Goal: Transaction & Acquisition: Obtain resource

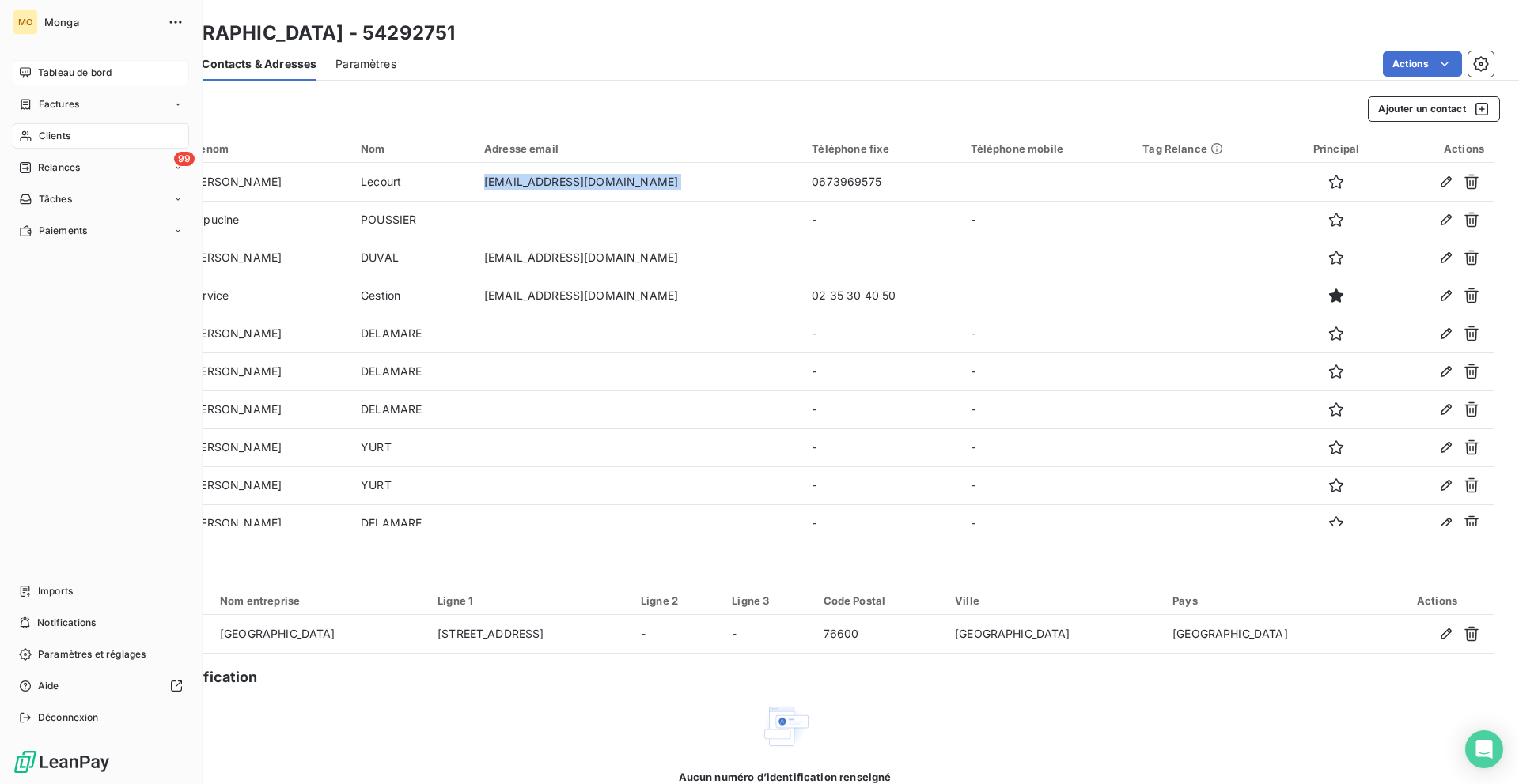
click at [35, 75] on div "Tableau de bord" at bounding box center [101, 73] width 176 height 26
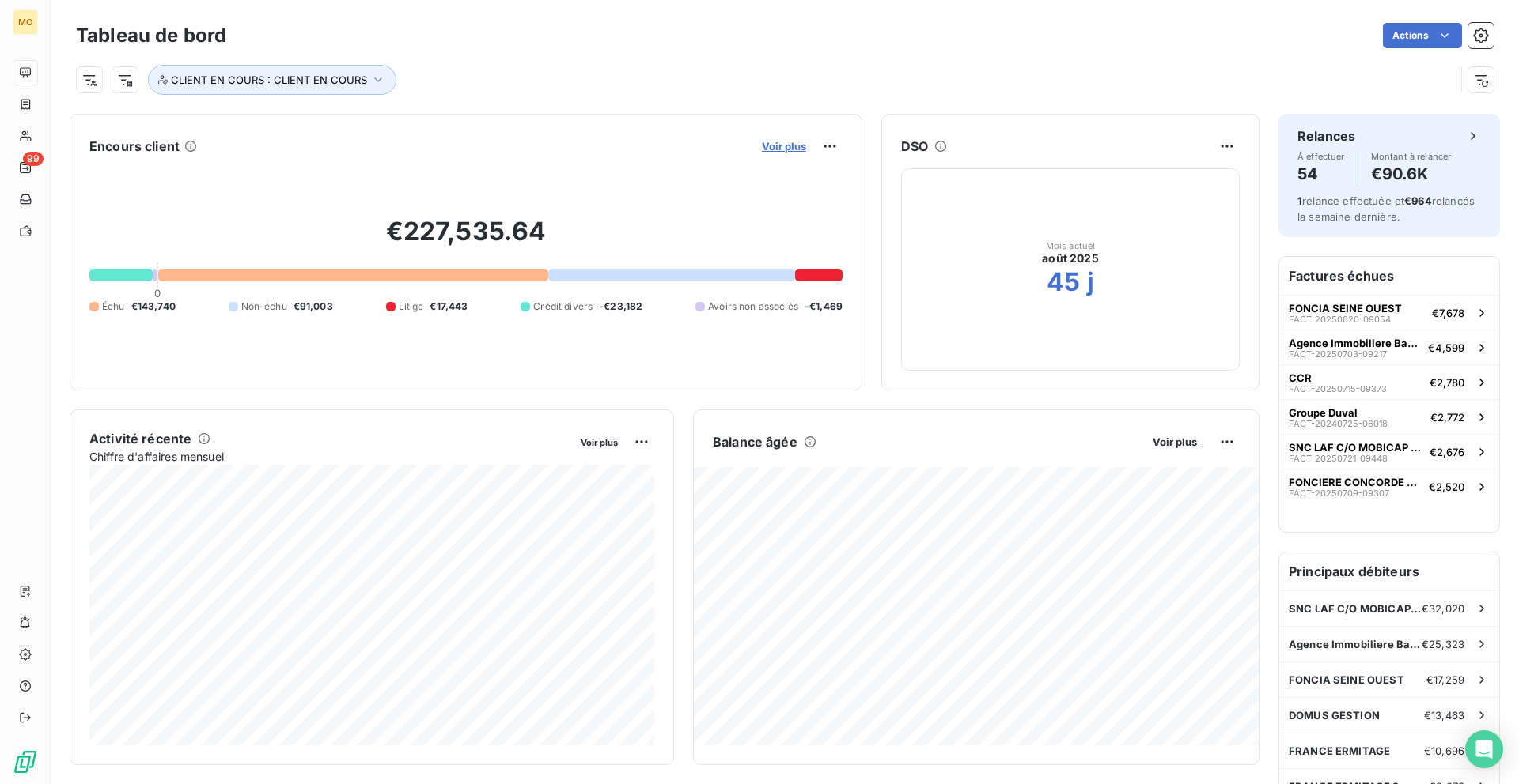
click at [788, 140] on span "Voir plus" at bounding box center [783, 146] width 45 height 13
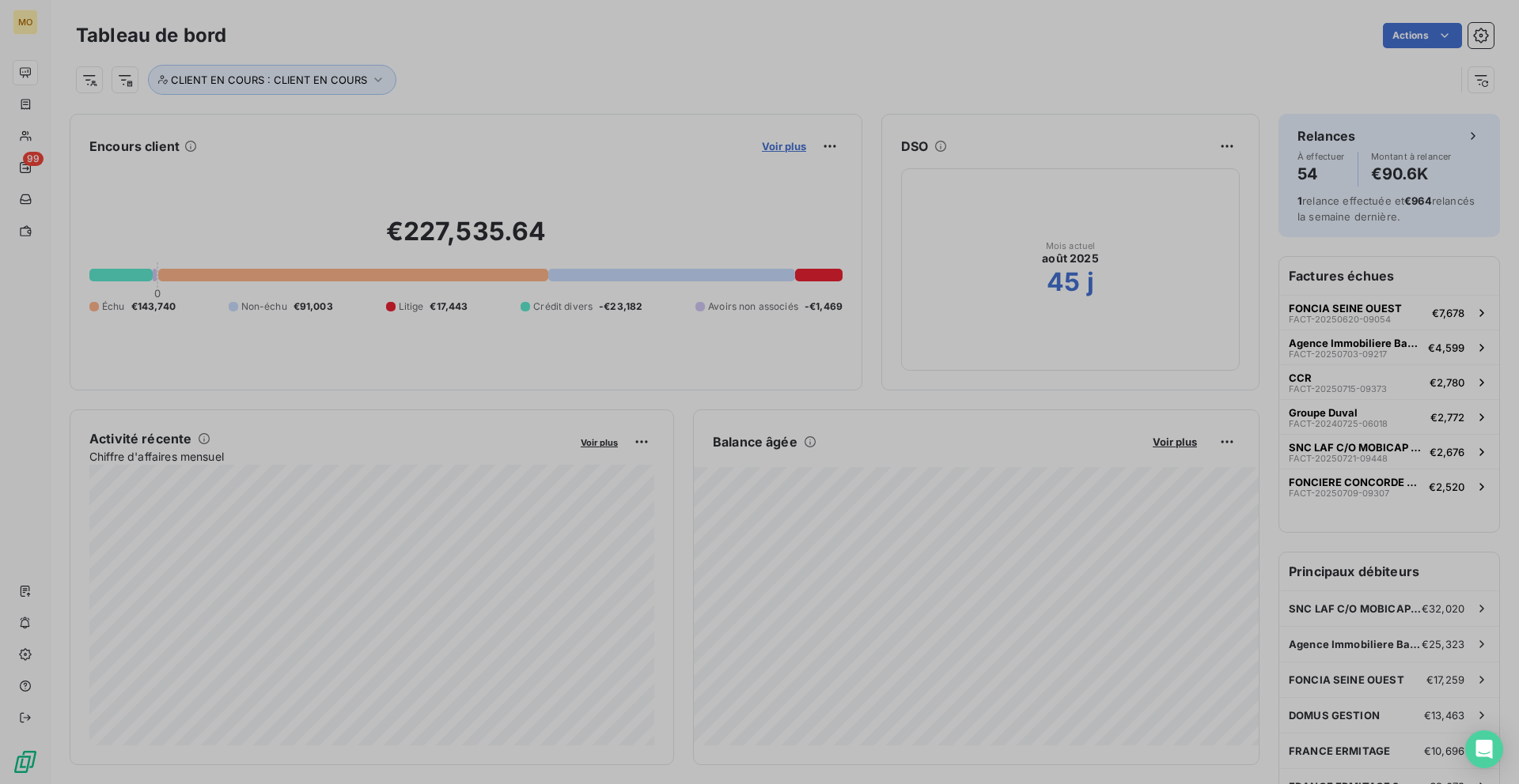
scroll to position [559, 608]
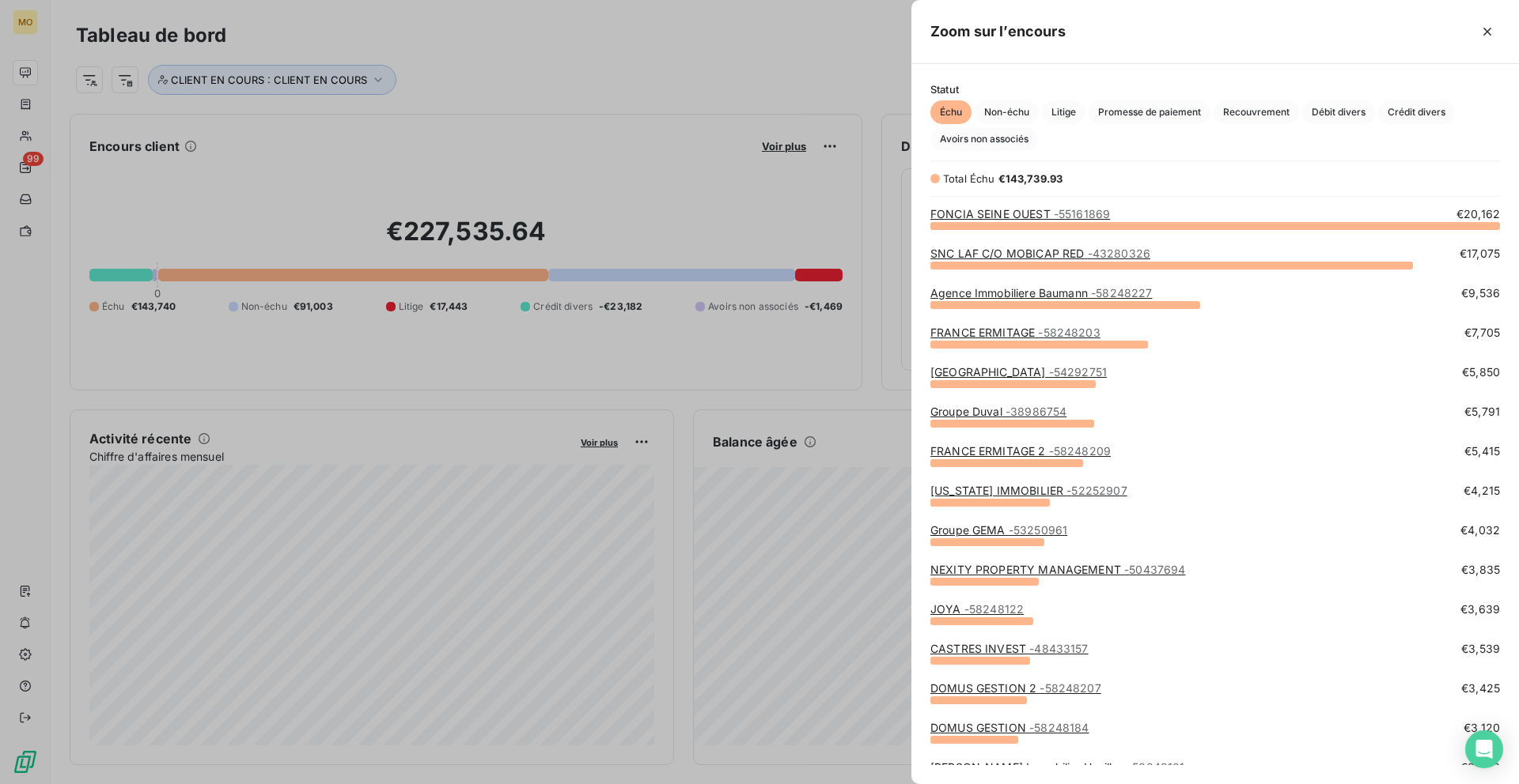
click at [979, 249] on link "SNC LAF C/O MOBICAP RED - 43280326" at bounding box center [1040, 253] width 220 height 14
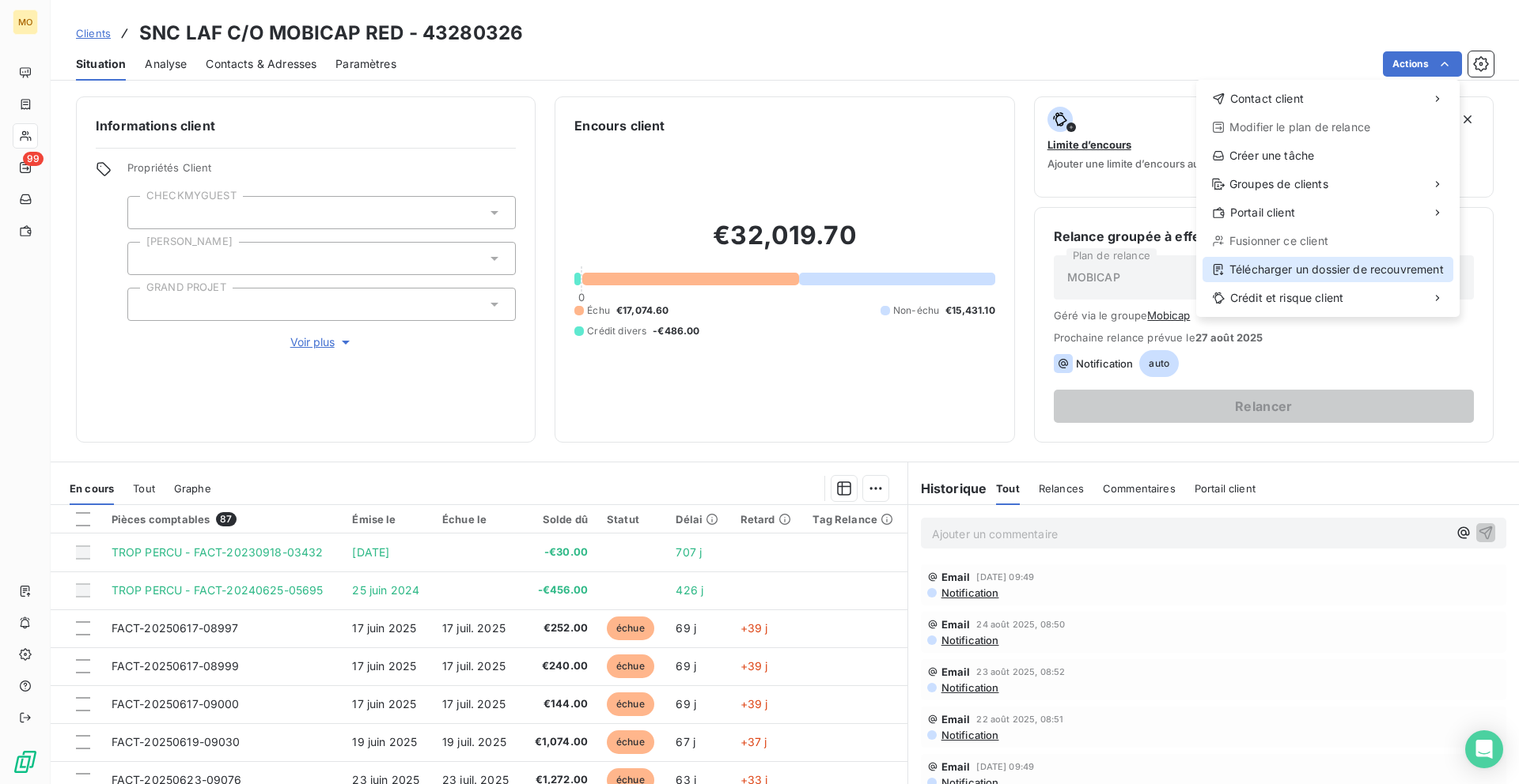
click at [1293, 269] on div "Télécharger un dossier de recouvrement" at bounding box center [1327, 270] width 251 height 26
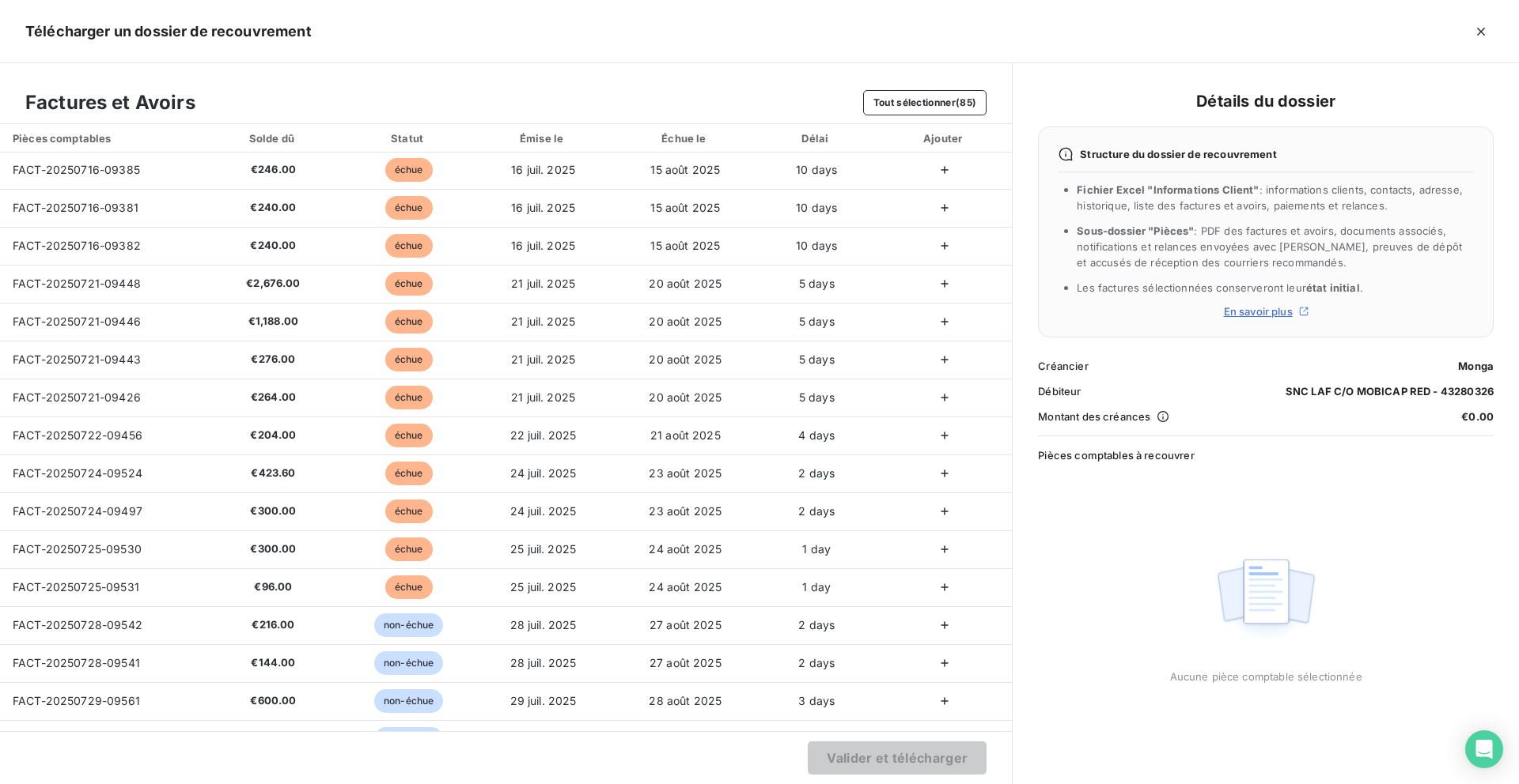
scroll to position [1143, 0]
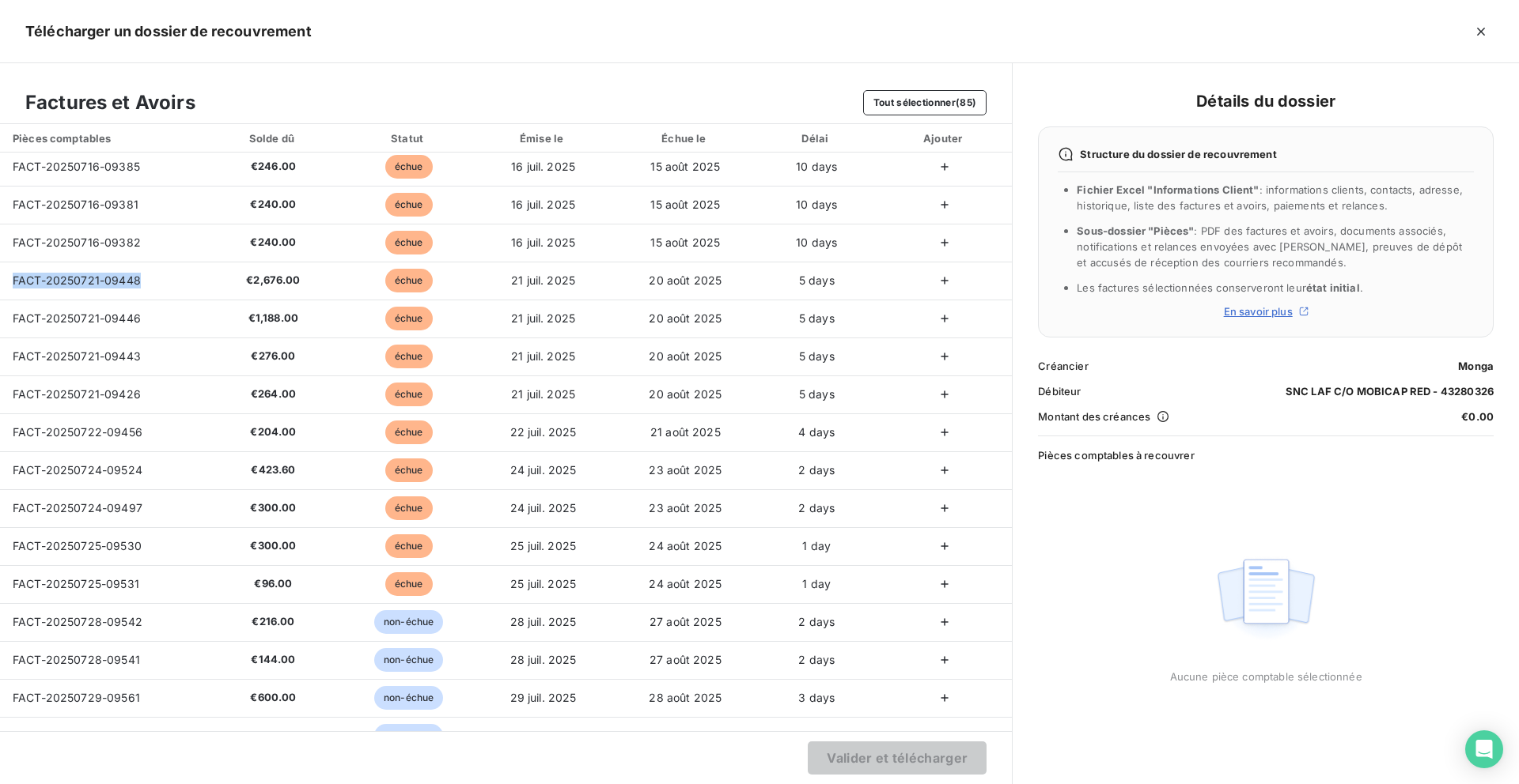
copy span "FACT-20250721-09448"
drag, startPoint x: 150, startPoint y: 280, endPoint x: -14, endPoint y: 302, distance: 165.5
click at [0, 302] on html "MO 99 Clients SNC LAF C/O MOBICAP RED - 43280326 Situation Analyse Contacts & A…" at bounding box center [760, 392] width 1519 height 784
drag, startPoint x: 140, startPoint y: 314, endPoint x: -5, endPoint y: 315, distance: 145.0
click at [0, 315] on html "MO 99 Clients SNC LAF C/O MOBICAP RED - 43280326 Situation Analyse Contacts & A…" at bounding box center [760, 392] width 1519 height 784
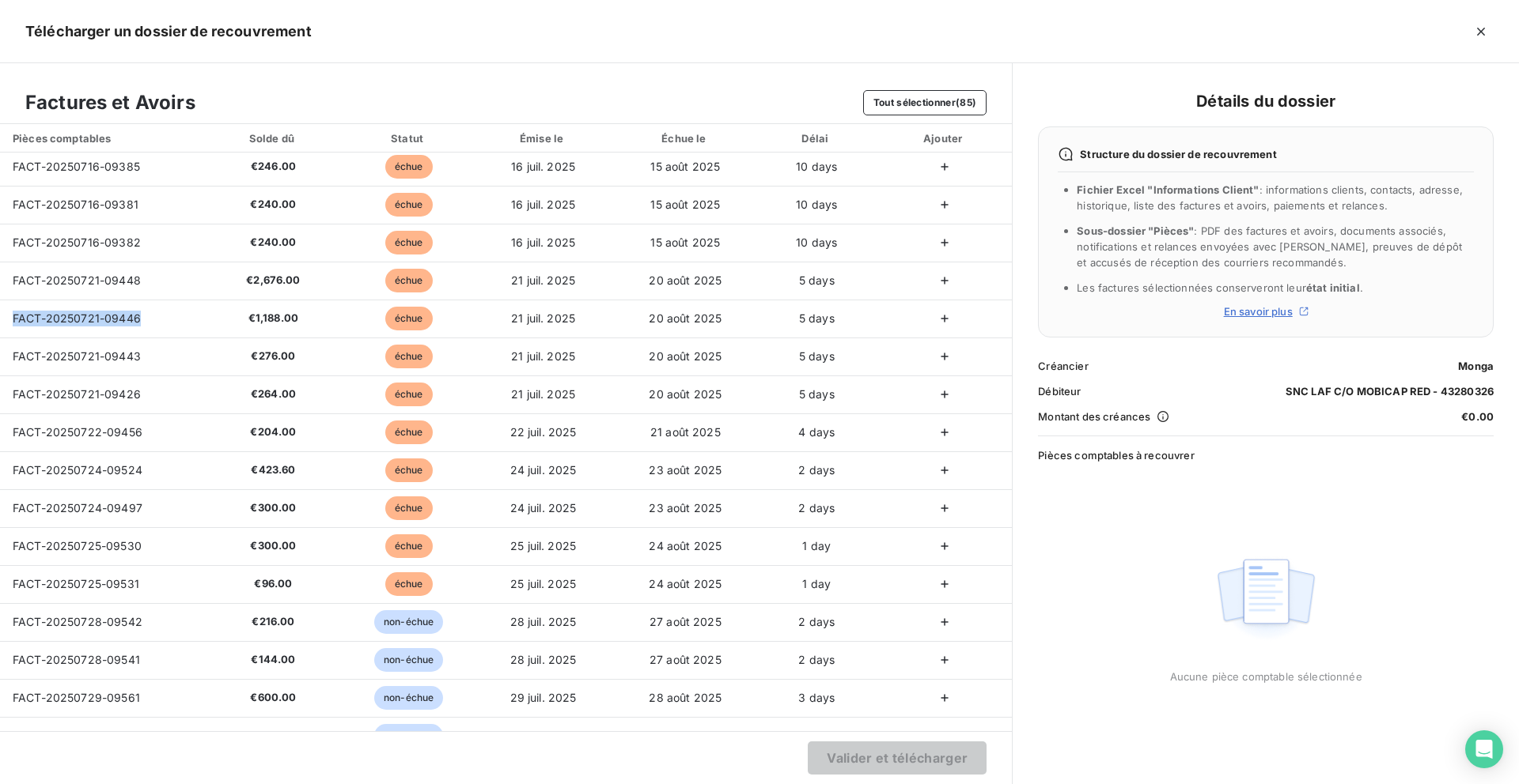
copy span "FACT-20250721-09446"
click at [141, 355] on td "FACT-20250721-09443" at bounding box center [101, 356] width 202 height 38
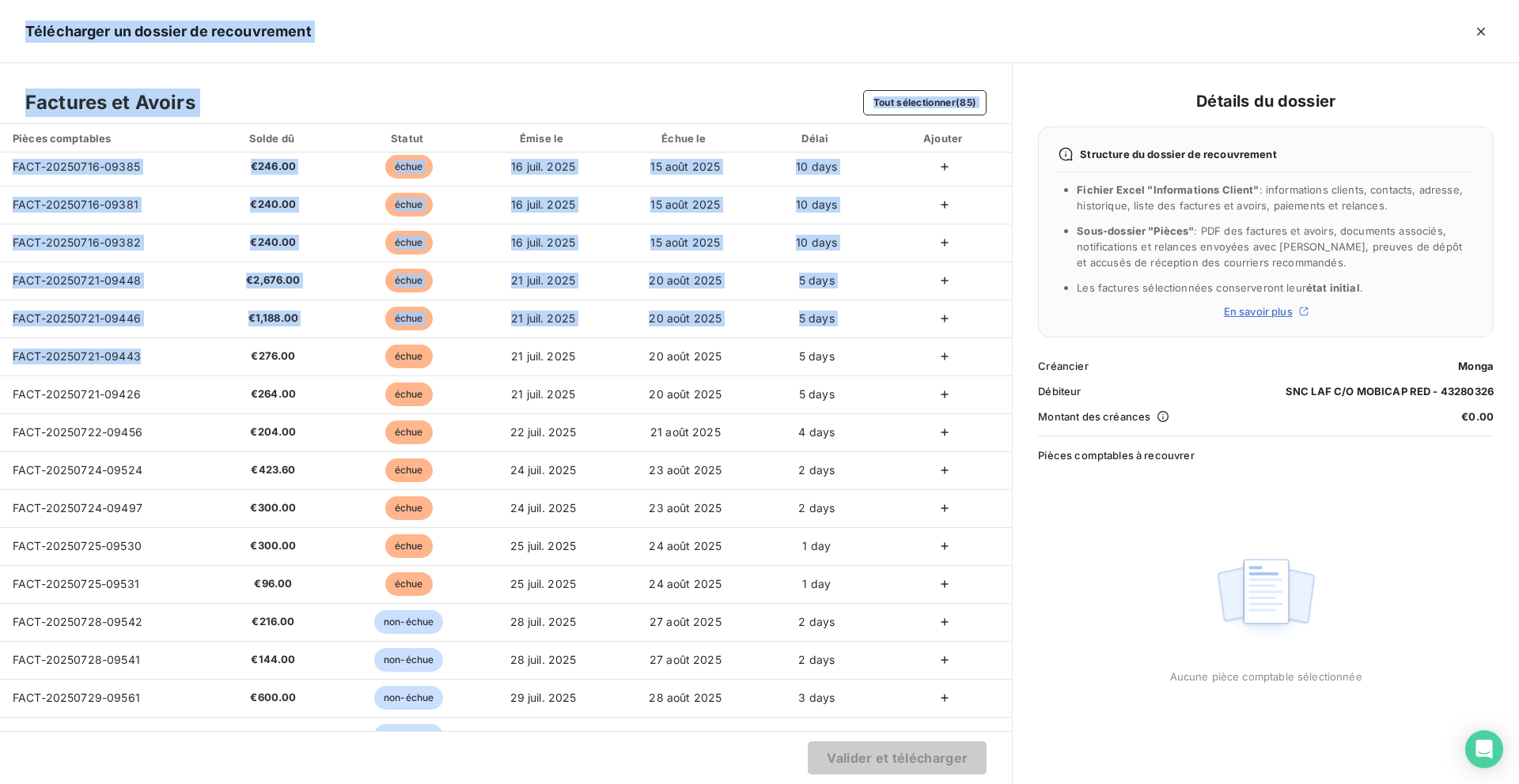
drag, startPoint x: 132, startPoint y: 355, endPoint x: -17, endPoint y: 354, distance: 149.0
click at [0, 354] on html "MO 99 Clients SNC LAF C/O MOBICAP RED - 43280326 Situation Analyse Contacts & A…" at bounding box center [760, 392] width 1519 height 784
copy body "Loremipsumd si ametcon ad elitseddoeiu Temporin ut Labore Etdo magnaaliquae (87…"
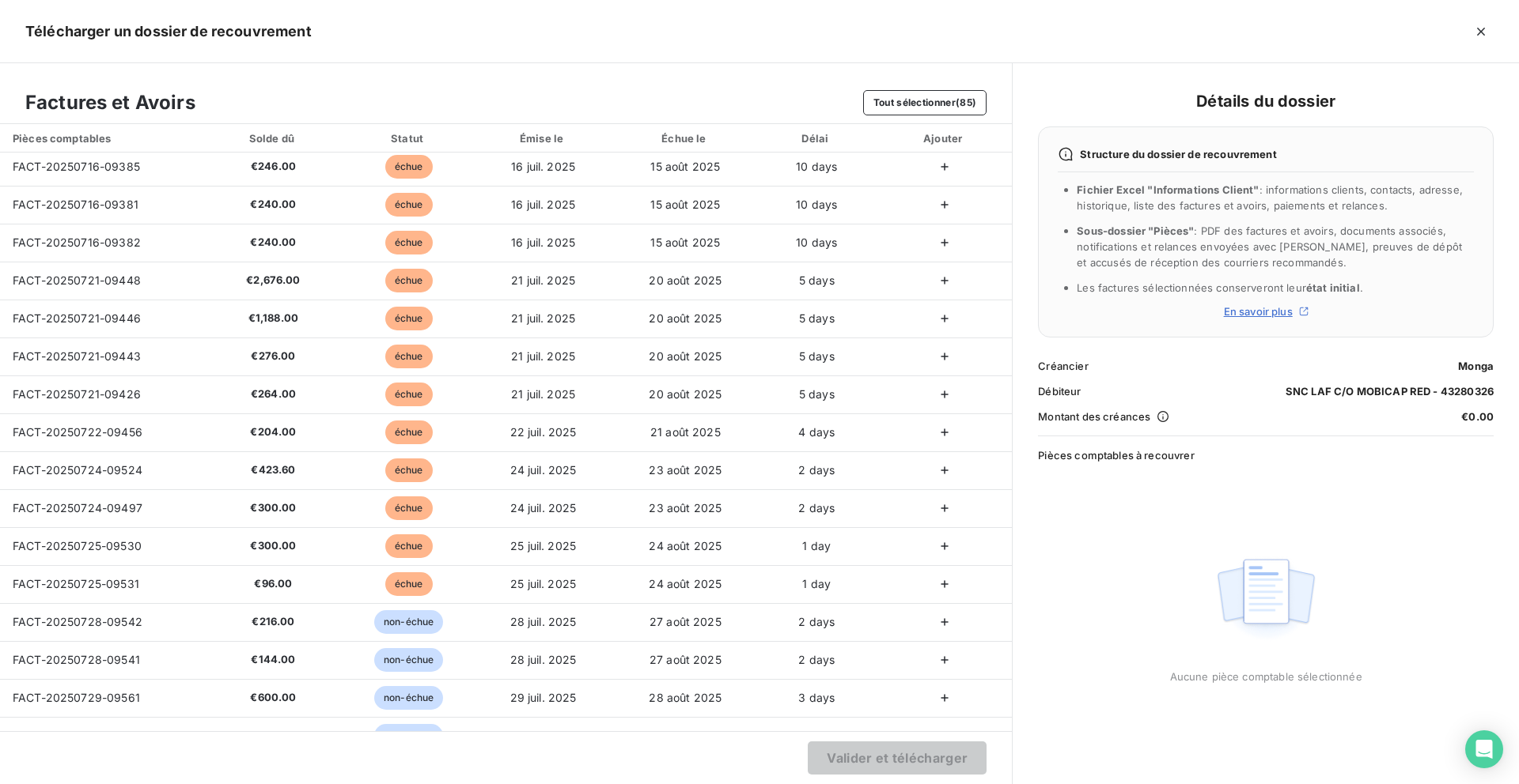
click at [87, 764] on section "Valider et télécharger" at bounding box center [506, 758] width 1012 height 53
copy span "FACT-20250721-09443"
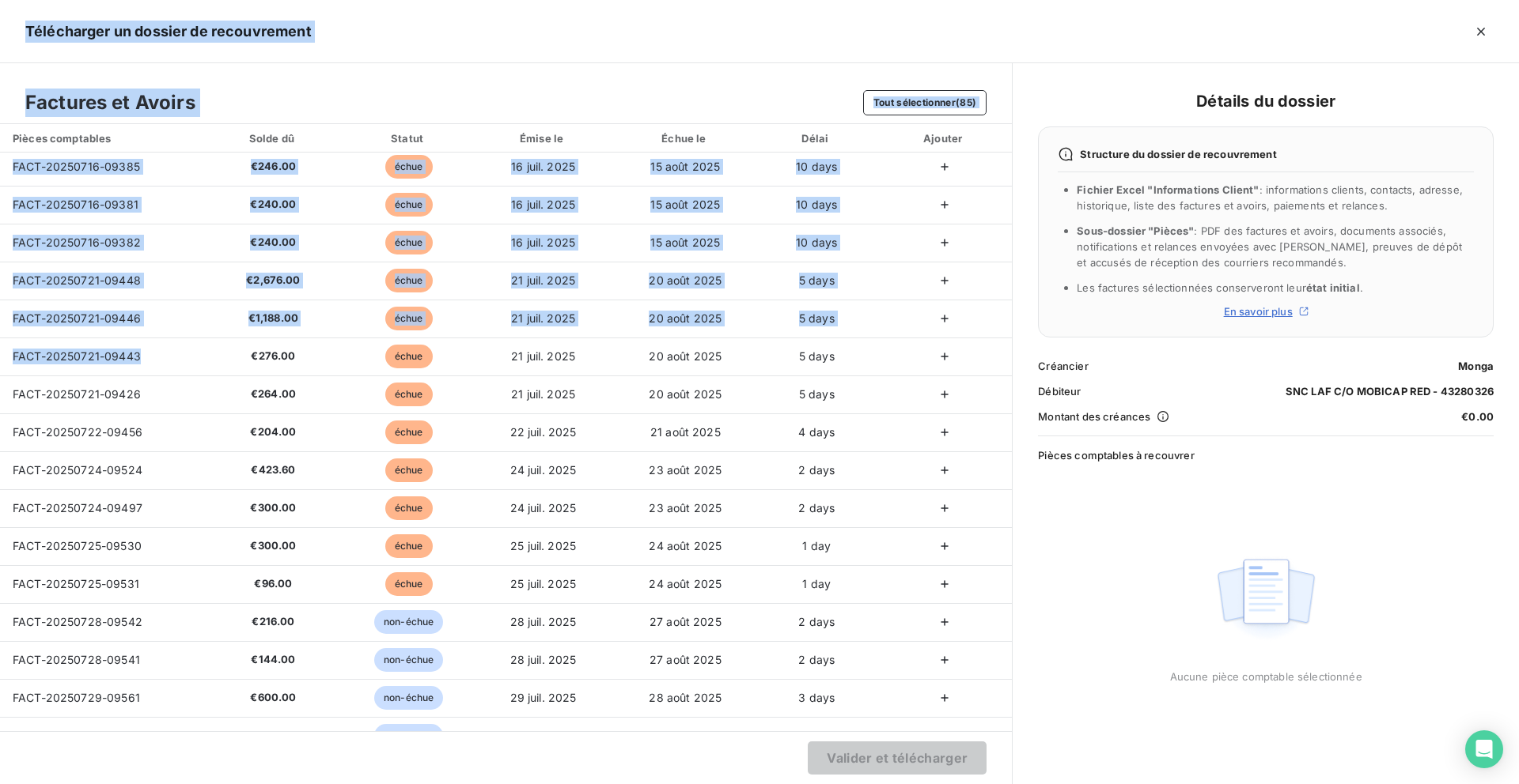
drag, startPoint x: 144, startPoint y: 363, endPoint x: -34, endPoint y: 533, distance: 246.1
click at [0, 533] on html "MO 99 Clients SNC LAF C/O MOBICAP RED - 43280326 Situation Analyse Contacts & A…" at bounding box center [760, 392] width 1519 height 784
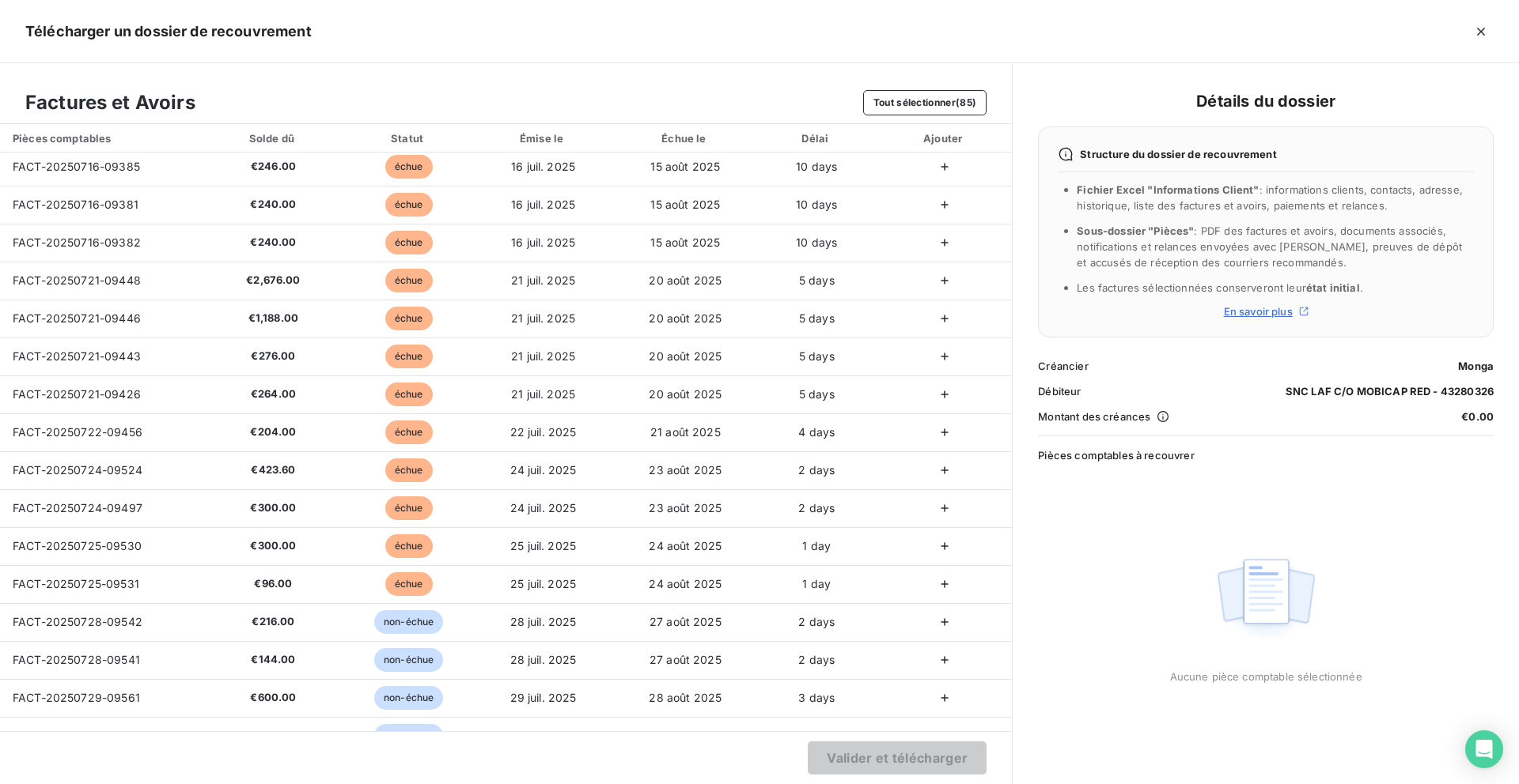
click at [133, 756] on section "Valider et télécharger" at bounding box center [506, 758] width 1012 height 53
copy span "FACT-20250721-09426"
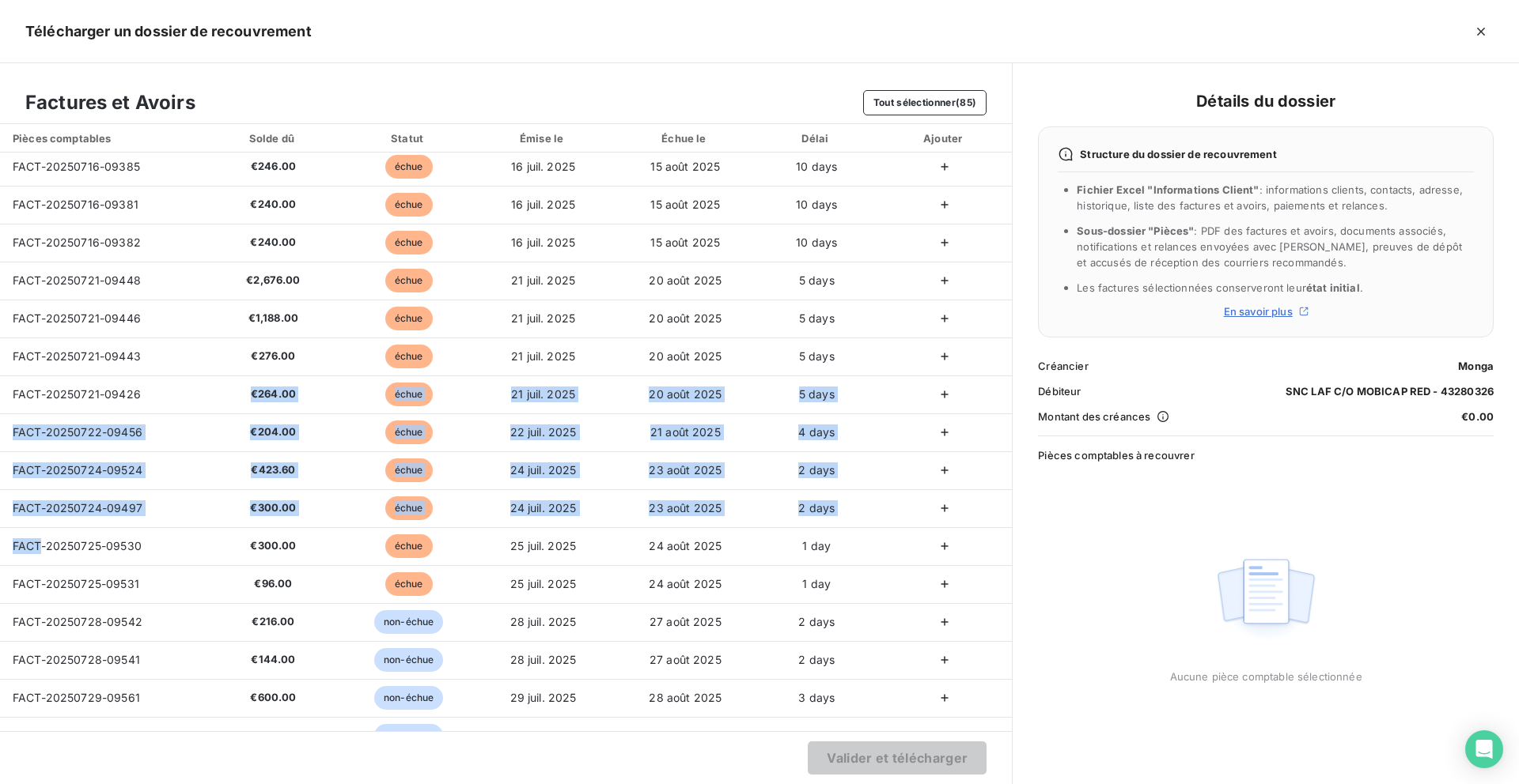
drag, startPoint x: 153, startPoint y: 396, endPoint x: 42, endPoint y: 567, distance: 203.9
click at [42, 567] on tbody "FACT-20250617-08997 €252.00 échue [DATE] [DATE] 39 days FACT-20250617-08999 €24…" at bounding box center [506, 622] width 1012 height 3226
click at [61, 779] on section "Valider et télécharger" at bounding box center [506, 758] width 1012 height 53
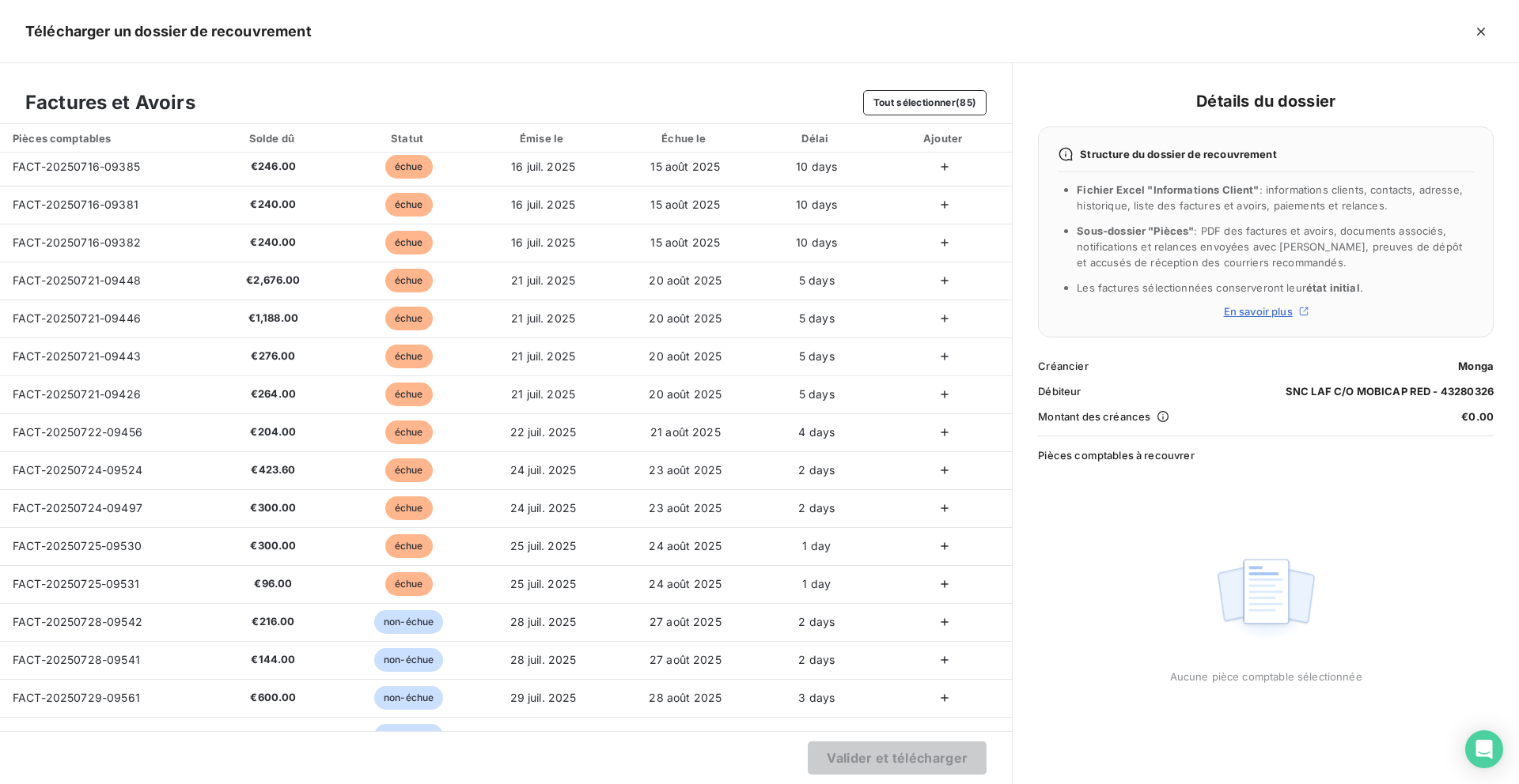
click at [61, 779] on section "Valider et télécharger" at bounding box center [506, 758] width 1012 height 53
copy span "FACT-20250722-09456"
drag, startPoint x: 152, startPoint y: 437, endPoint x: 53, endPoint y: 517, distance: 127.3
click at [53, 517] on tbody "FACT-20250617-08997 €252.00 échue [DATE] [DATE] 39 days FACT-20250617-08999 €24…" at bounding box center [506, 622] width 1012 height 3226
click at [53, 772] on section "Valider et télécharger" at bounding box center [506, 758] width 1012 height 53
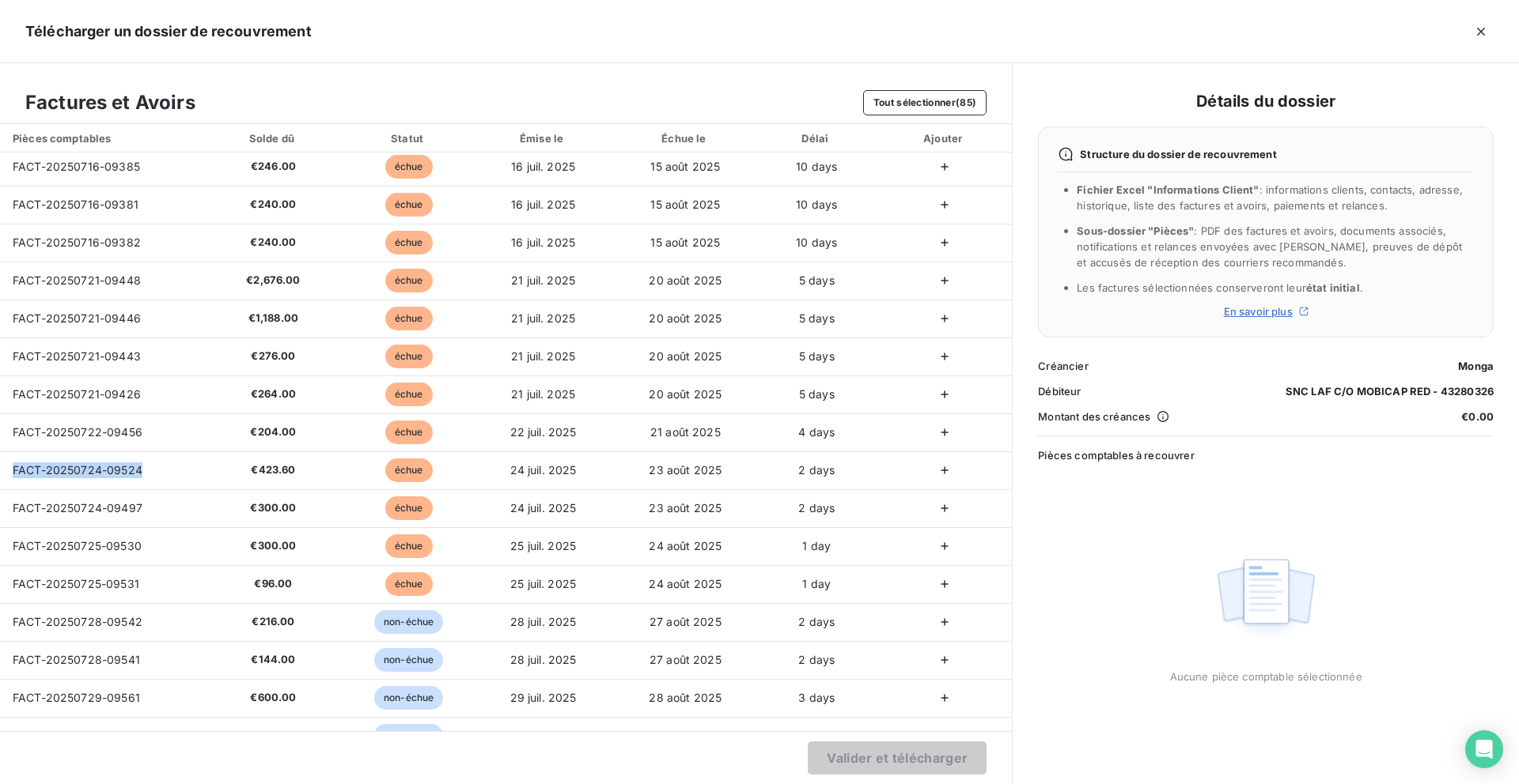
copy span "FACT-20250724-09524"
drag, startPoint x: 149, startPoint y: 472, endPoint x: 26, endPoint y: 513, distance: 129.7
click at [26, 513] on tbody "FACT-20250617-08997 €252.00 échue [DATE] [DATE] 39 days FACT-20250617-08999 €24…" at bounding box center [506, 622] width 1012 height 3226
click at [158, 511] on td "FACT-20250724-09497" at bounding box center [101, 509] width 202 height 38
copy span "FACT-20250724-09497"
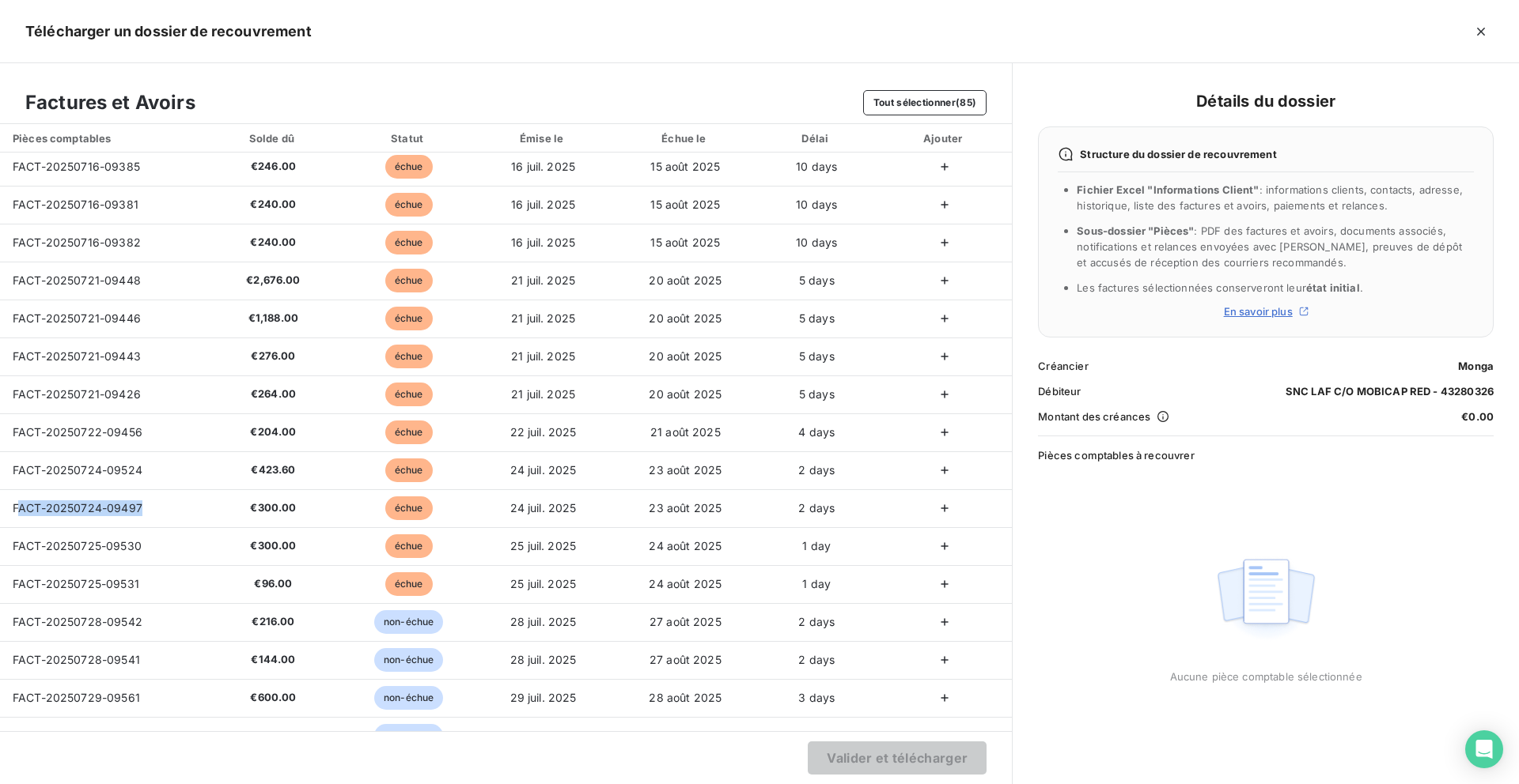
drag, startPoint x: 158, startPoint y: 511, endPoint x: 28, endPoint y: 517, distance: 130.1
click at [28, 517] on td "FACT-20250724-09497" at bounding box center [101, 509] width 202 height 38
copy span "FACT-20250725-09530"
drag, startPoint x: 5, startPoint y: 540, endPoint x: 152, endPoint y: 543, distance: 147.0
click at [152, 543] on td "FACT-20250725-09530" at bounding box center [101, 546] width 202 height 38
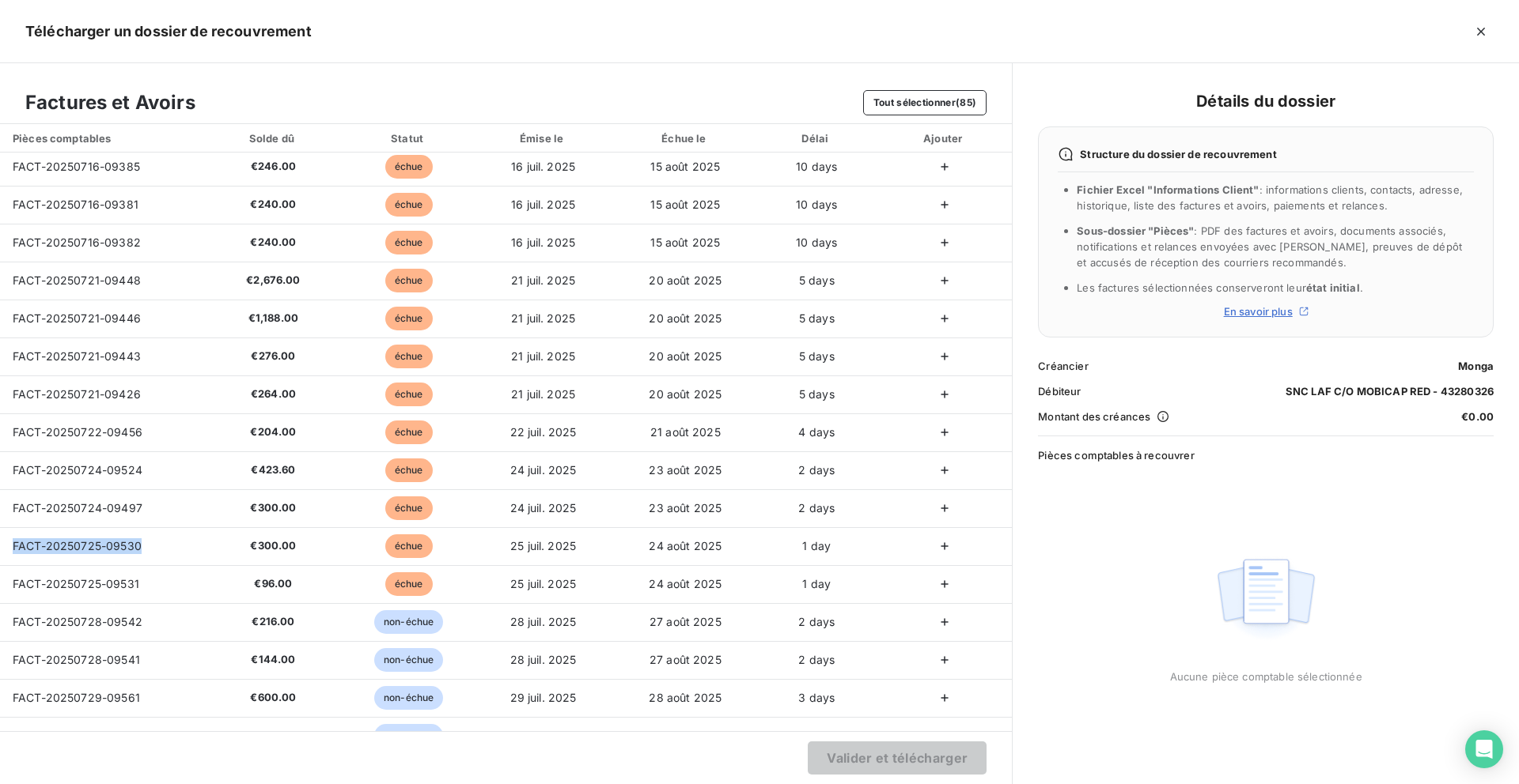
click at [148, 588] on td "FACT-20250725-09531" at bounding box center [101, 584] width 202 height 38
copy span "FACT-20250725-09531"
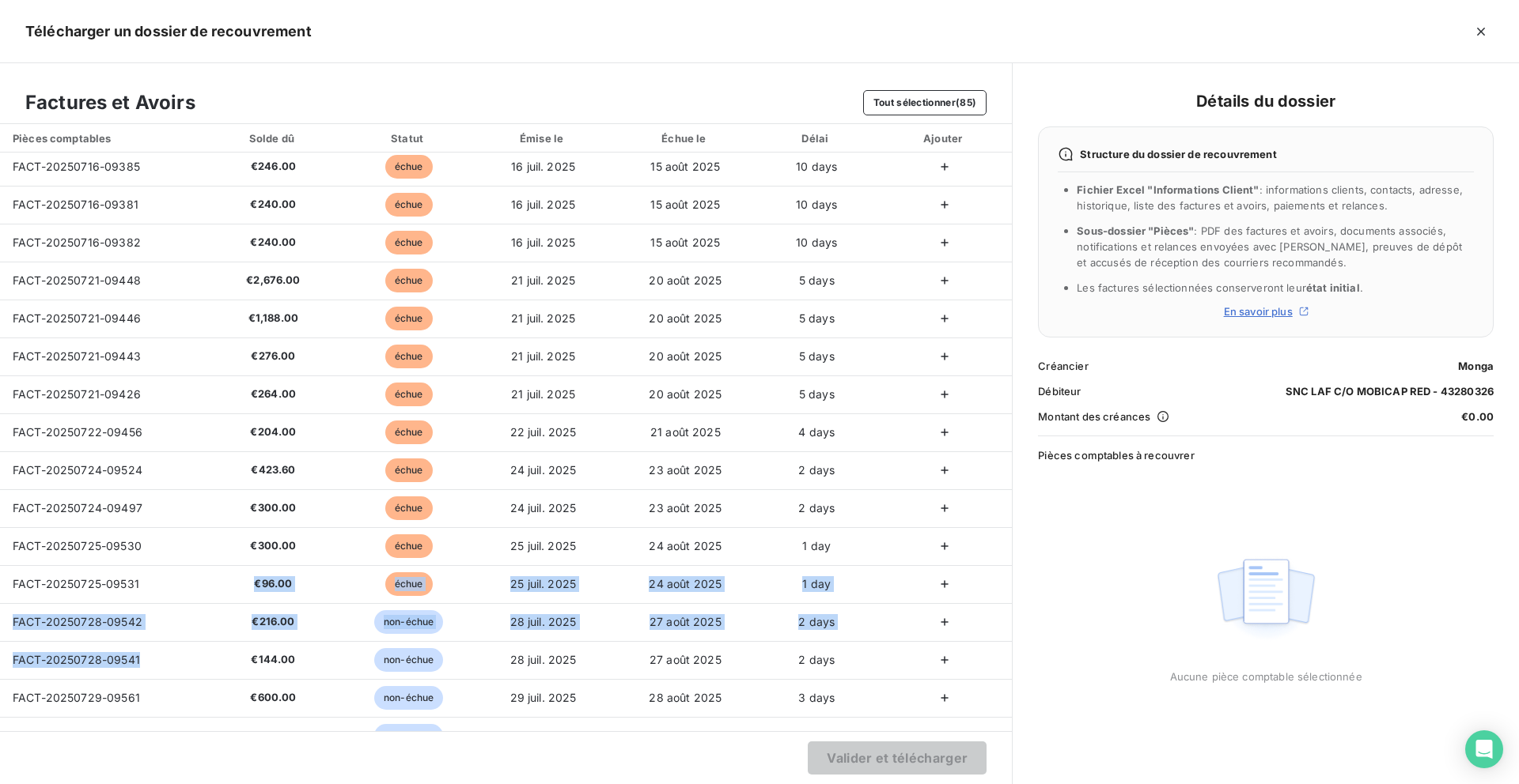
drag, startPoint x: 148, startPoint y: 588, endPoint x: -2, endPoint y: 735, distance: 210.0
click at [0, 735] on html "MO 99 Clients SNC LAF C/O MOBICAP RED - 43280326 Situation Analyse Contacts & A…" at bounding box center [760, 392] width 1519 height 784
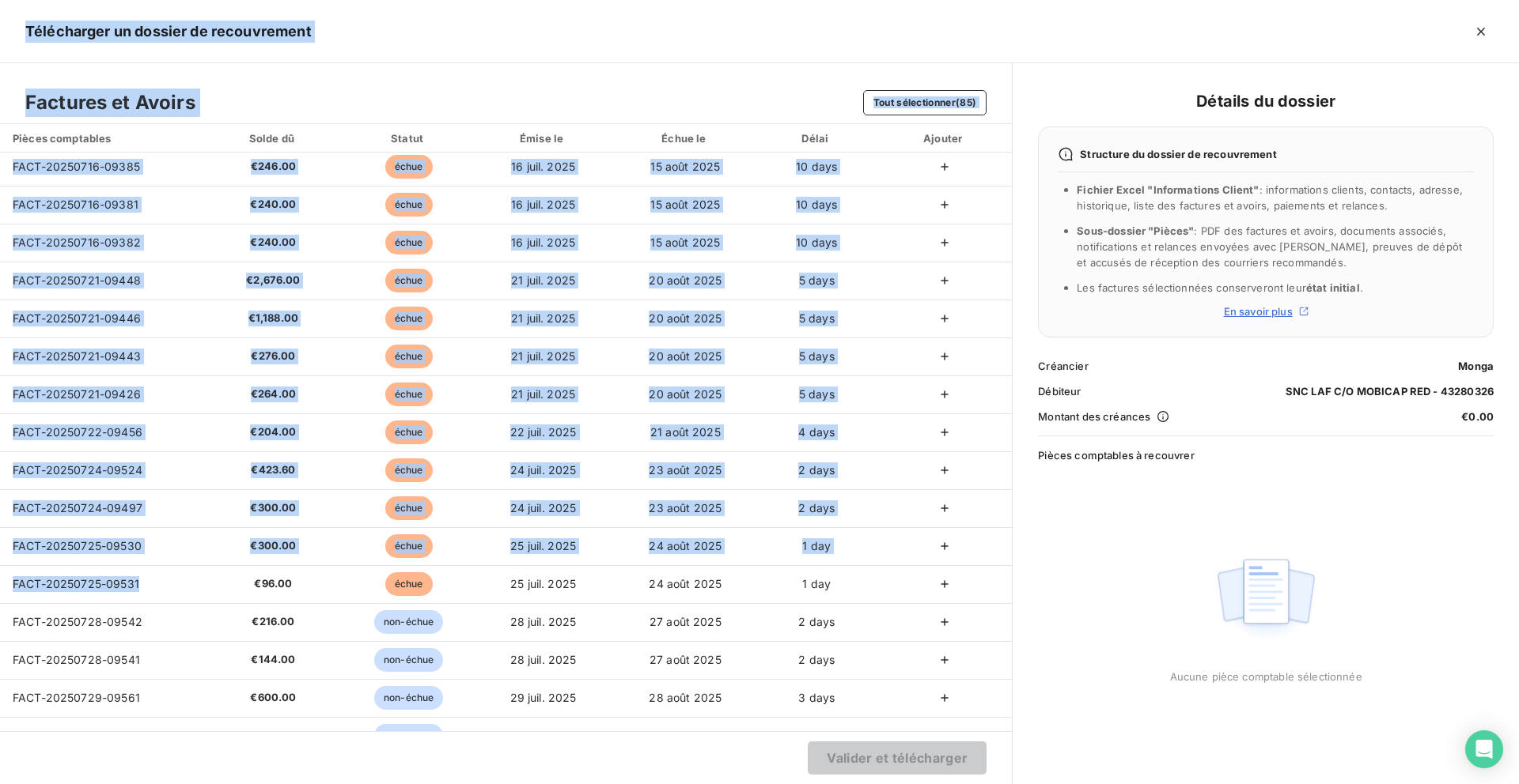
scroll to position [1146, 0]
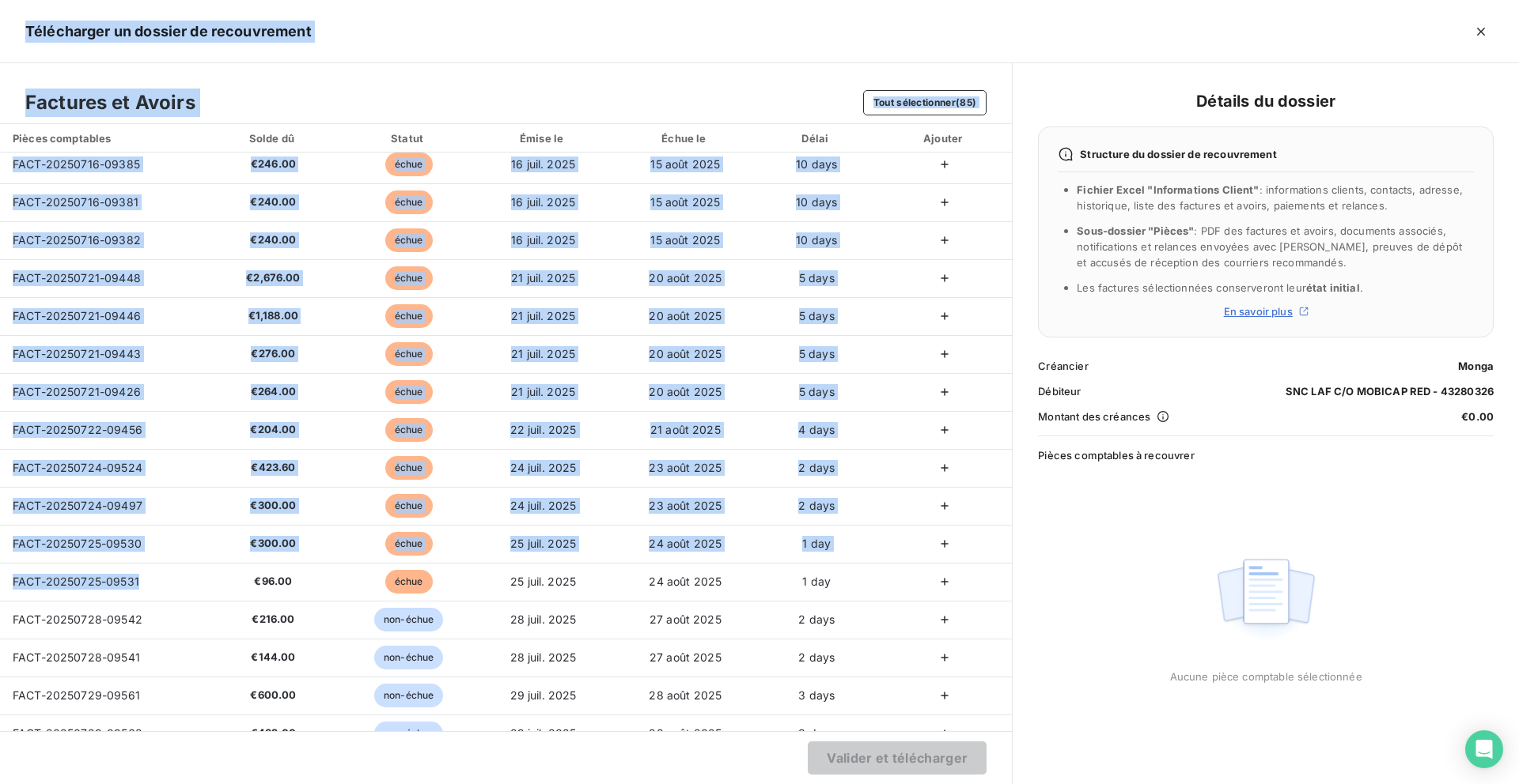
click at [94, 773] on section "Valider et télécharger" at bounding box center [506, 758] width 1012 height 53
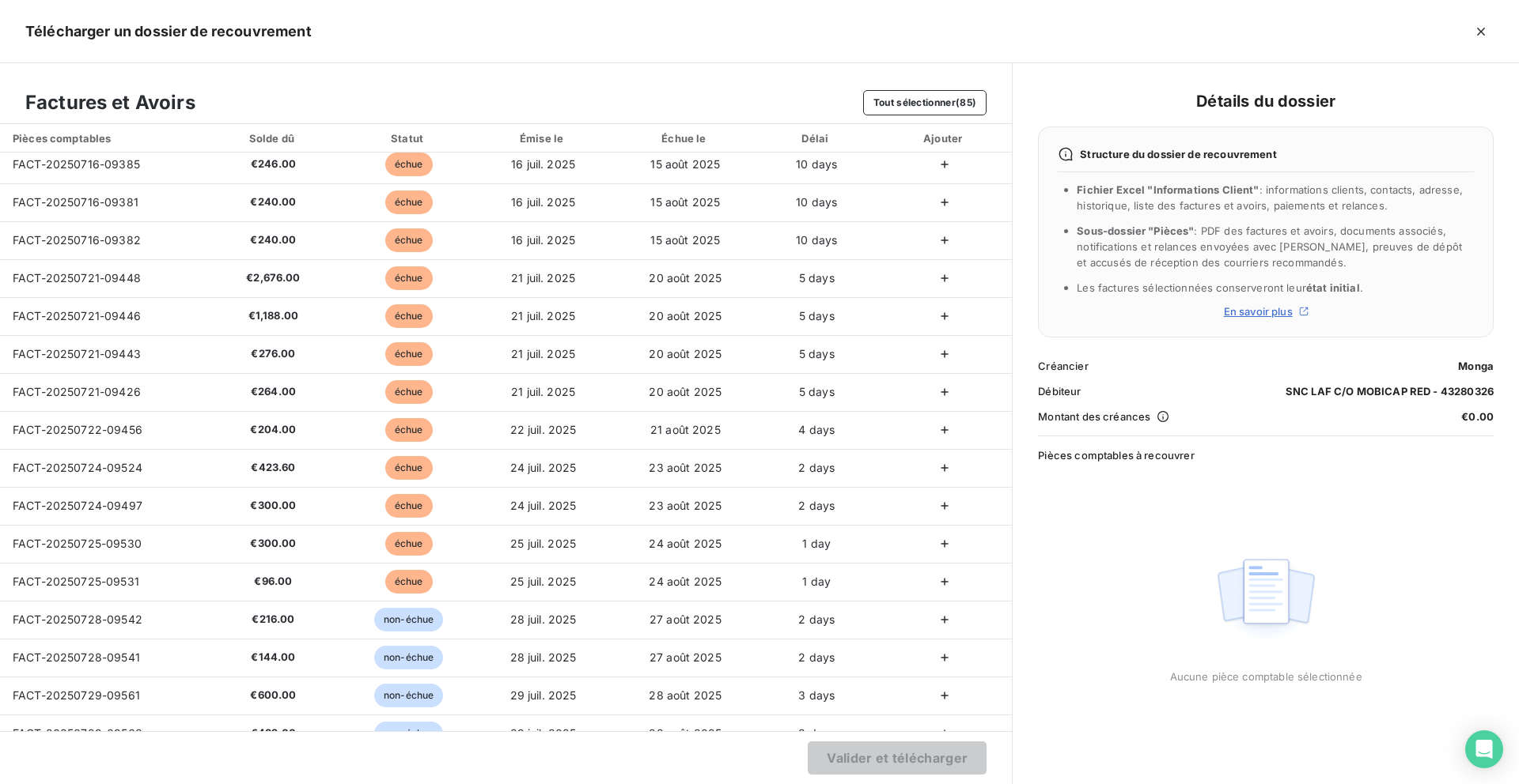
click at [94, 773] on section "Valider et télécharger" at bounding box center [506, 758] width 1012 height 53
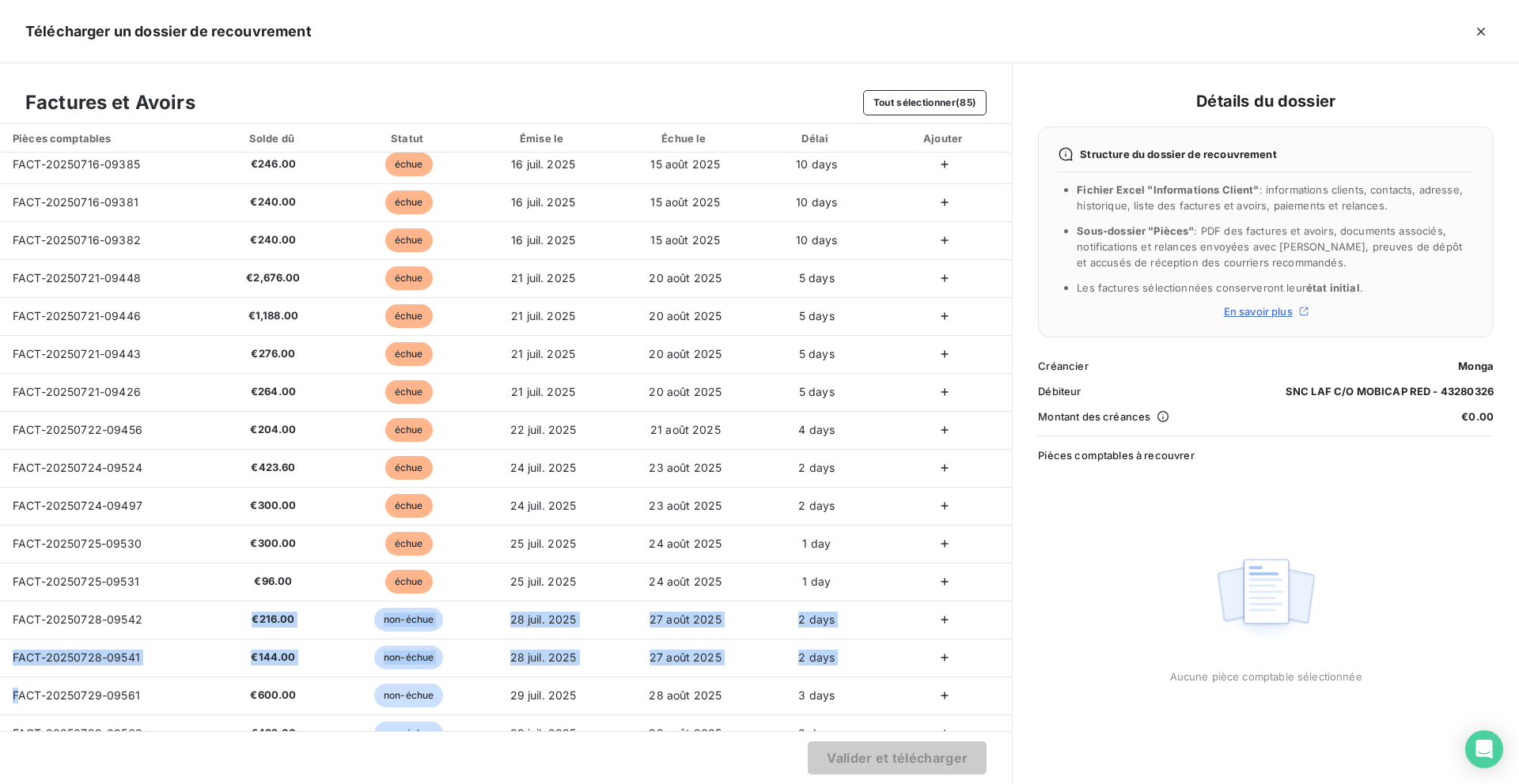
drag, startPoint x: 149, startPoint y: 622, endPoint x: 17, endPoint y: 725, distance: 167.4
click at [17, 725] on tbody "FACT-20250617-08997 €252.00 échue [DATE] [DATE] 39 days FACT-20250617-08999 €24…" at bounding box center [506, 620] width 1012 height 3226
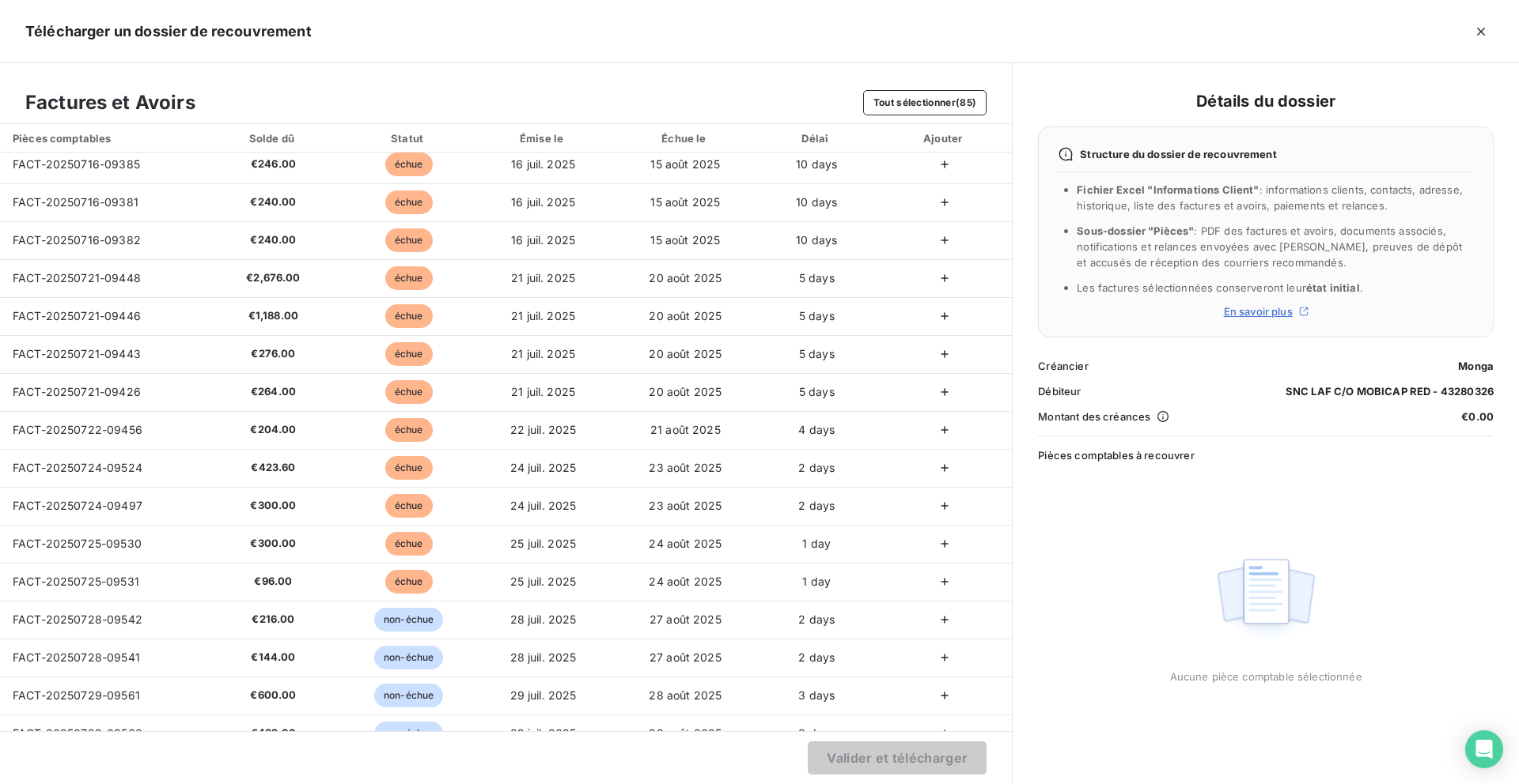
click at [89, 745] on section "Valider et télécharger" at bounding box center [506, 758] width 1012 height 53
drag, startPoint x: 145, startPoint y: 659, endPoint x: 6, endPoint y: 661, distance: 139.0
click at [6, 661] on td "FACT-20250728-09541" at bounding box center [101, 657] width 202 height 38
drag, startPoint x: 143, startPoint y: 697, endPoint x: 44, endPoint y: 726, distance: 103.2
click at [44, 726] on tbody "FACT-20250617-08997 €252.00 échue [DATE] [DATE] 39 days FACT-20250617-08999 €24…" at bounding box center [506, 620] width 1012 height 3226
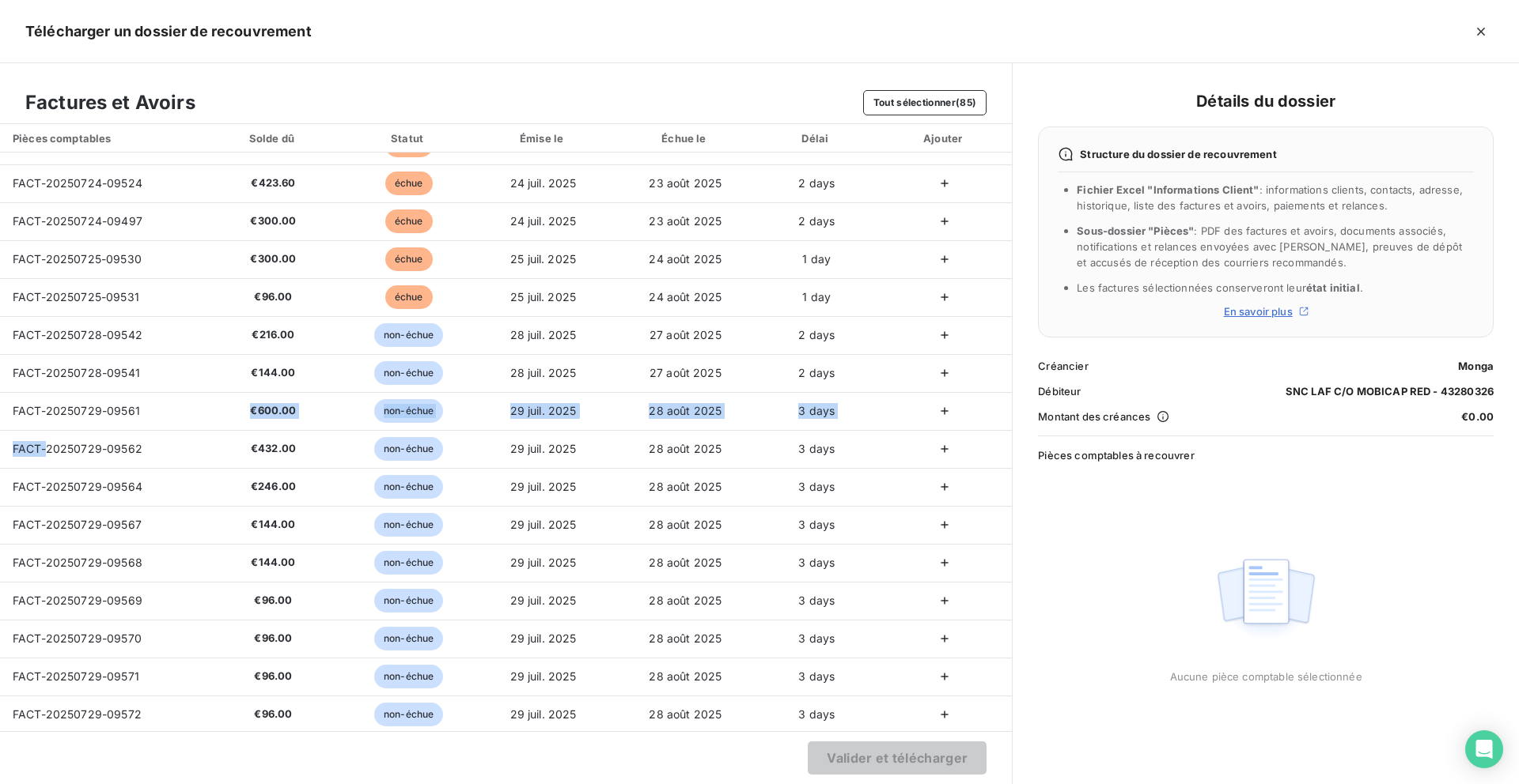
scroll to position [1333, 0]
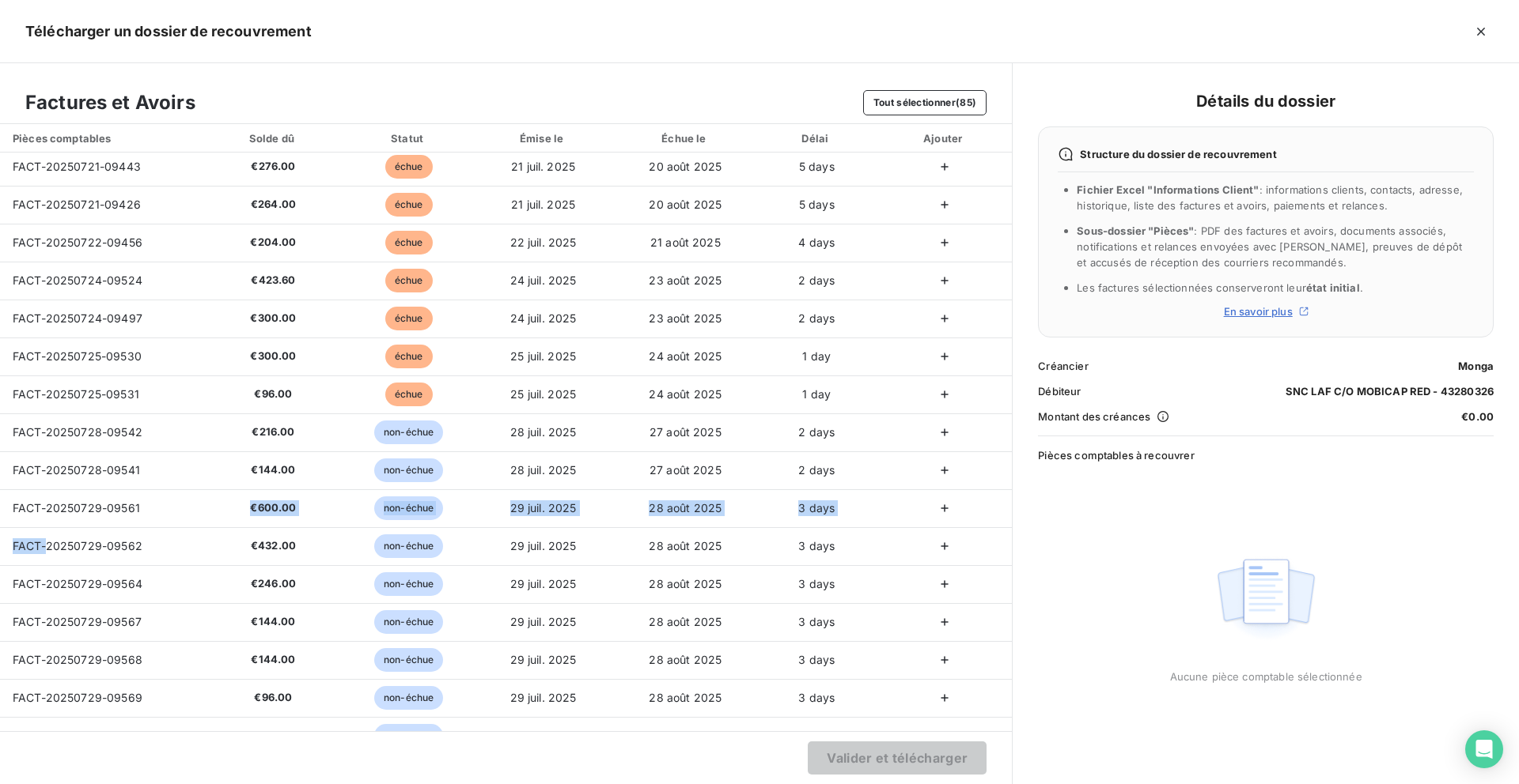
click at [155, 747] on section "Valider et télécharger" at bounding box center [506, 758] width 1012 height 53
drag, startPoint x: 148, startPoint y: 550, endPoint x: 21, endPoint y: 556, distance: 127.1
click at [20, 554] on td "FACT-20250729-09562" at bounding box center [101, 546] width 202 height 38
drag, startPoint x: 15, startPoint y: 585, endPoint x: 59, endPoint y: 608, distance: 49.6
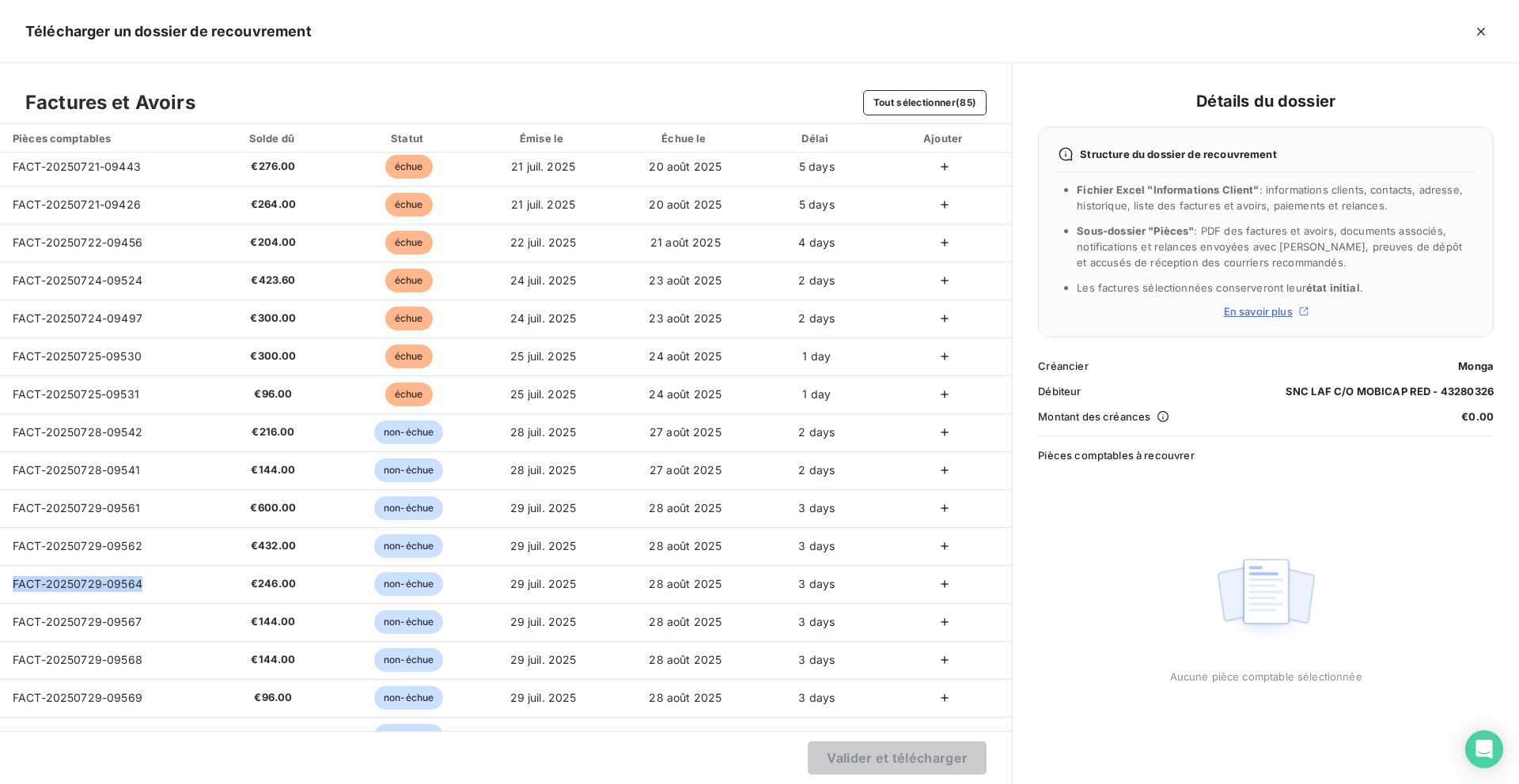
click at [59, 608] on tbody "FACT-20250617-08997 €252.00 échue [DATE] [DATE] 39 days FACT-20250617-08999 €24…" at bounding box center [506, 432] width 1012 height 3226
drag, startPoint x: 141, startPoint y: 622, endPoint x: 20, endPoint y: 632, distance: 121.4
click at [20, 632] on td "FACT-20250729-09567" at bounding box center [101, 623] width 202 height 38
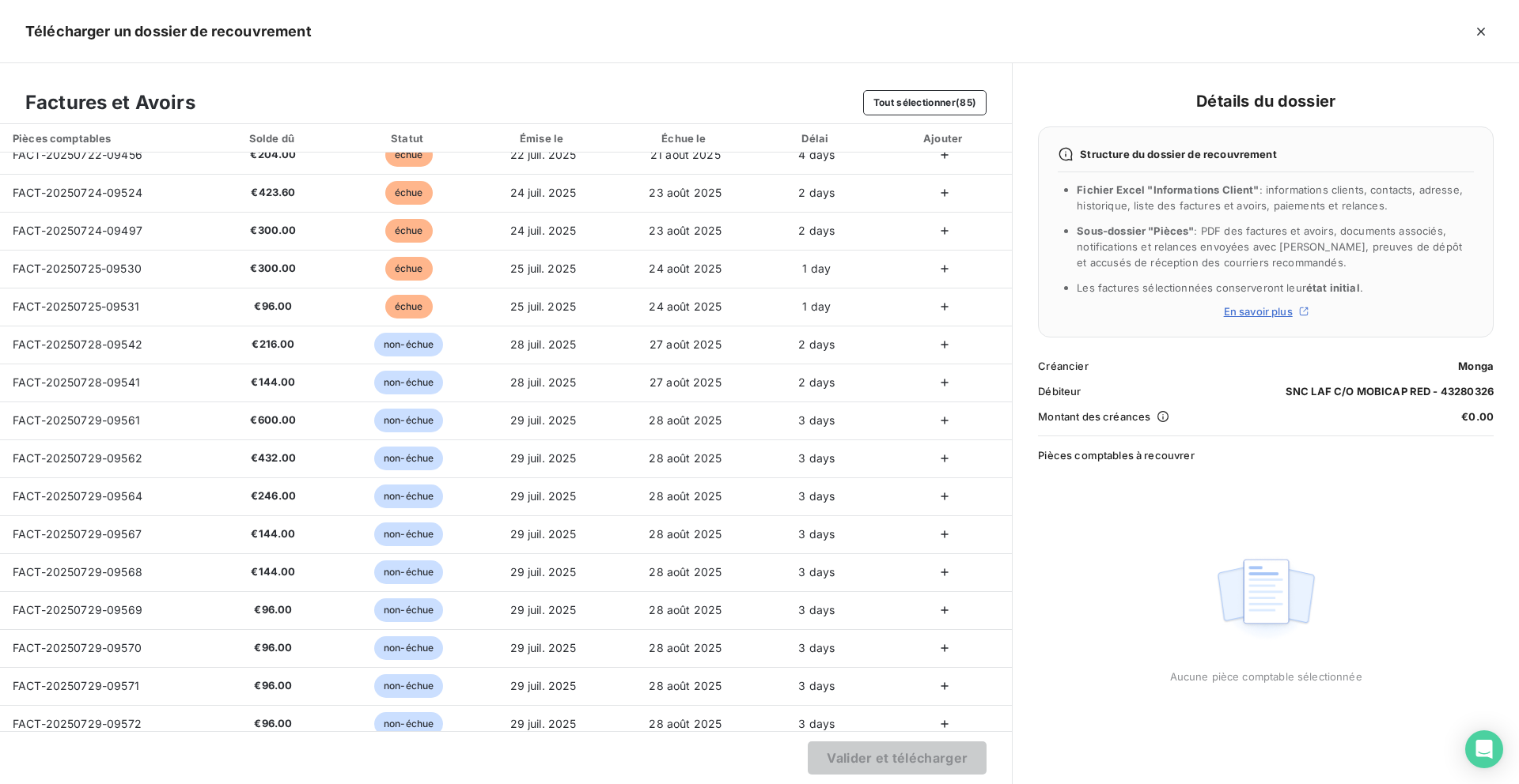
scroll to position [1421, 0]
drag, startPoint x: 146, startPoint y: 572, endPoint x: 14, endPoint y: 574, distance: 132.0
click at [14, 574] on td "FACT-20250729-09568" at bounding box center [101, 571] width 202 height 38
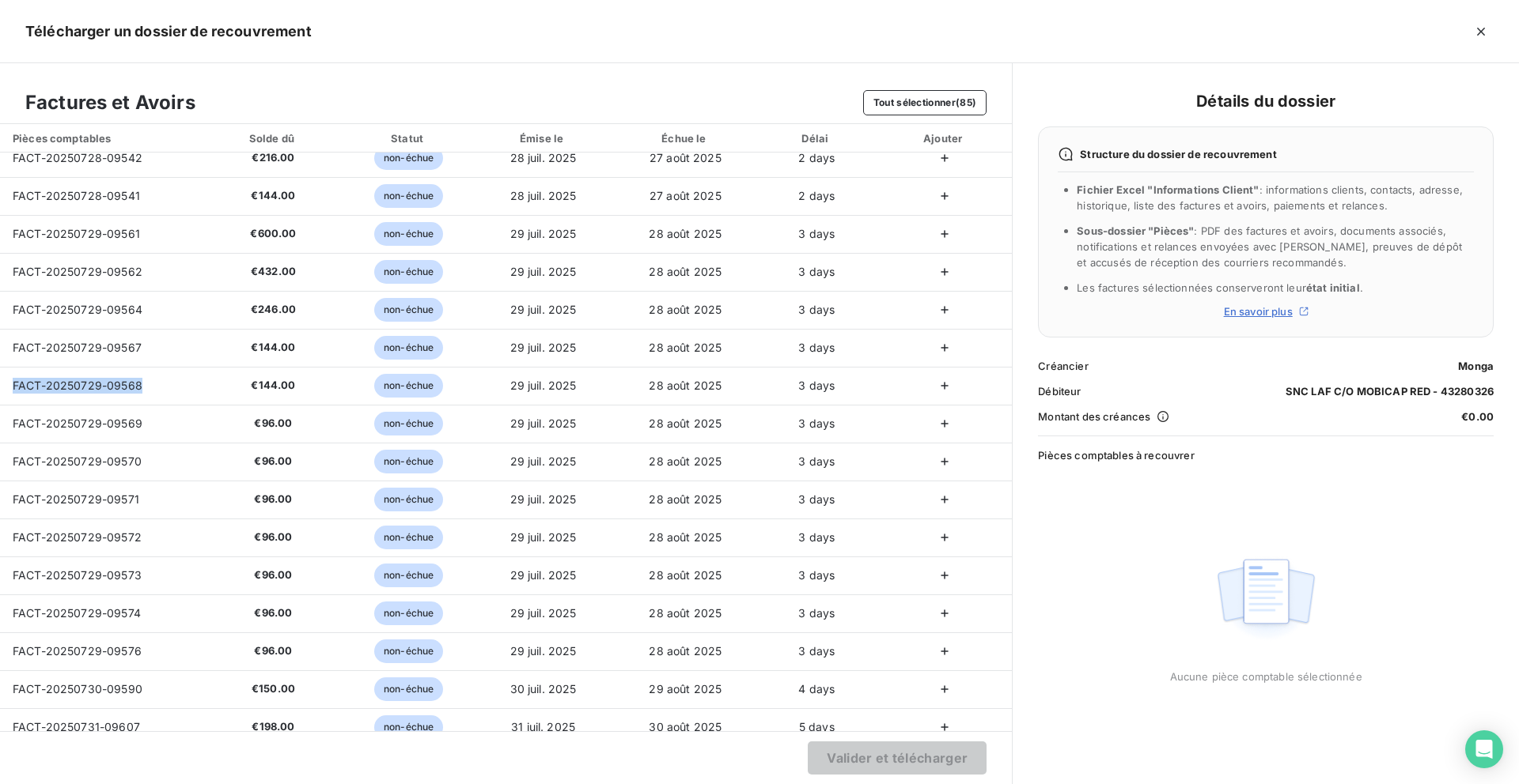
scroll to position [1609, 0]
drag, startPoint x: 144, startPoint y: 416, endPoint x: 6, endPoint y: 416, distance: 138.0
click at [6, 416] on td "FACT-20250729-09569" at bounding box center [101, 423] width 202 height 38
click at [146, 462] on td "FACT-20250729-09570" at bounding box center [101, 461] width 202 height 38
drag, startPoint x: 146, startPoint y: 462, endPoint x: -2, endPoint y: 512, distance: 156.2
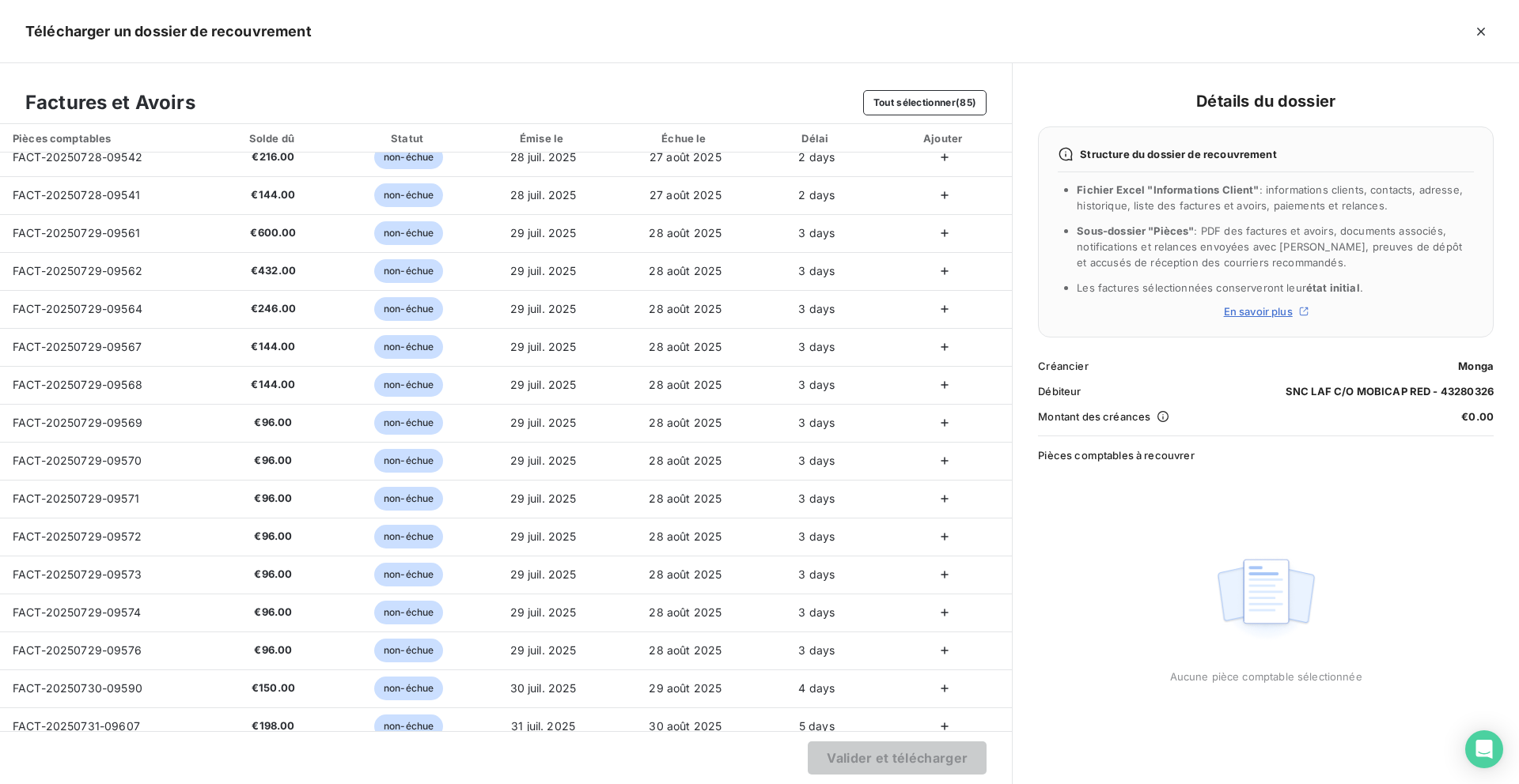
click at [0, 512] on html "MO 99 Clients SNC LAF C/O MOBICAP RED - 43280326 Situation Analyse Contacts & A…" at bounding box center [760, 392] width 1519 height 784
click at [156, 494] on td "FACT-20250729-09571" at bounding box center [101, 499] width 202 height 38
drag, startPoint x: 155, startPoint y: 497, endPoint x: 9, endPoint y: 503, distance: 146.1
click at [9, 503] on td "FACT-20250729-09571" at bounding box center [101, 499] width 202 height 38
drag, startPoint x: 141, startPoint y: 537, endPoint x: 6, endPoint y: 541, distance: 135.1
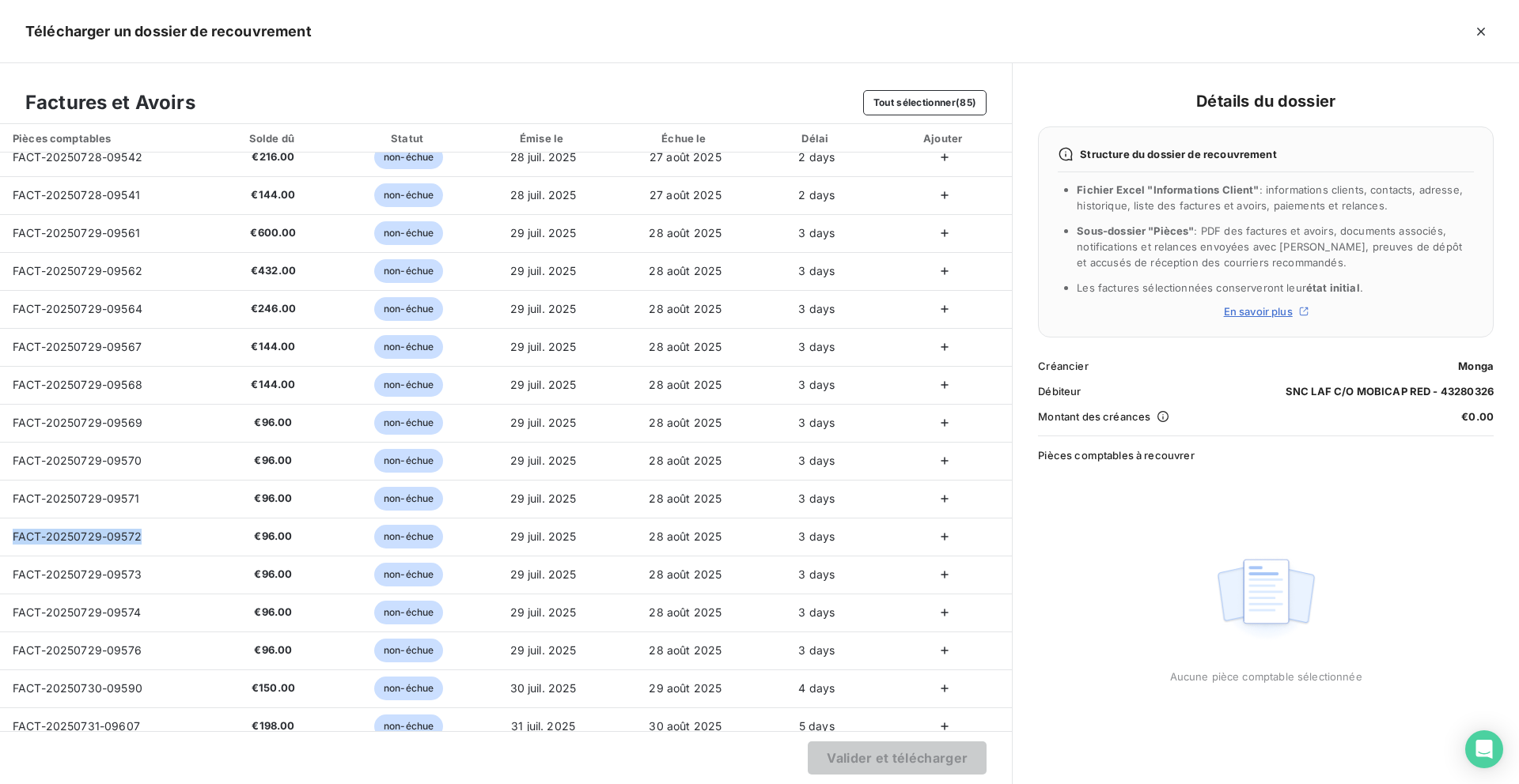
click at [6, 541] on td "FACT-20250729-09572" at bounding box center [101, 537] width 202 height 38
drag, startPoint x: 150, startPoint y: 576, endPoint x: 5, endPoint y: 580, distance: 145.1
click at [5, 580] on td "FACT-20250729-09573" at bounding box center [101, 575] width 202 height 38
click at [135, 612] on span "FACT-20250729-09574" at bounding box center [76, 613] width 128 height 14
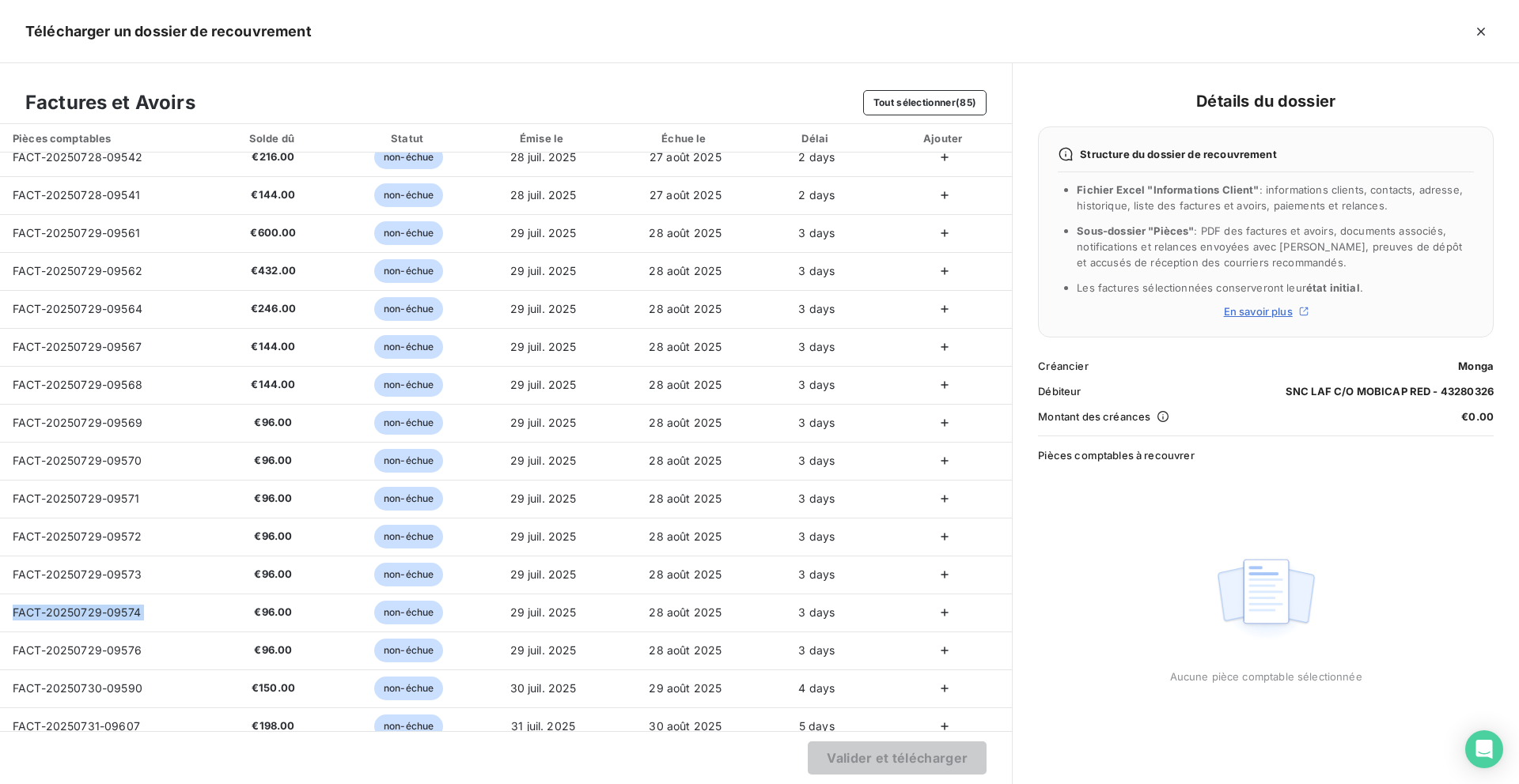
click at [135, 612] on span "FACT-20250729-09574" at bounding box center [76, 613] width 128 height 14
click at [161, 777] on section "Valider et télécharger" at bounding box center [506, 758] width 1012 height 53
drag, startPoint x: 148, startPoint y: 617, endPoint x: 14, endPoint y: 614, distance: 134.0
click at [14, 614] on td "FACT-20250729-09574" at bounding box center [101, 613] width 202 height 38
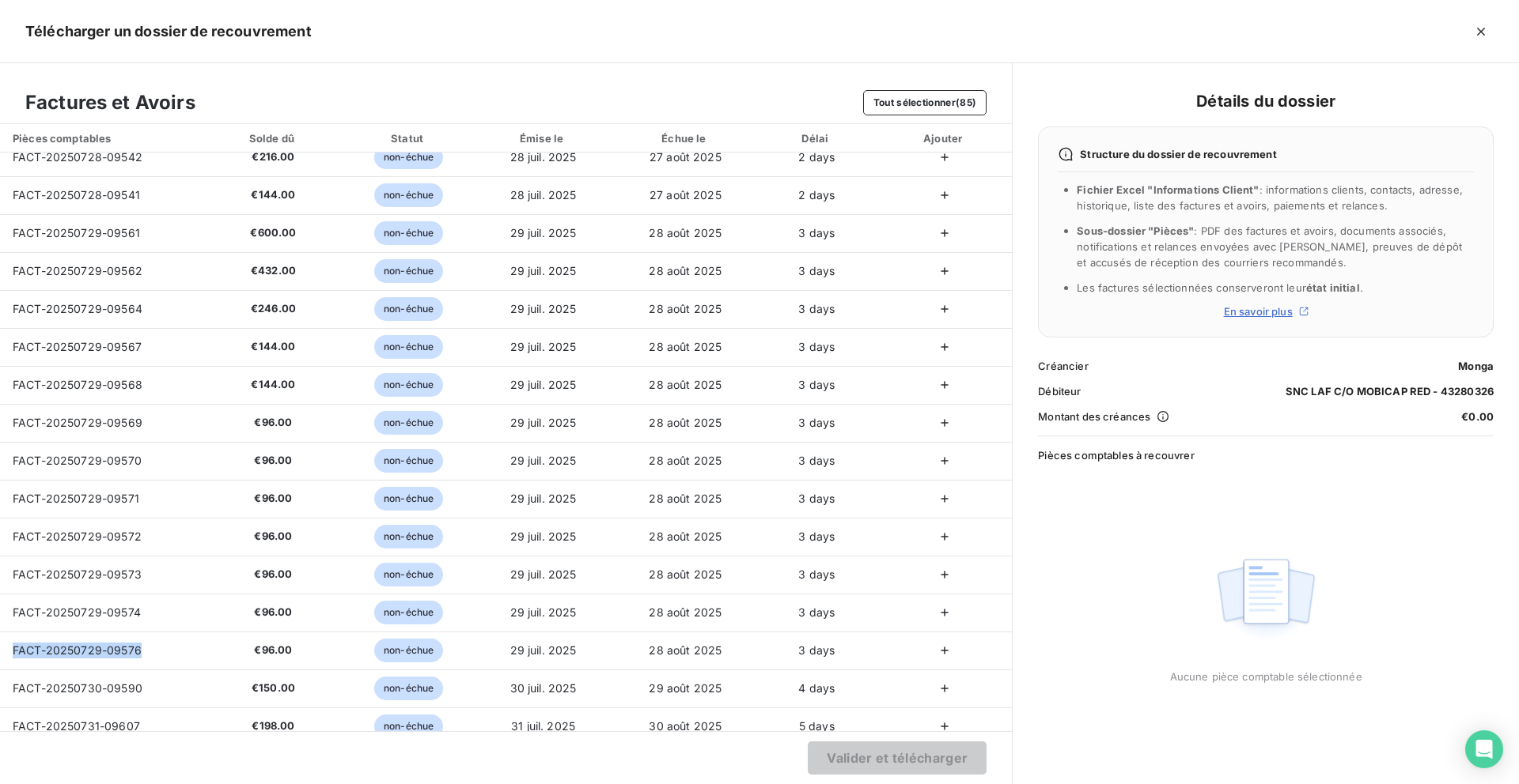
drag, startPoint x: 142, startPoint y: 654, endPoint x: 14, endPoint y: 652, distance: 128.0
click at [14, 652] on td "FACT-20250729-09576" at bounding box center [101, 650] width 202 height 38
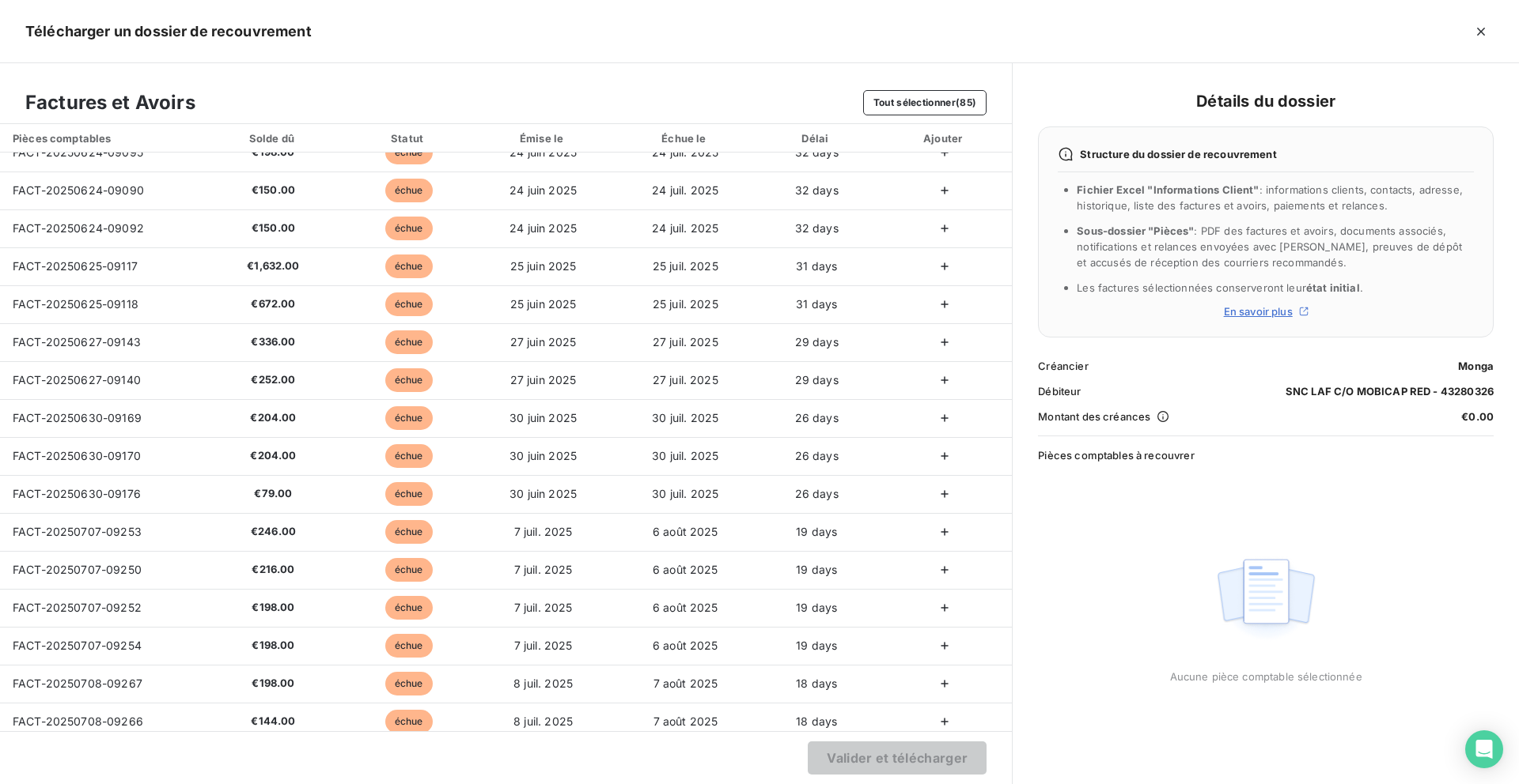
scroll to position [0, 0]
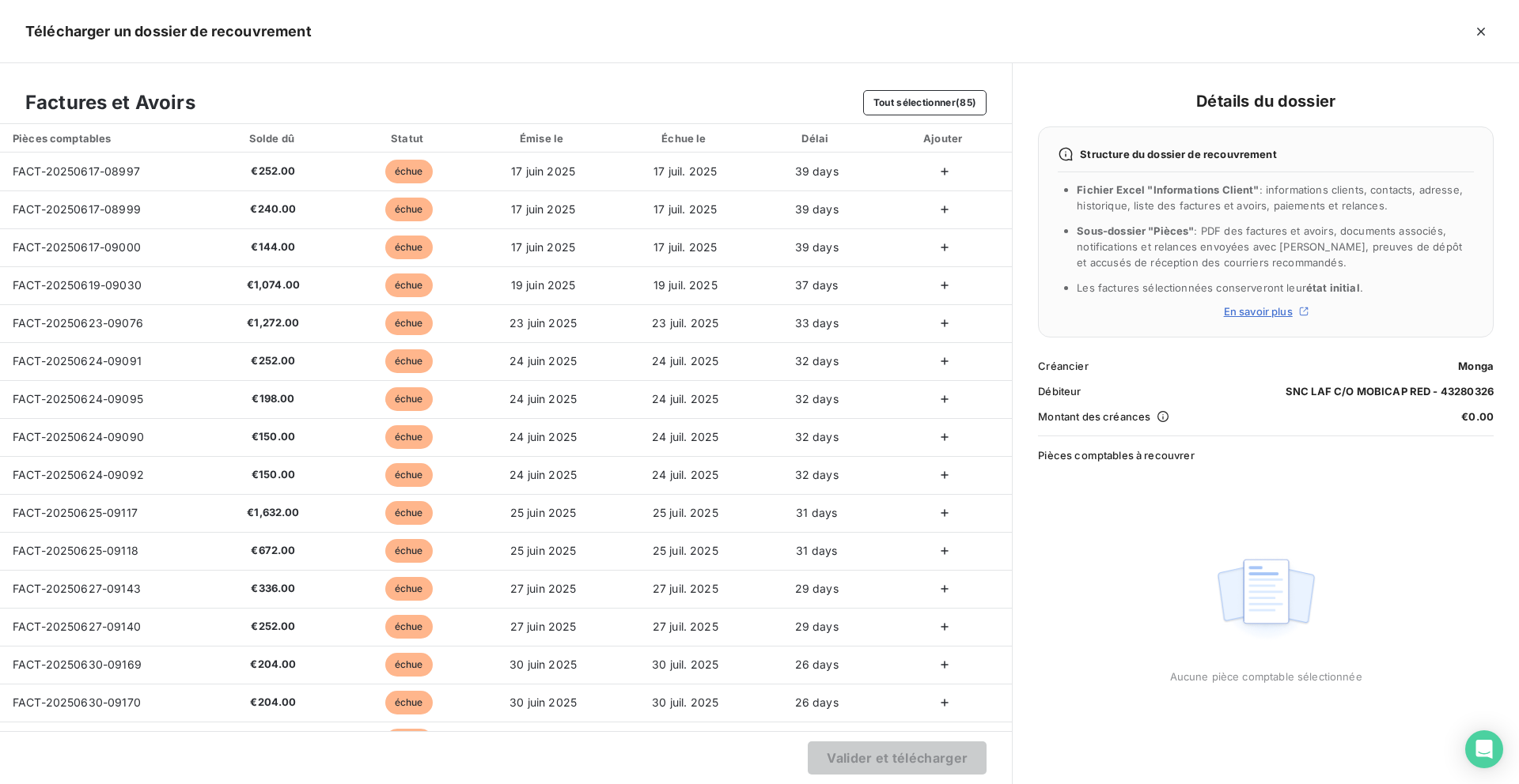
click at [937, 175] on icon "button" at bounding box center [945, 171] width 16 height 16
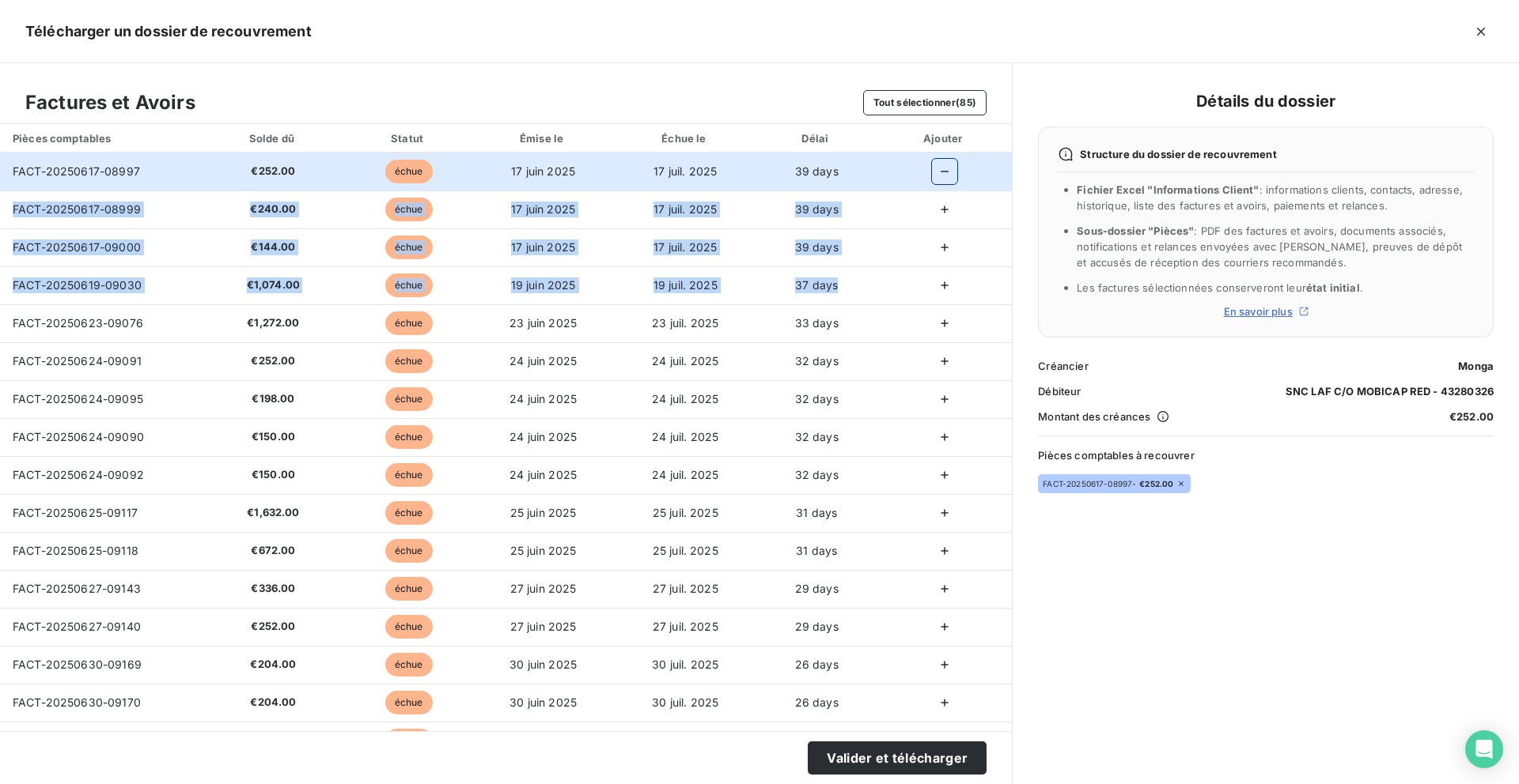
drag, startPoint x: 960, startPoint y: 175, endPoint x: 954, endPoint y: 273, distance: 98.2
click at [945, 202] on icon "button" at bounding box center [945, 210] width 16 height 16
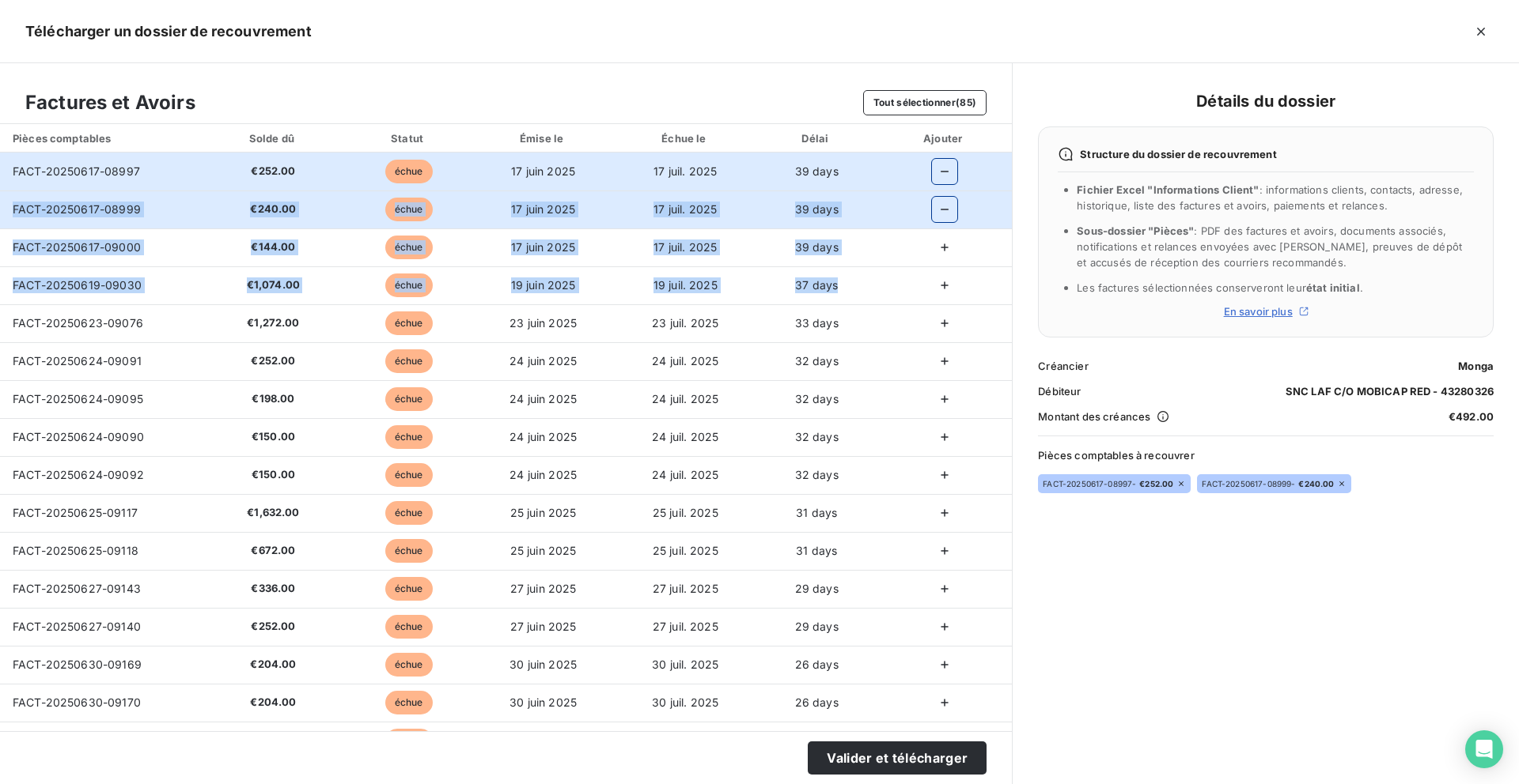
click at [942, 262] on td at bounding box center [944, 247] width 136 height 38
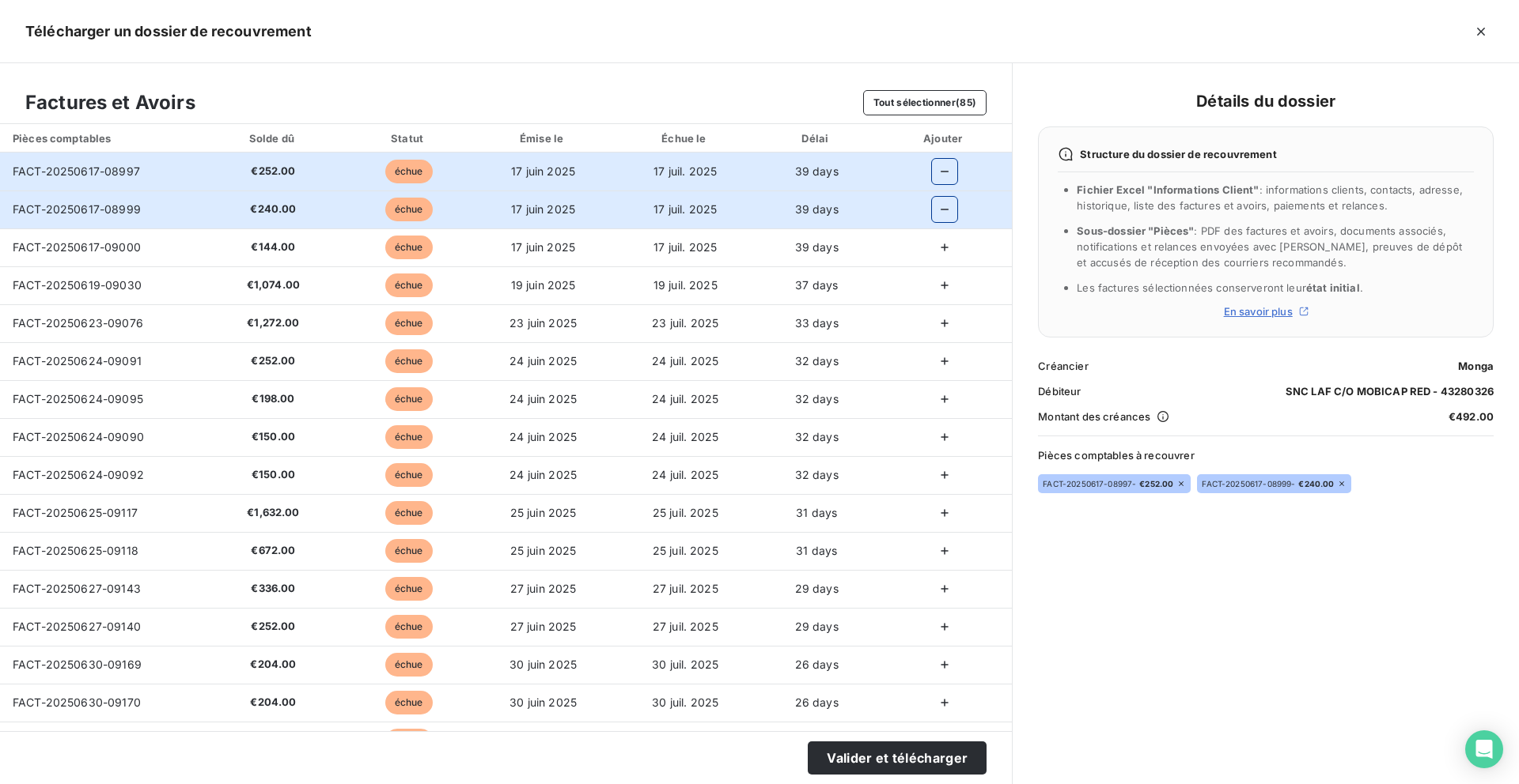
click at [944, 245] on icon "button" at bounding box center [945, 247] width 16 height 16
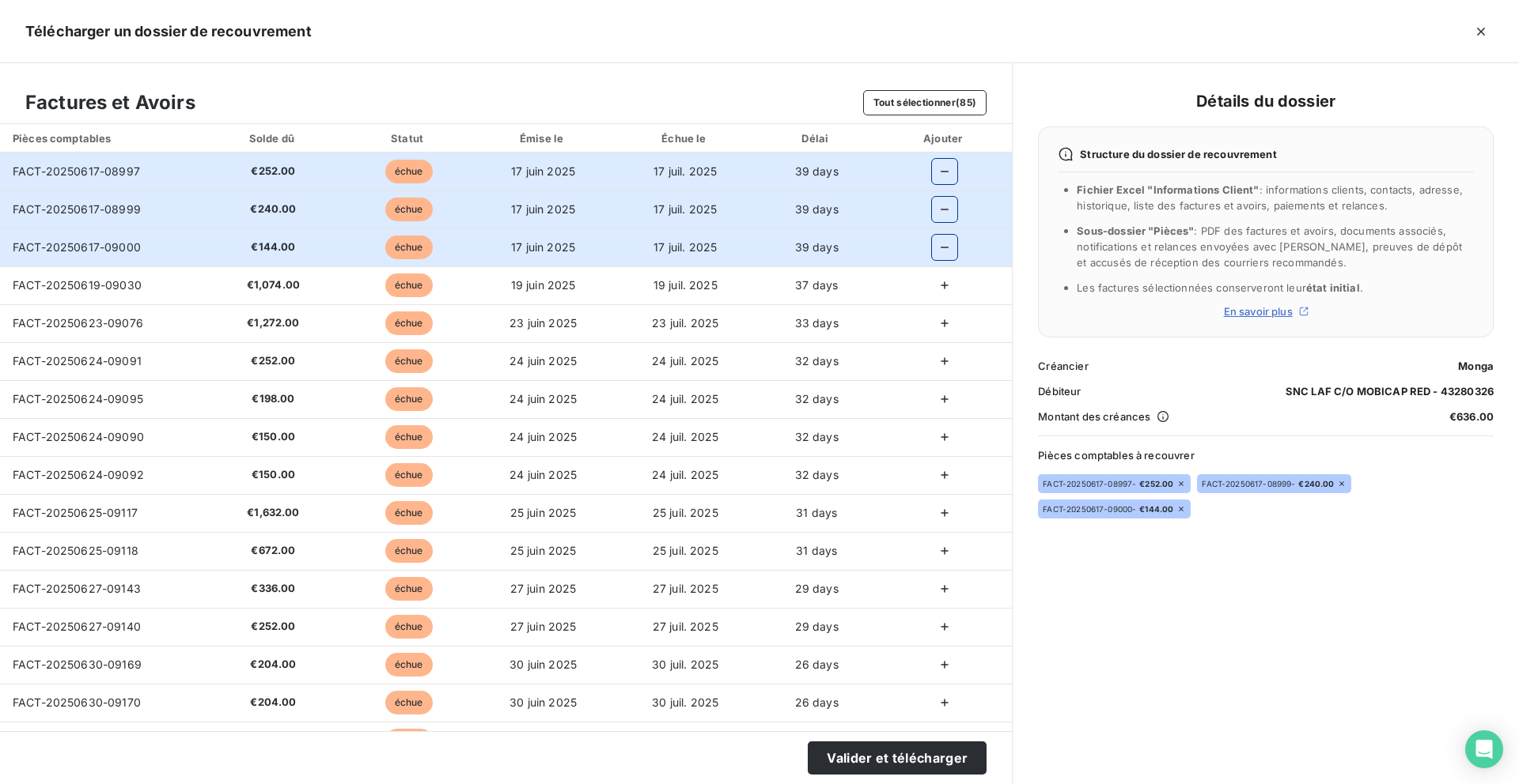
click at [941, 284] on icon "button" at bounding box center [945, 285] width 16 height 16
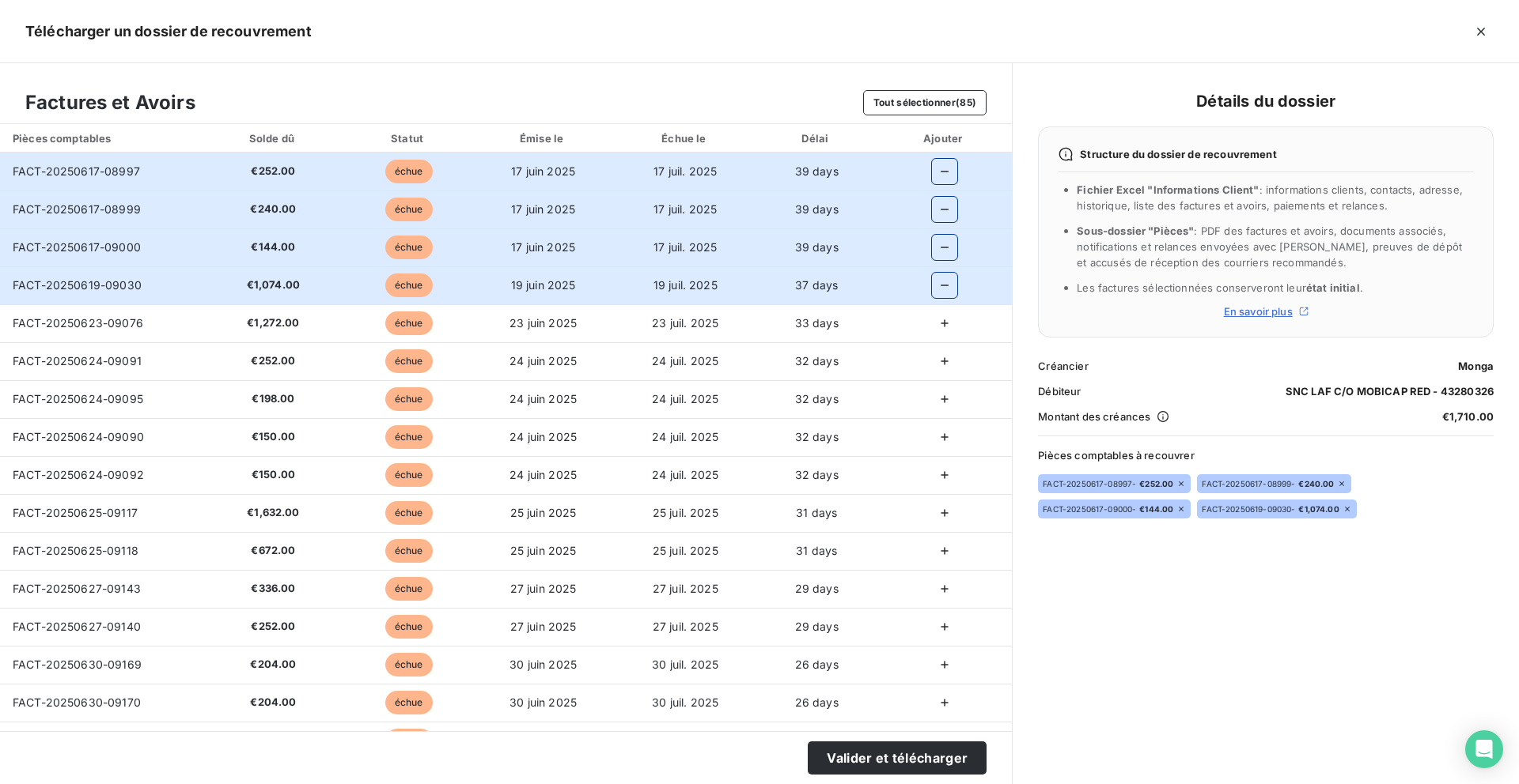
click at [937, 329] on icon "button" at bounding box center [945, 324] width 16 height 16
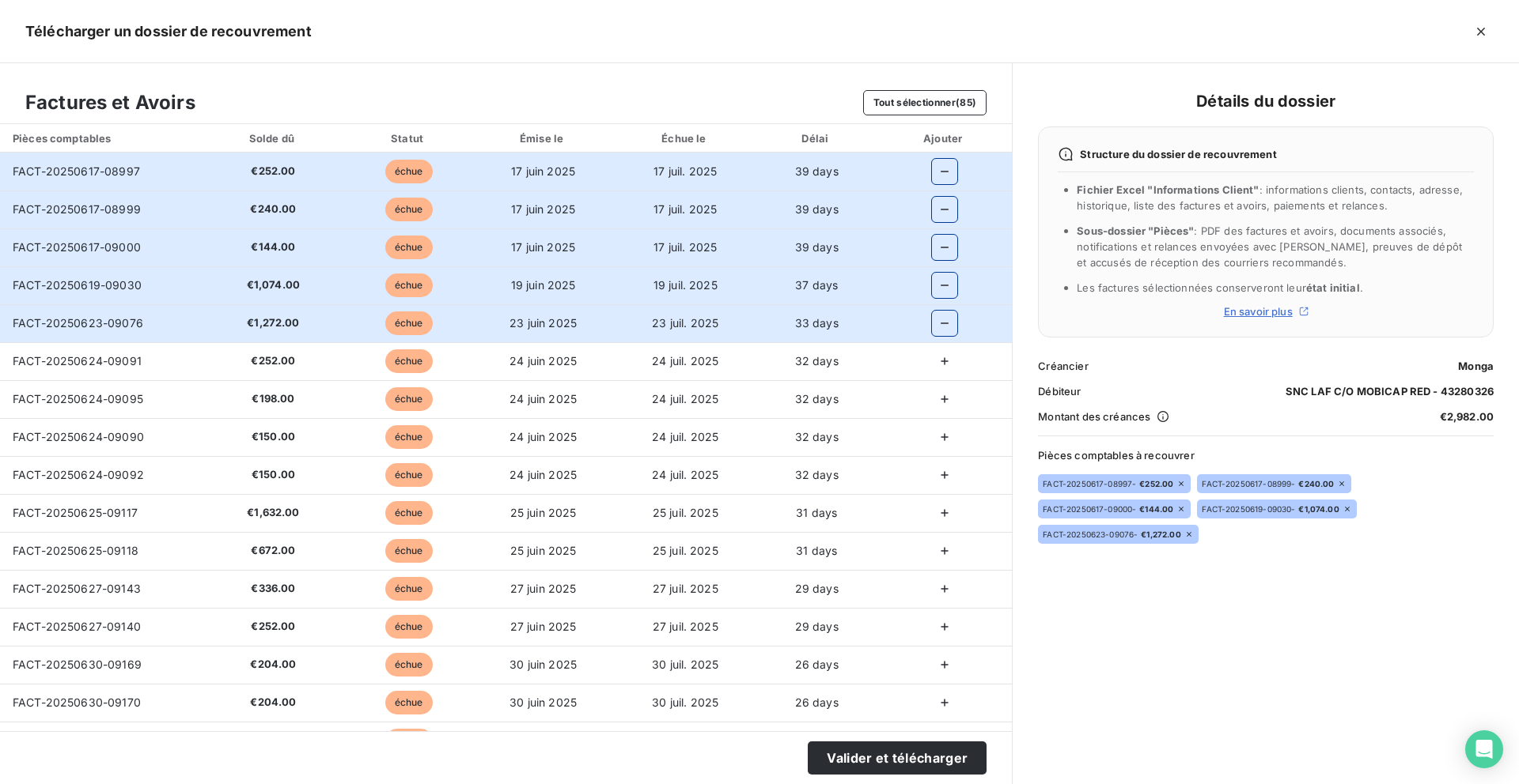
click at [937, 358] on icon "button" at bounding box center [945, 361] width 16 height 16
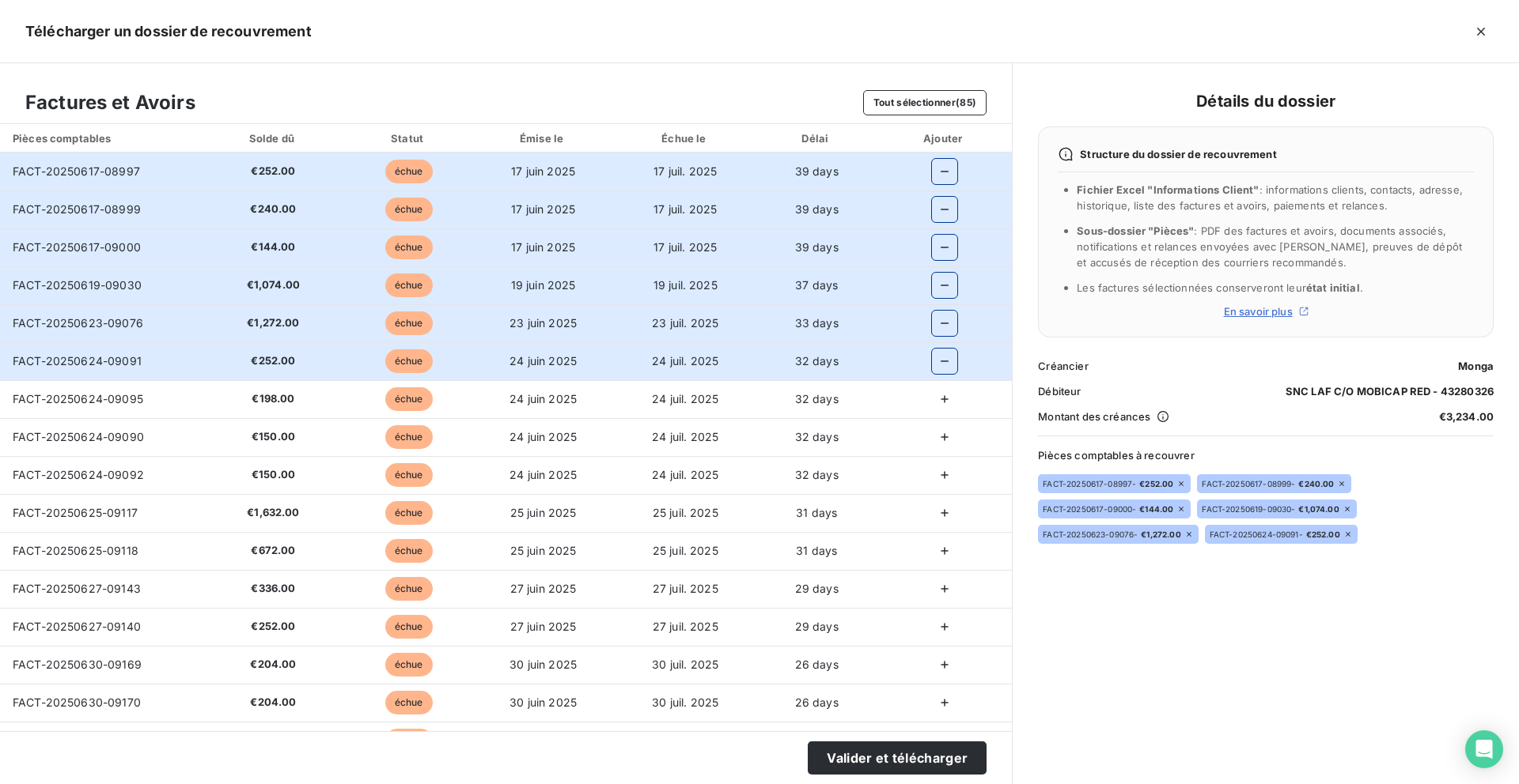
click at [937, 405] on icon "button" at bounding box center [945, 399] width 16 height 16
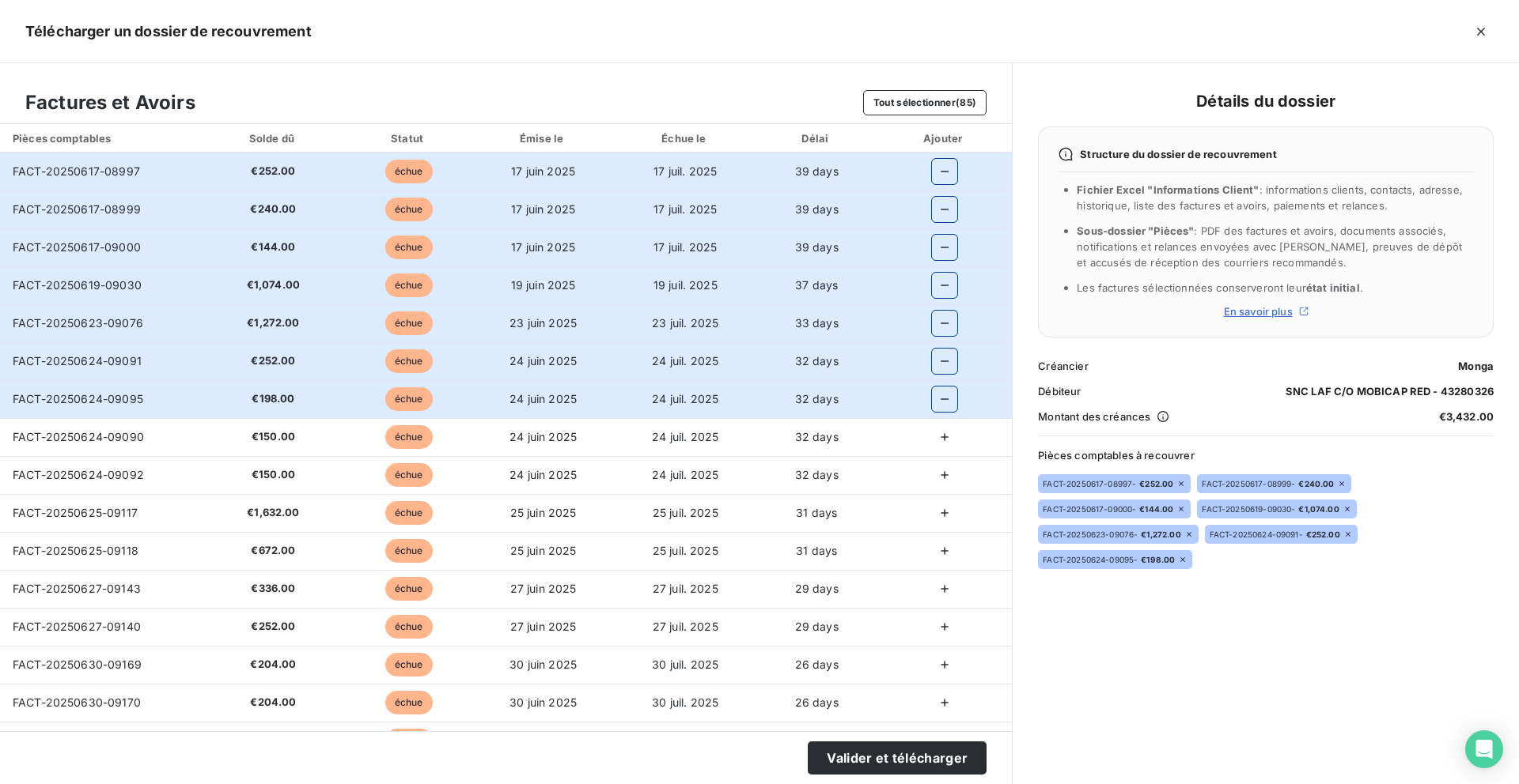
click at [937, 441] on icon "button" at bounding box center [945, 438] width 16 height 16
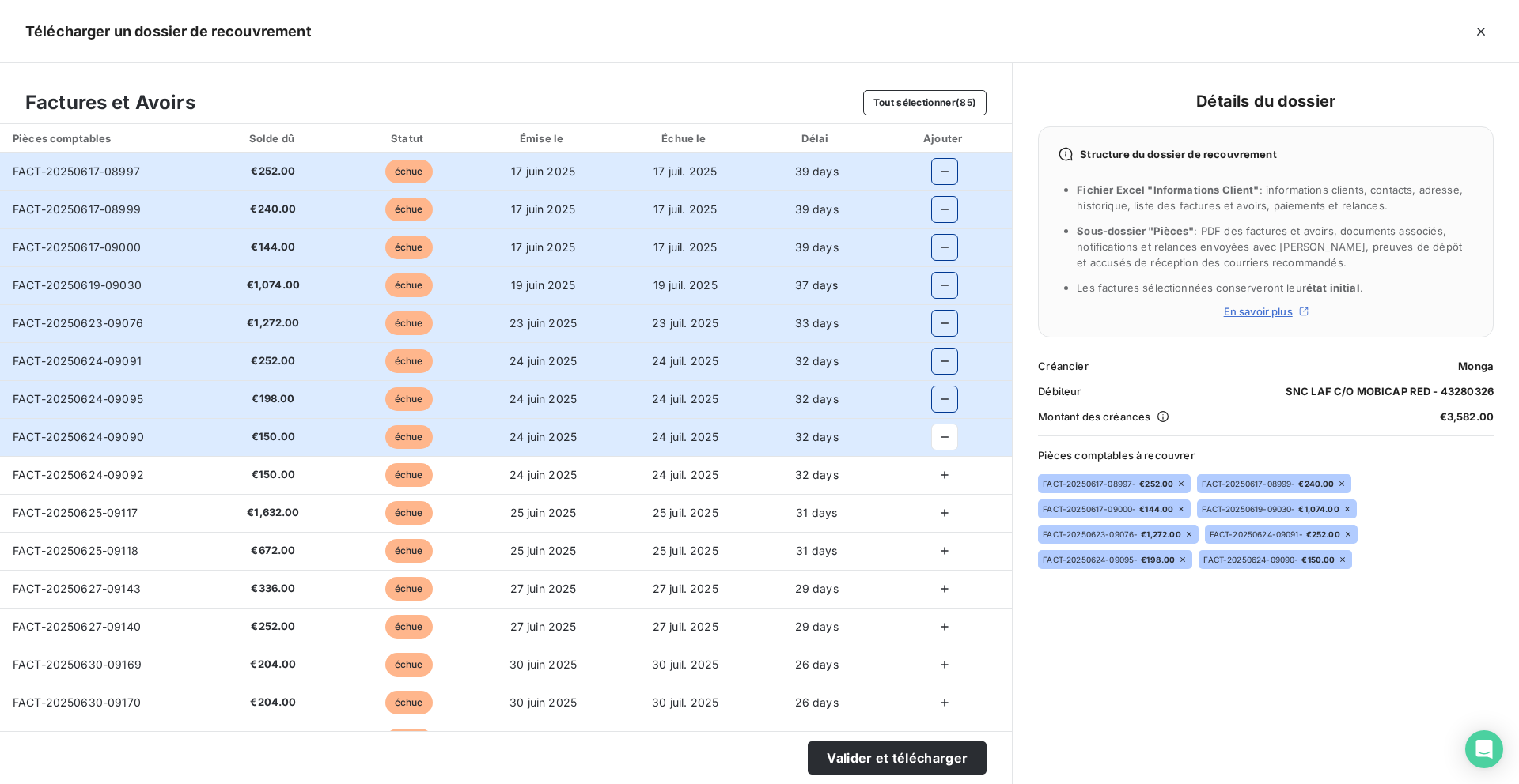
click at [934, 453] on td at bounding box center [944, 438] width 136 height 38
click at [937, 467] on icon "button" at bounding box center [945, 475] width 16 height 16
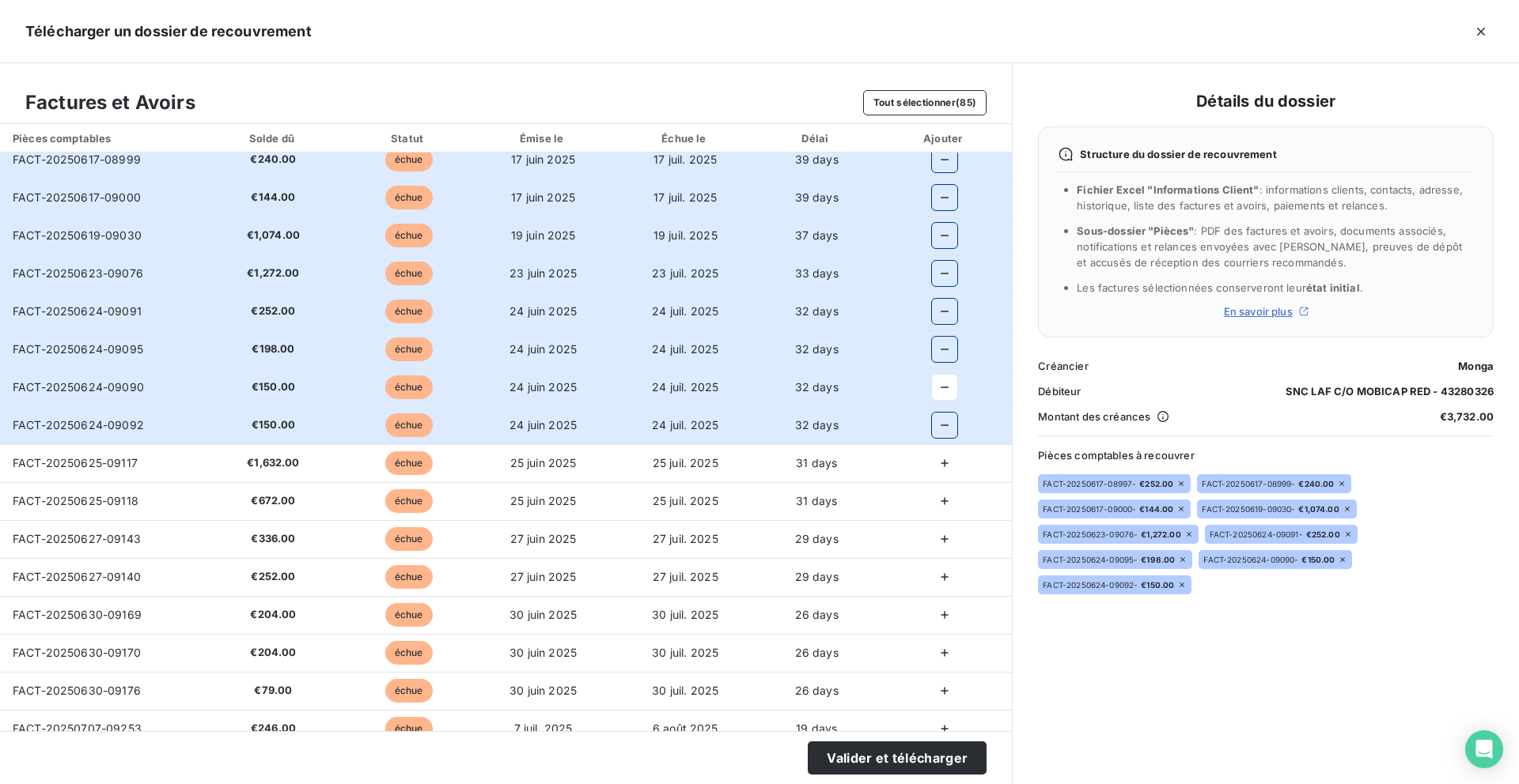
click at [937, 466] on icon "button" at bounding box center [945, 463] width 16 height 16
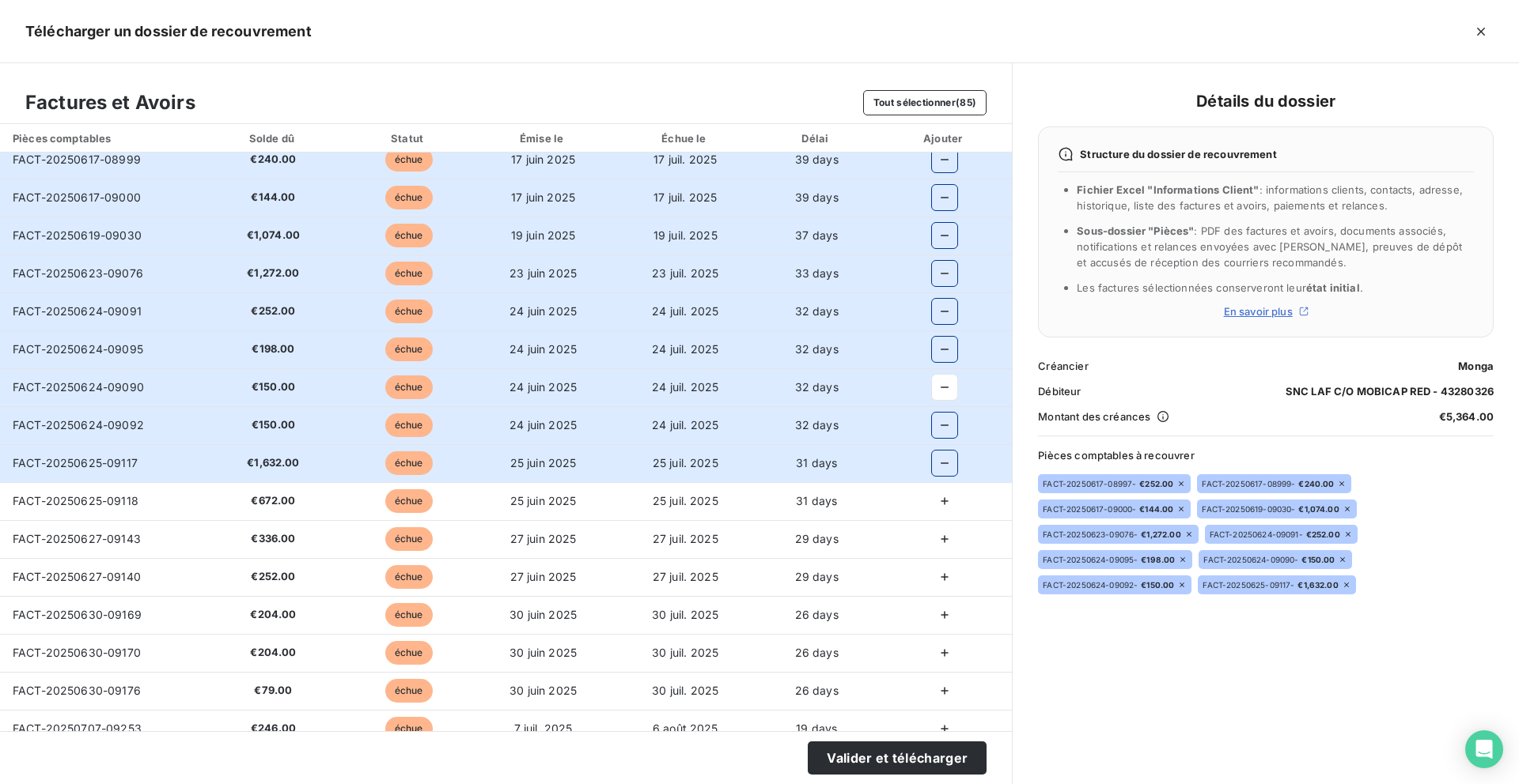
click at [937, 502] on icon "button" at bounding box center [945, 502] width 16 height 16
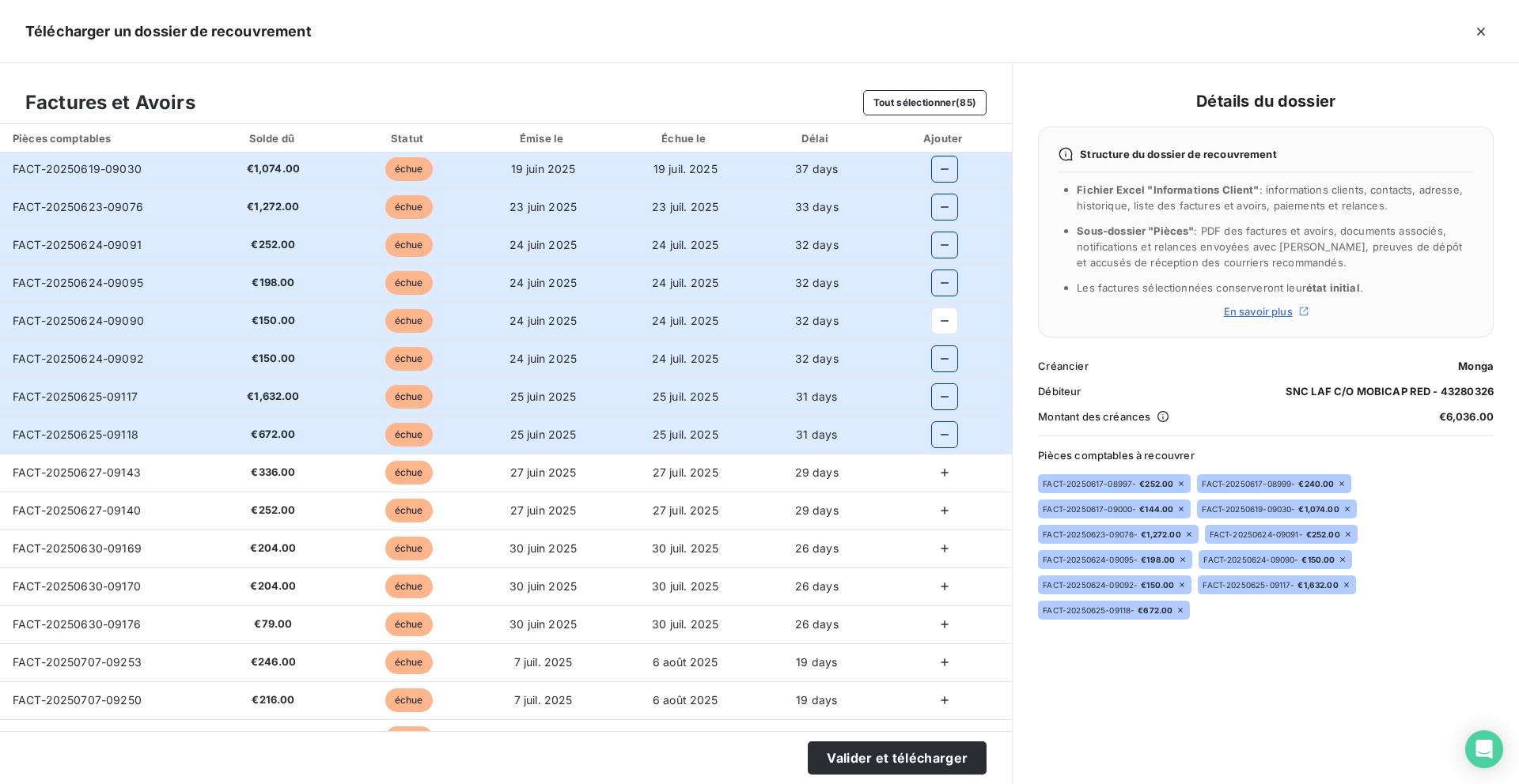
scroll to position [221, 0]
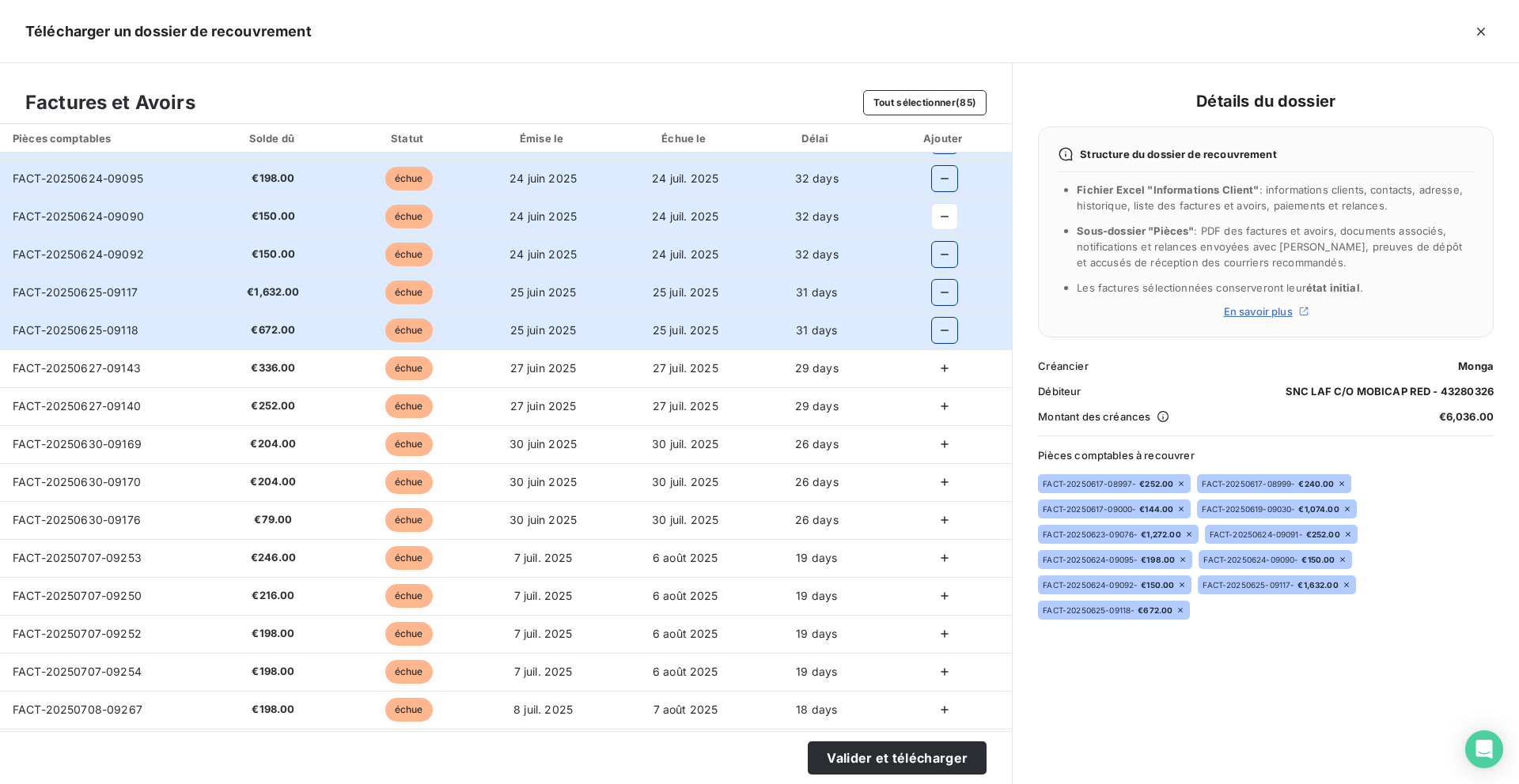
click at [941, 374] on icon "button" at bounding box center [945, 368] width 16 height 16
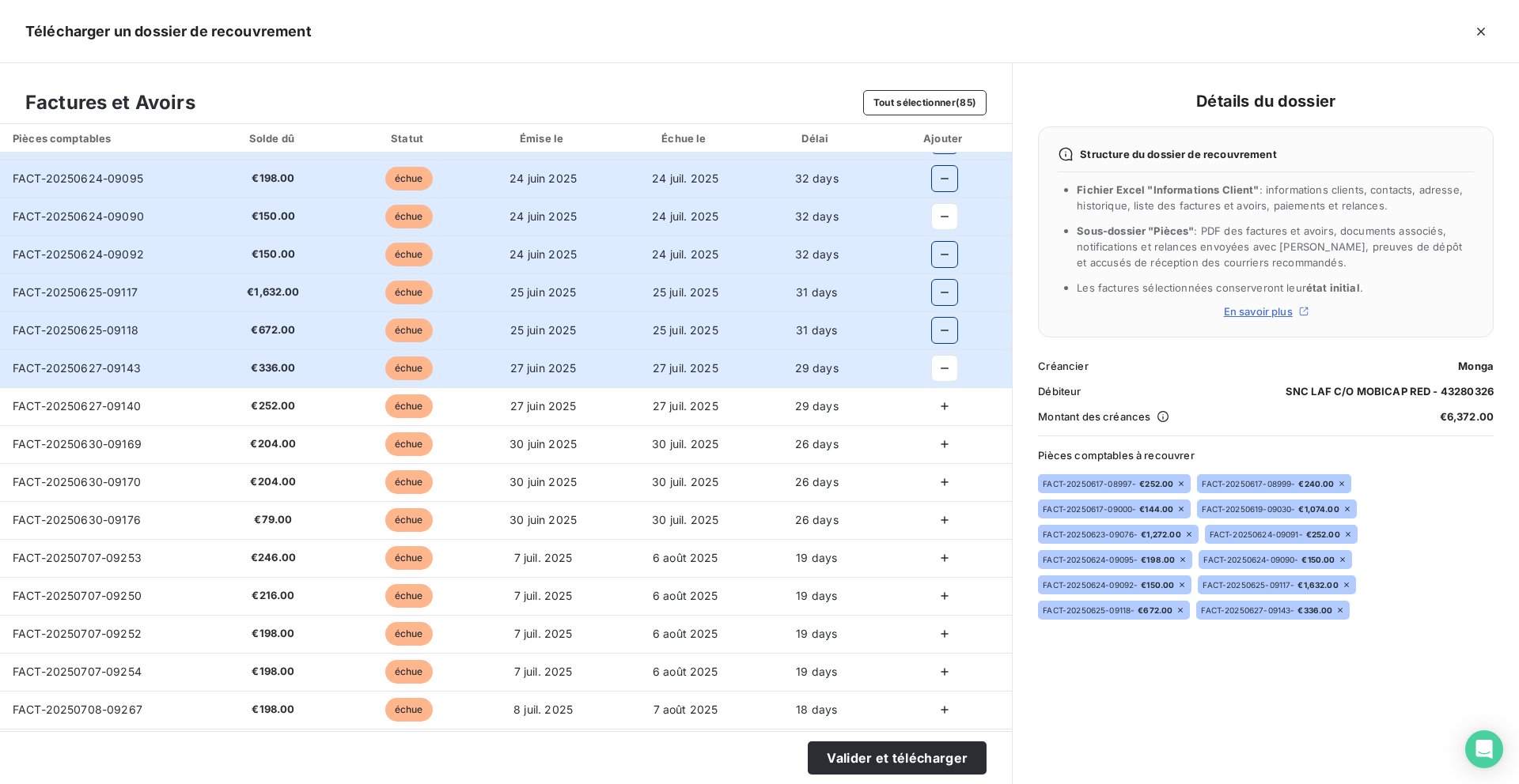
click at [941, 411] on icon "button" at bounding box center [945, 407] width 16 height 16
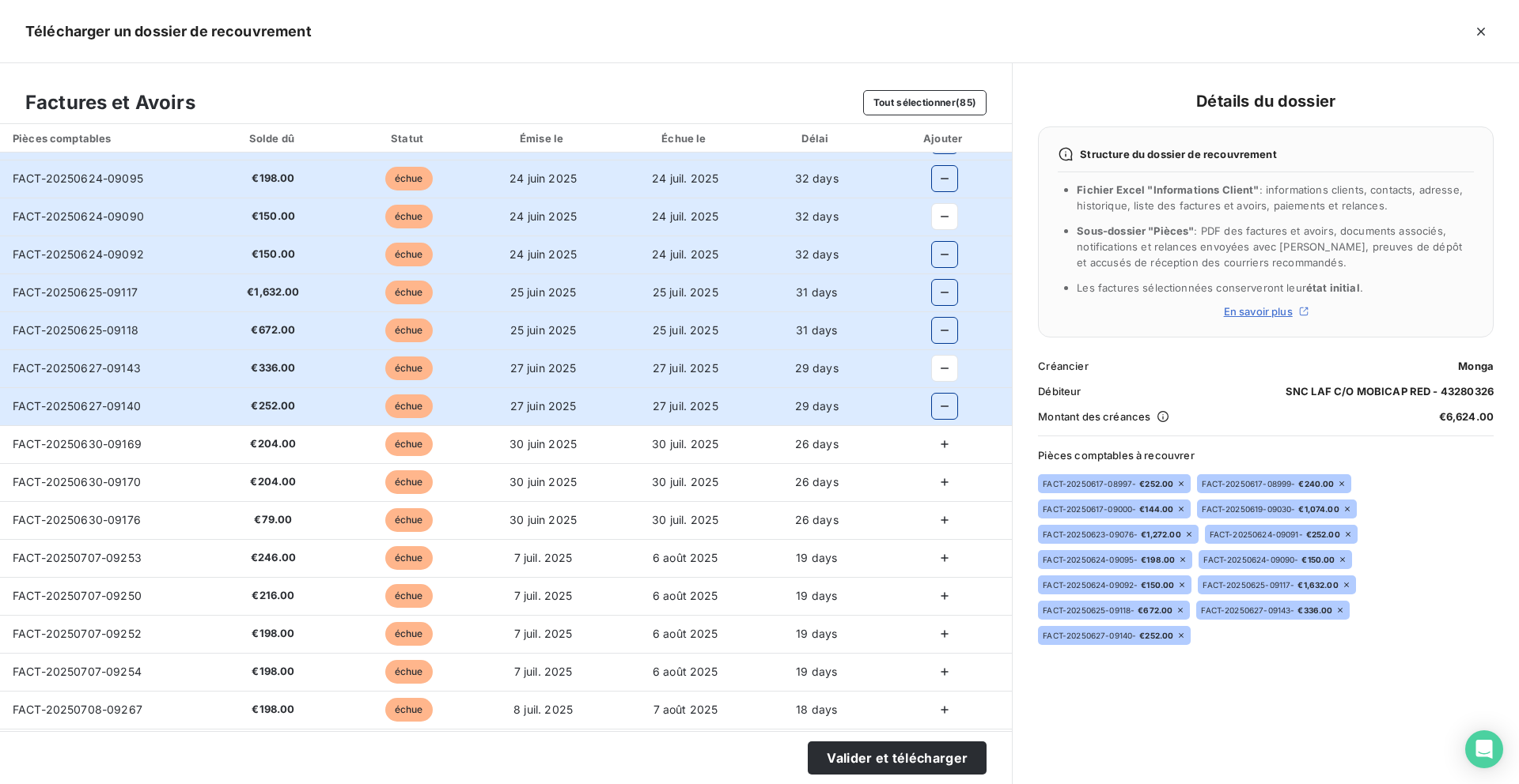
click at [937, 446] on icon "button" at bounding box center [945, 444] width 16 height 16
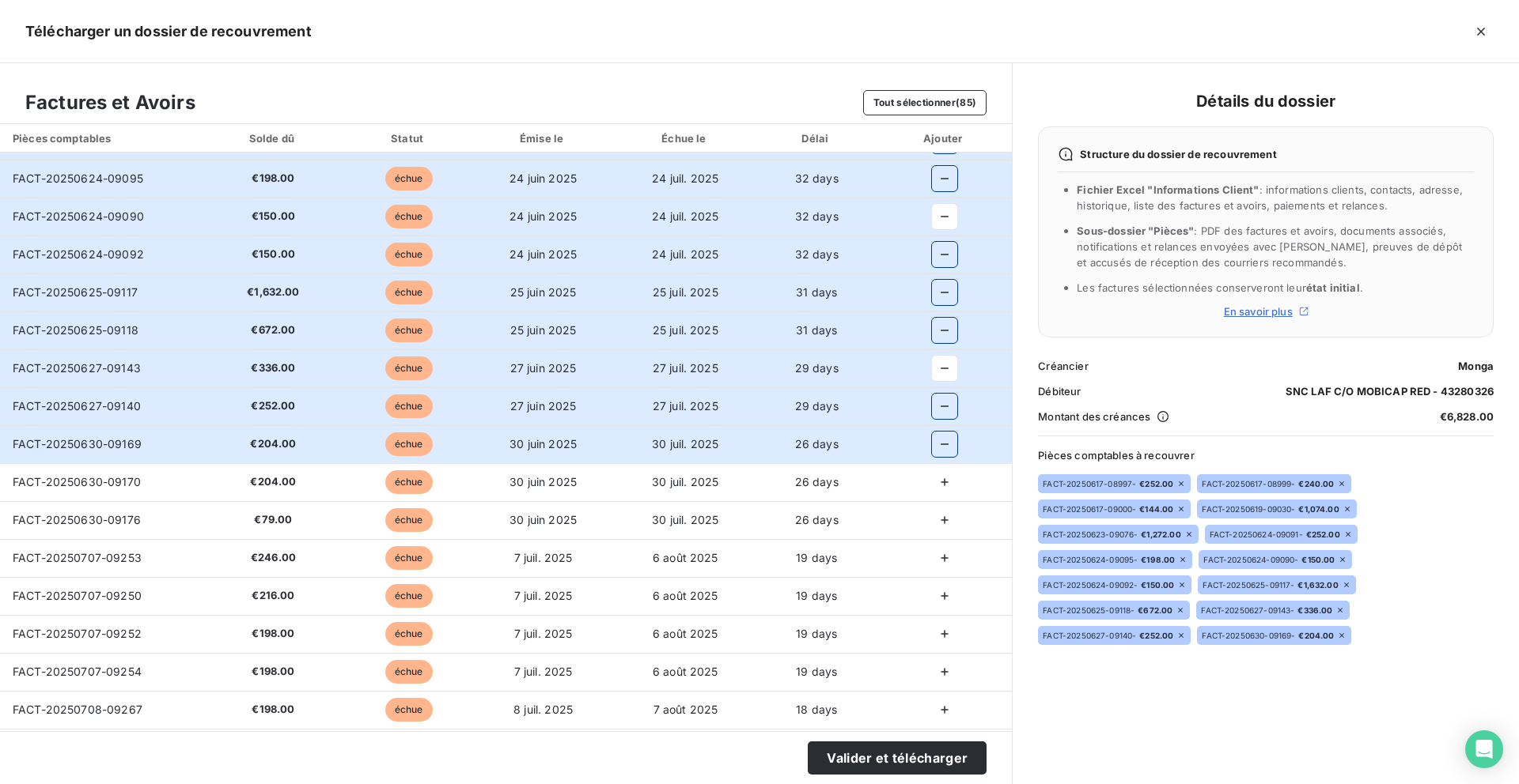
click at [937, 476] on icon "button" at bounding box center [945, 482] width 16 height 16
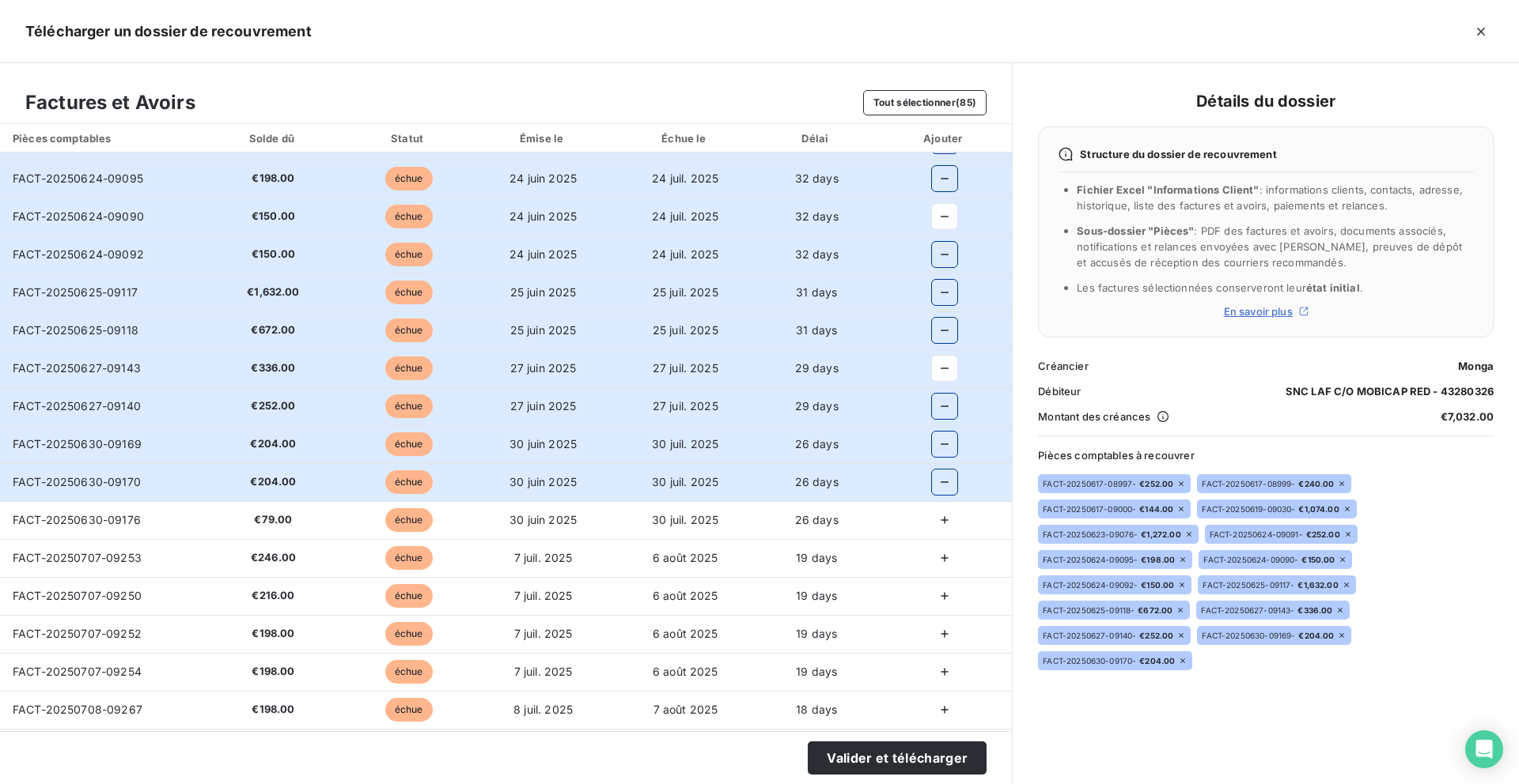
click at [934, 529] on button "button" at bounding box center [945, 521] width 26 height 26
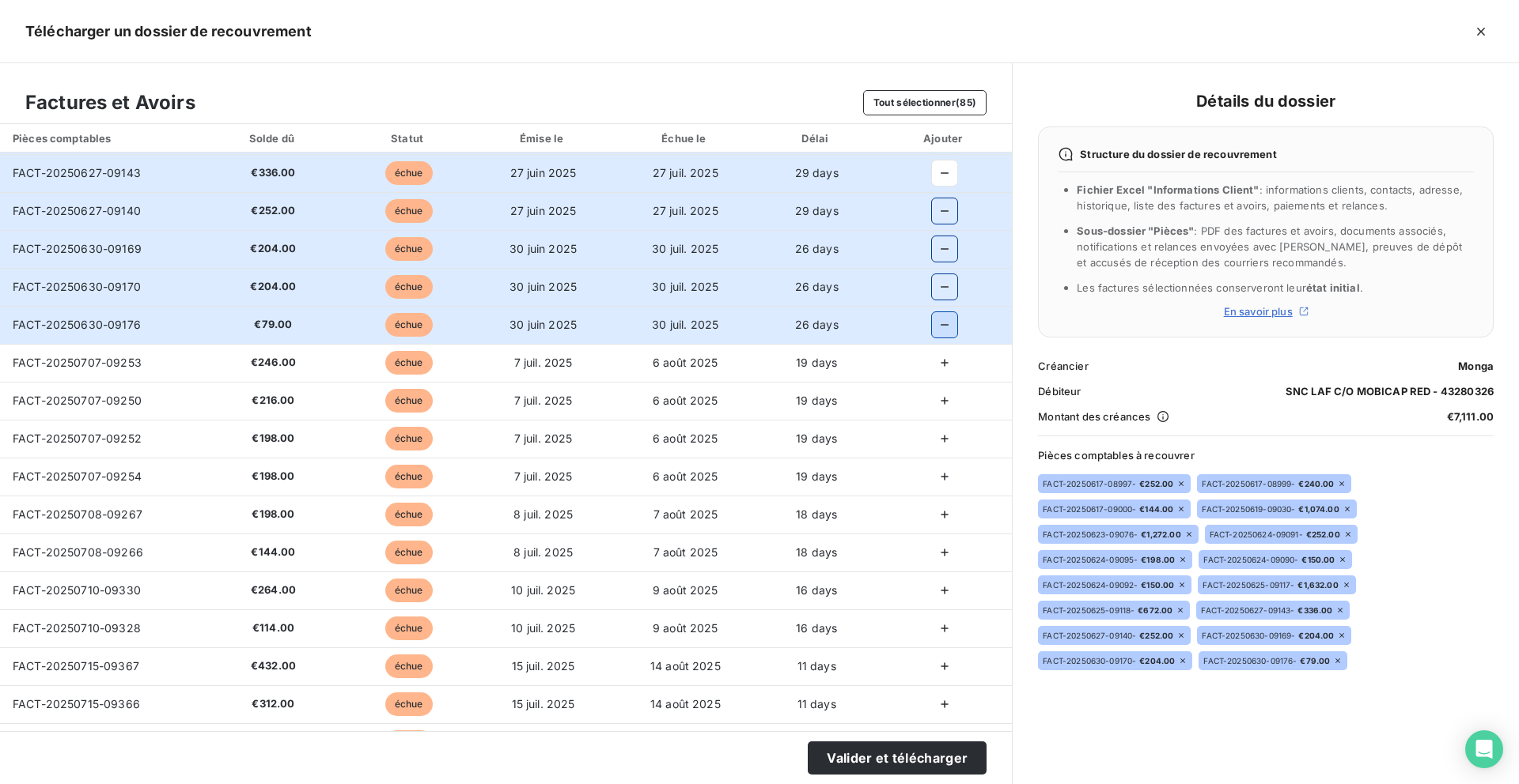
scroll to position [439, 0]
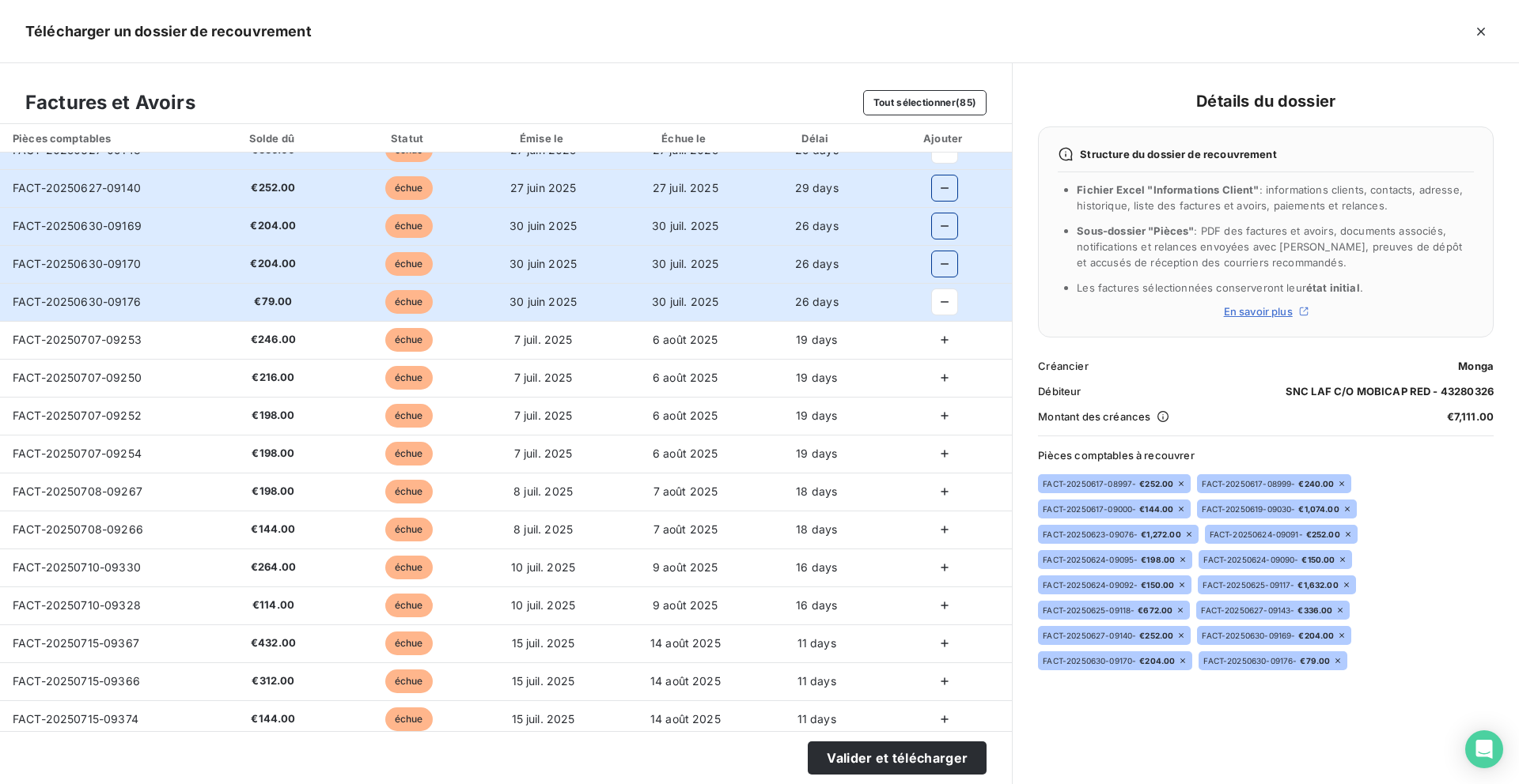
click at [937, 337] on icon "button" at bounding box center [945, 341] width 16 height 16
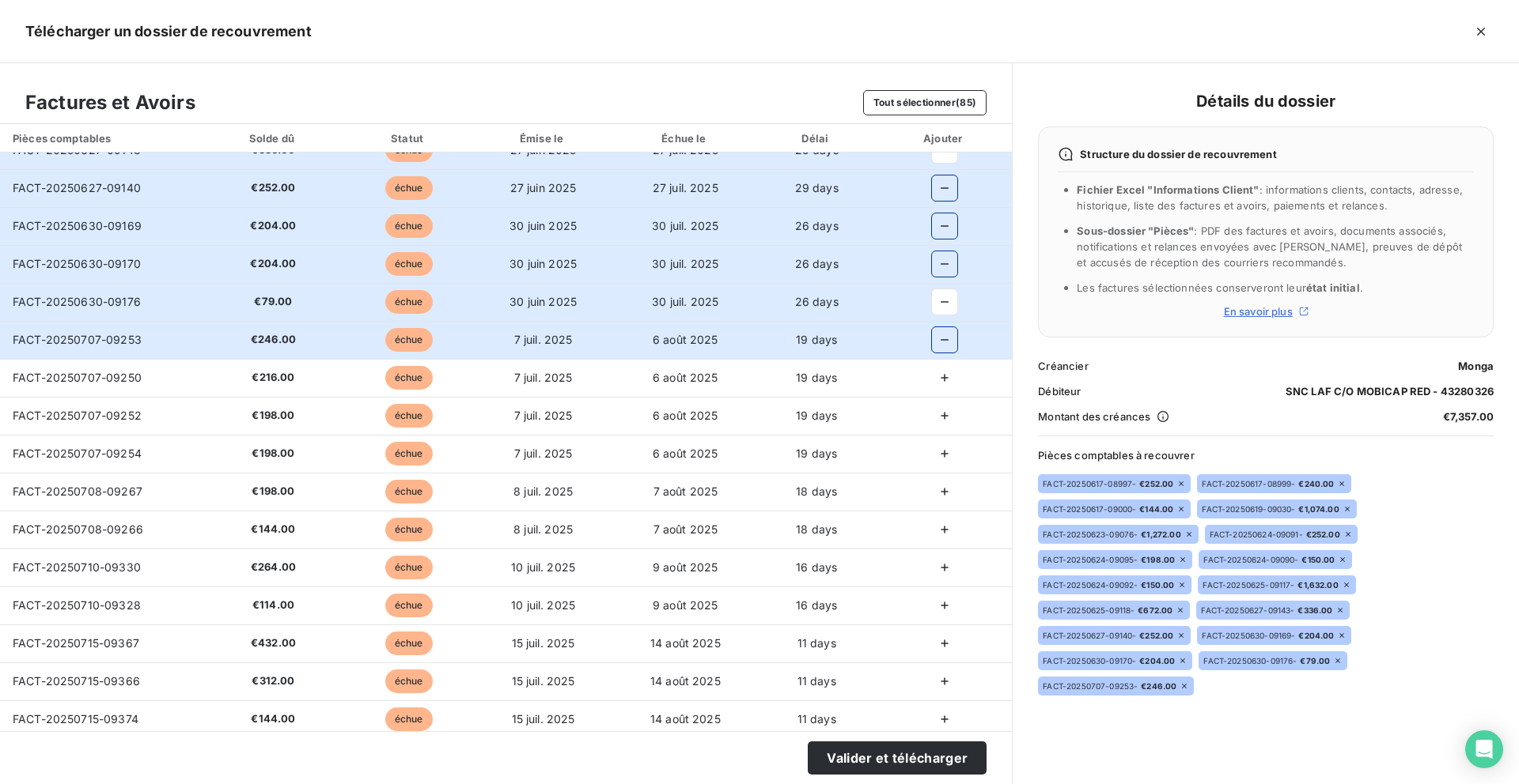
click at [937, 370] on icon "button" at bounding box center [945, 378] width 16 height 16
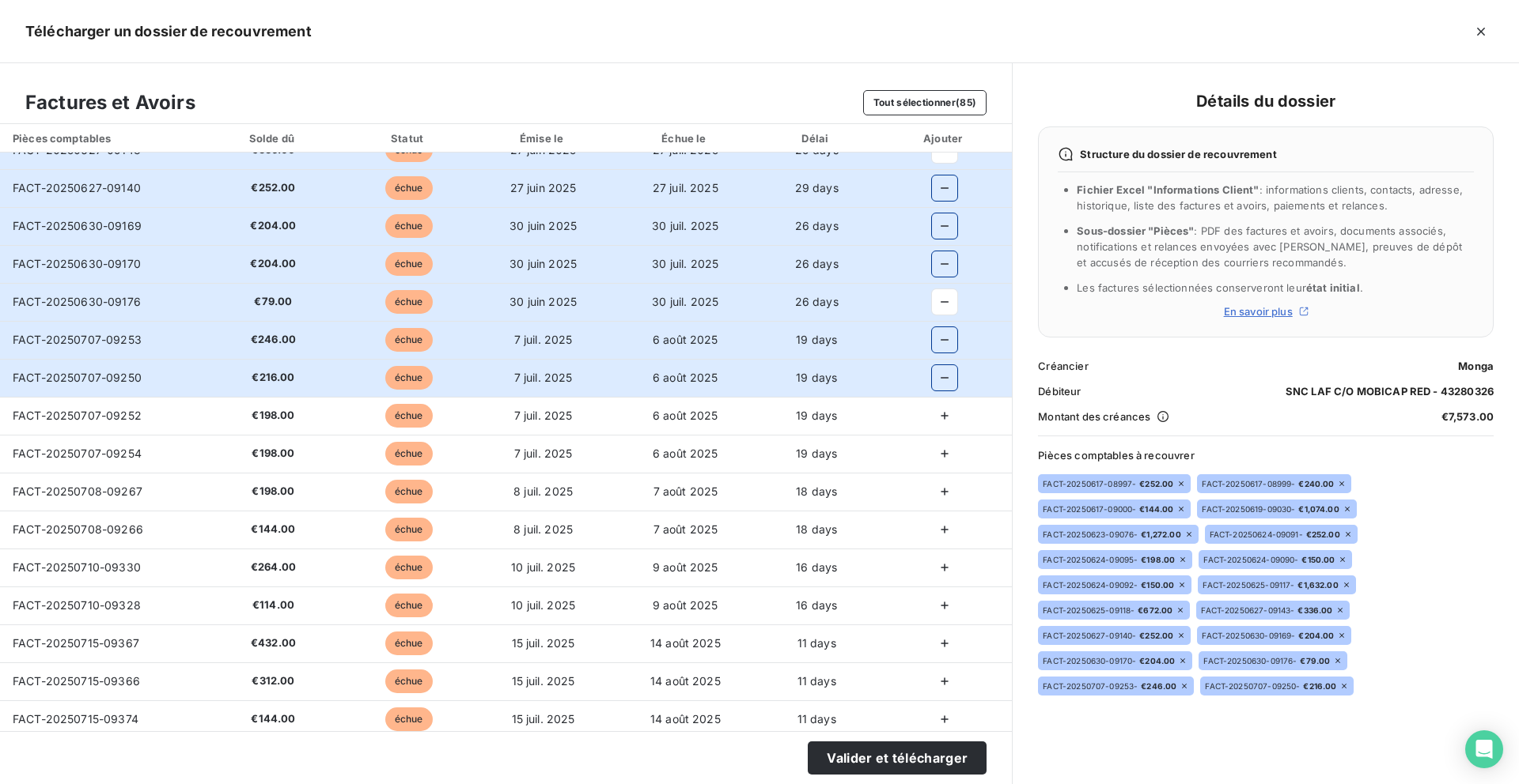
click at [937, 415] on icon "button" at bounding box center [945, 416] width 16 height 16
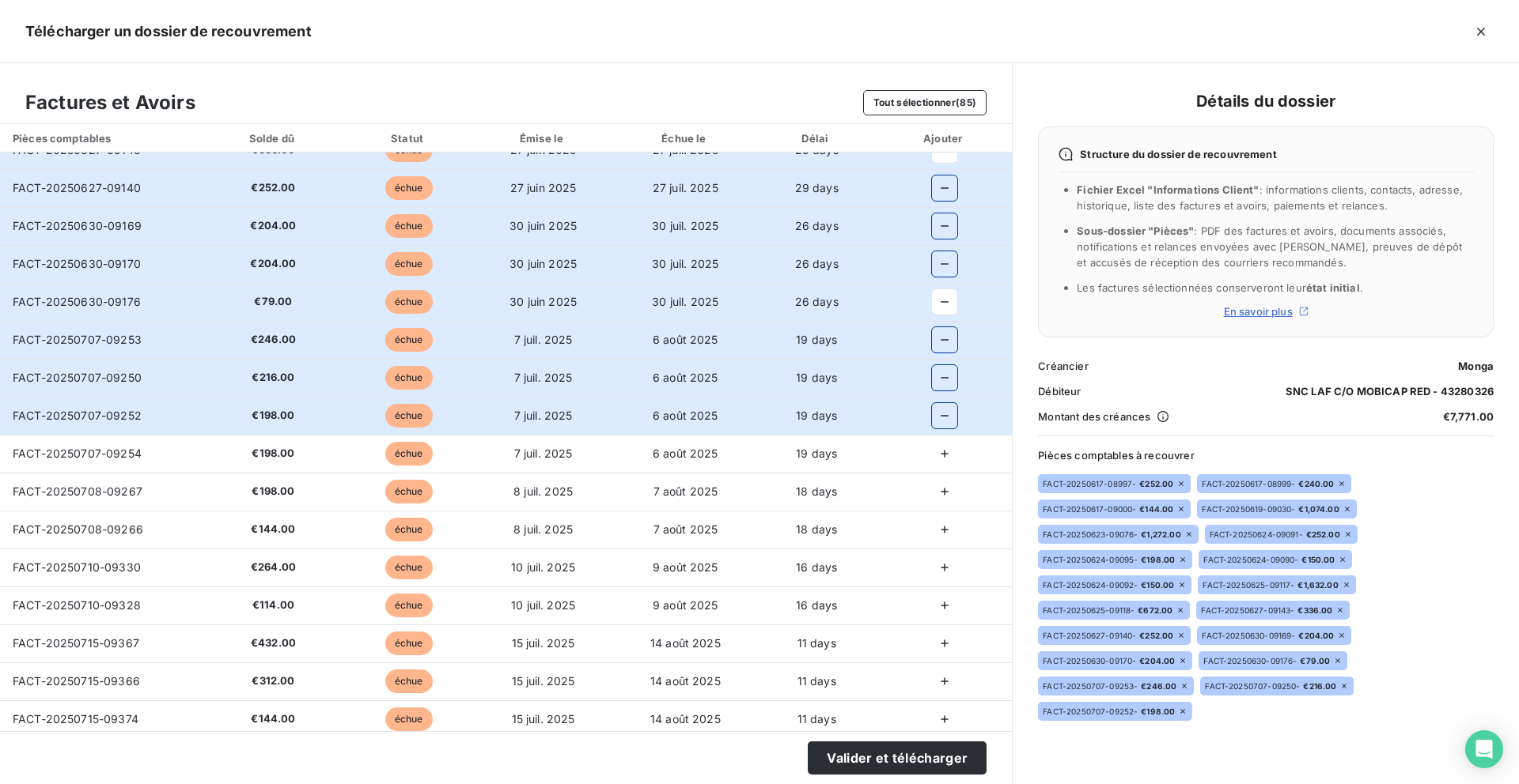
click at [937, 455] on icon "button" at bounding box center [945, 454] width 16 height 16
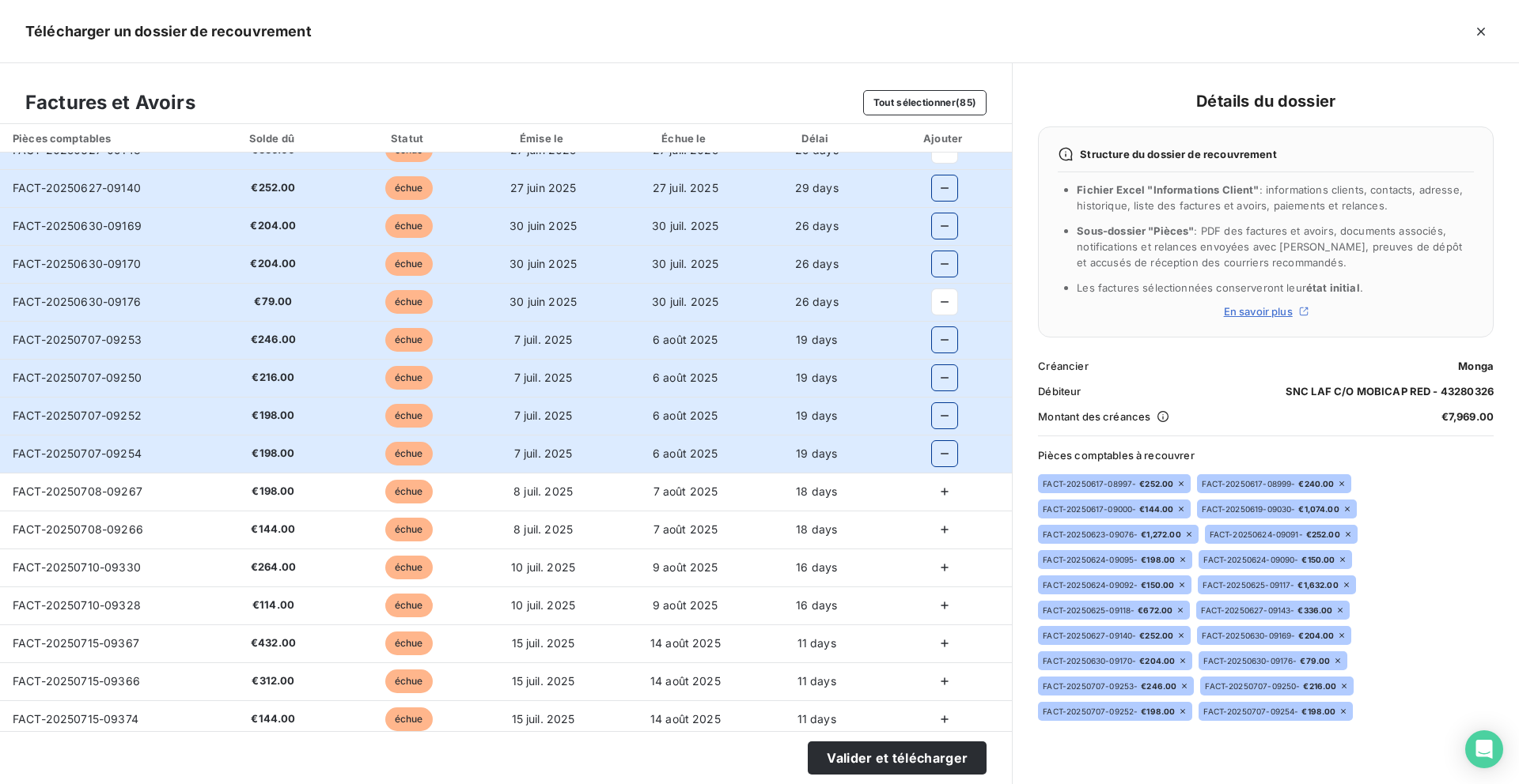
click at [937, 486] on icon "button" at bounding box center [945, 492] width 16 height 16
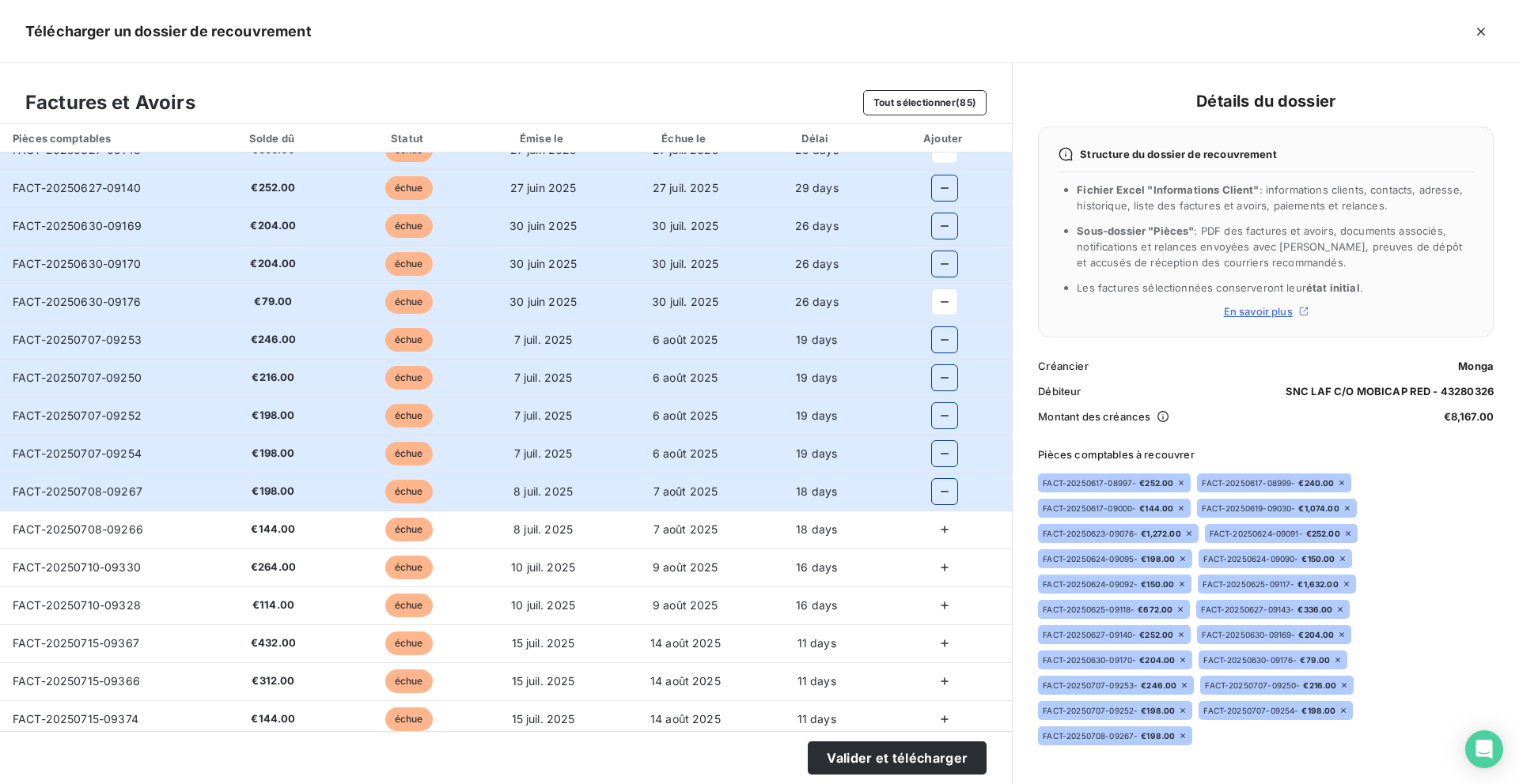
click at [937, 522] on icon "button" at bounding box center [945, 530] width 16 height 16
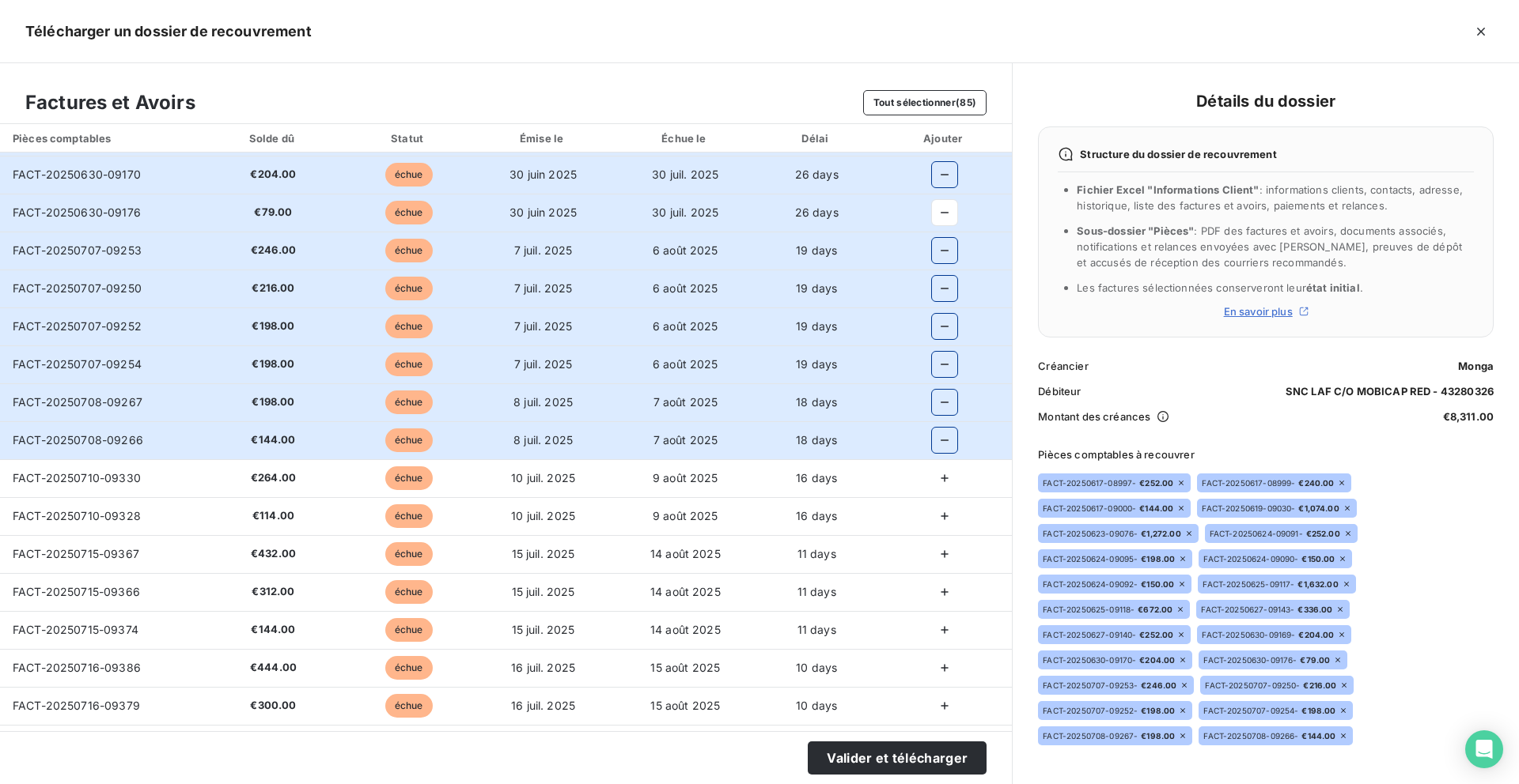
click at [937, 478] on icon "button" at bounding box center [945, 478] width 16 height 16
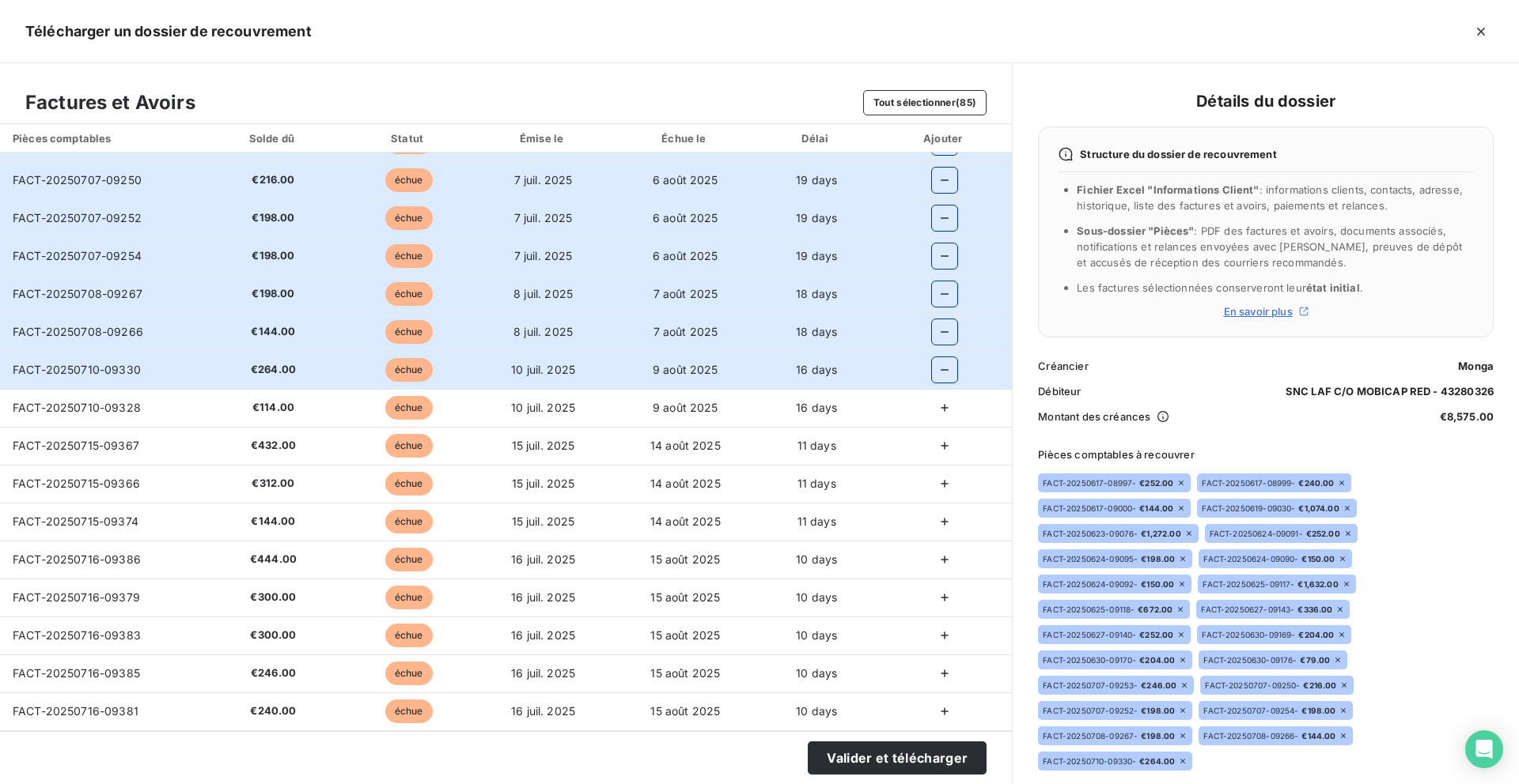
scroll to position [664, 0]
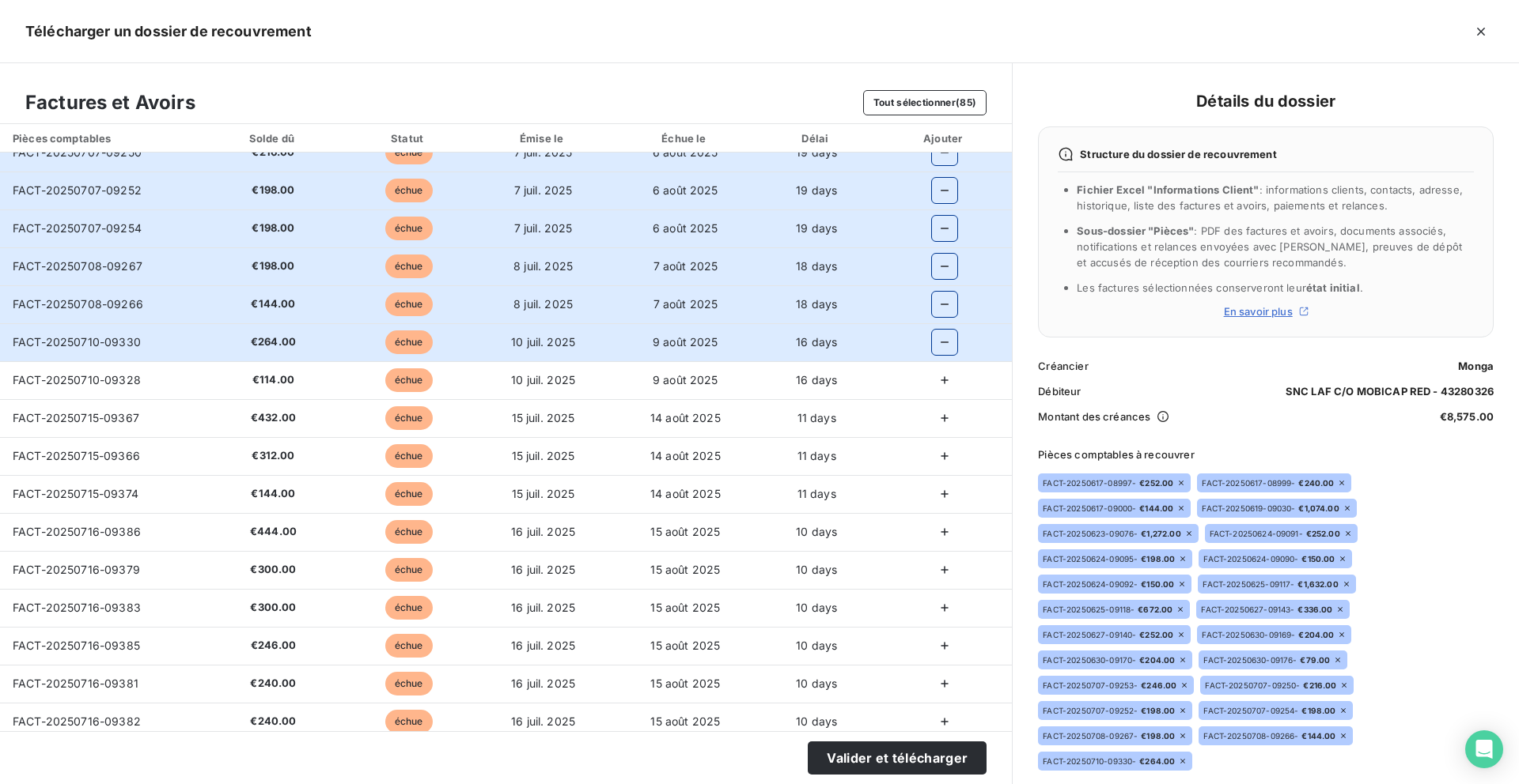
click at [945, 366] on td at bounding box center [944, 380] width 136 height 38
click at [945, 377] on icon "button" at bounding box center [945, 380] width 16 height 16
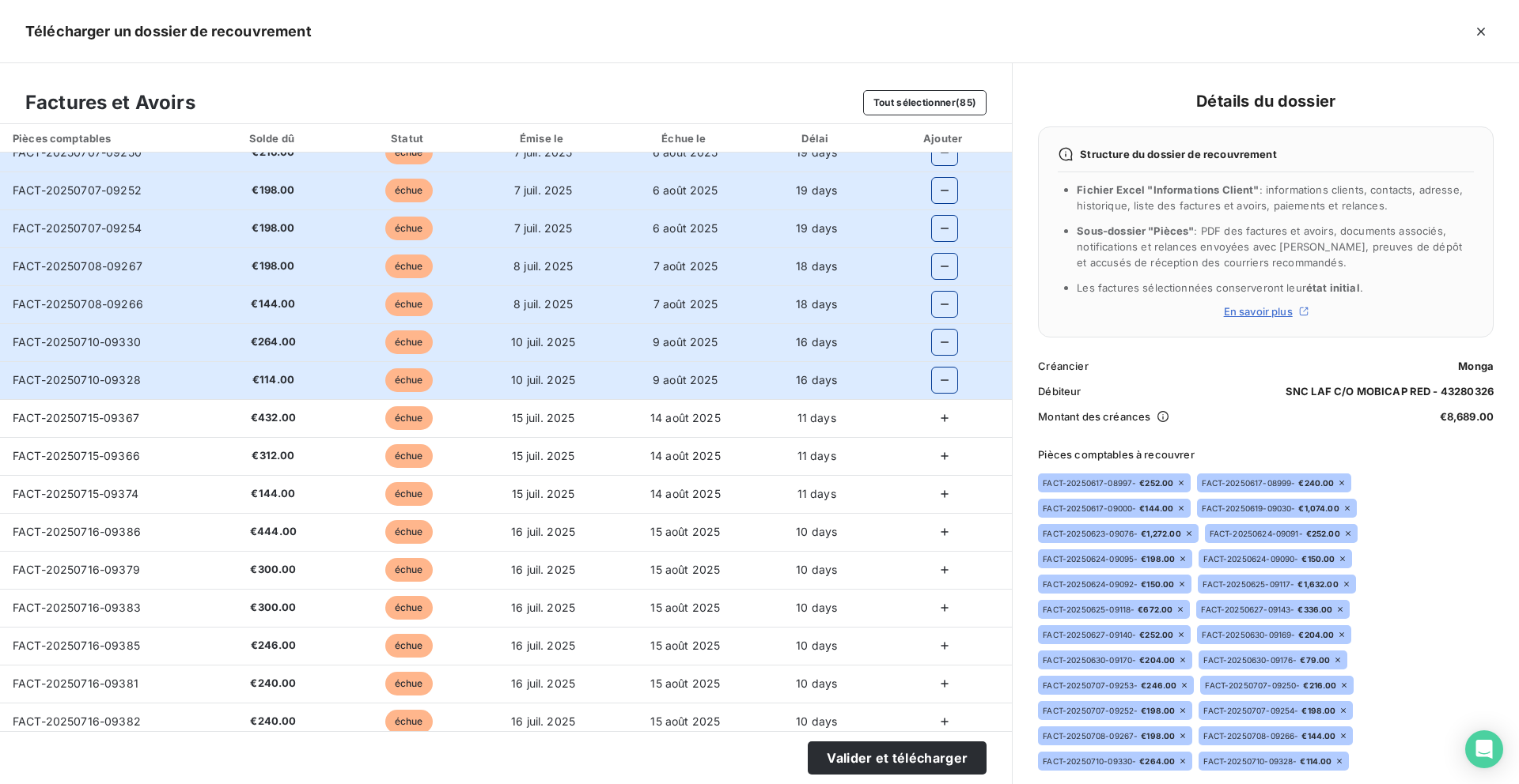
click at [945, 426] on icon "button" at bounding box center [945, 419] width 16 height 16
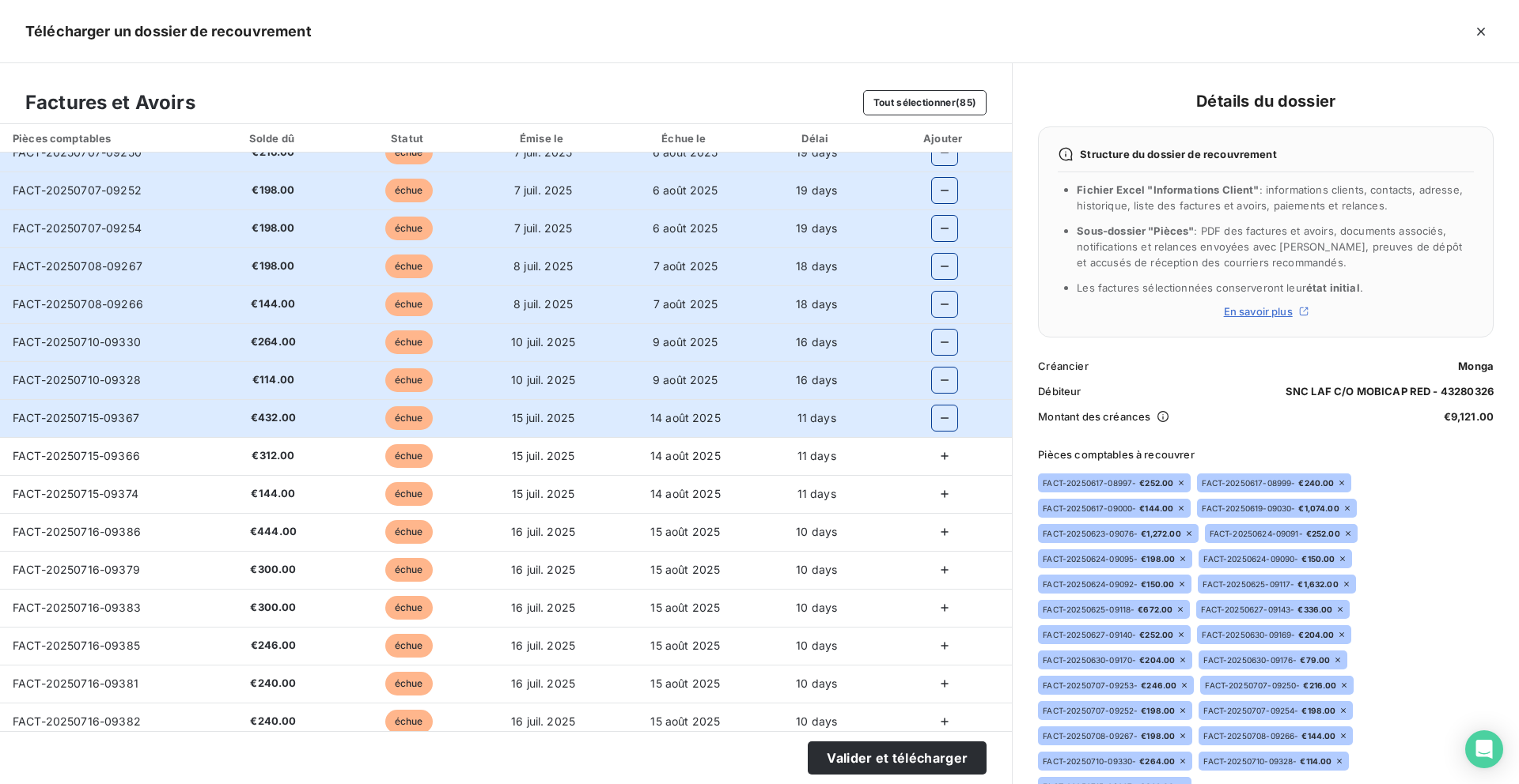
click at [938, 463] on icon "button" at bounding box center [945, 456] width 16 height 16
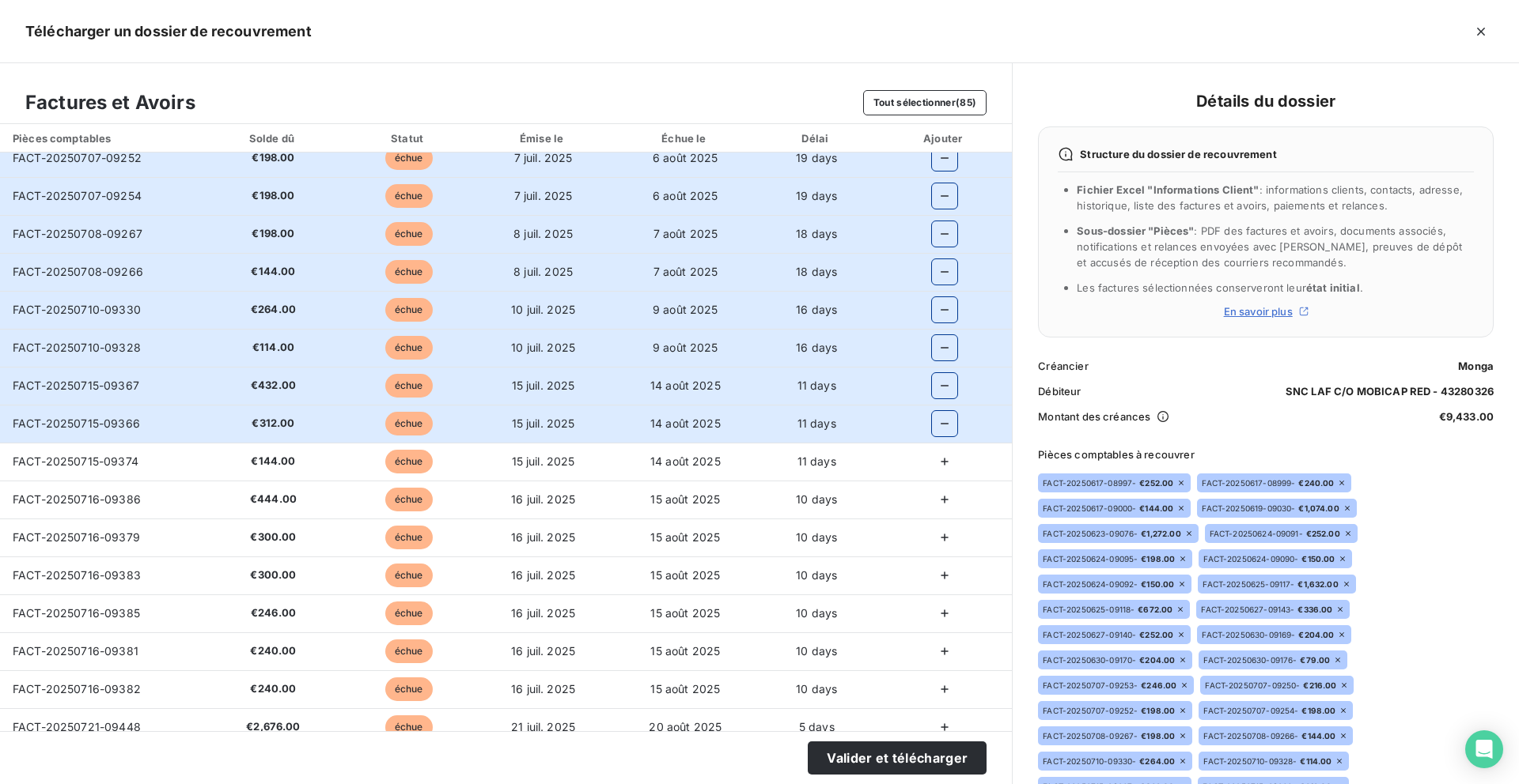
scroll to position [740, 0]
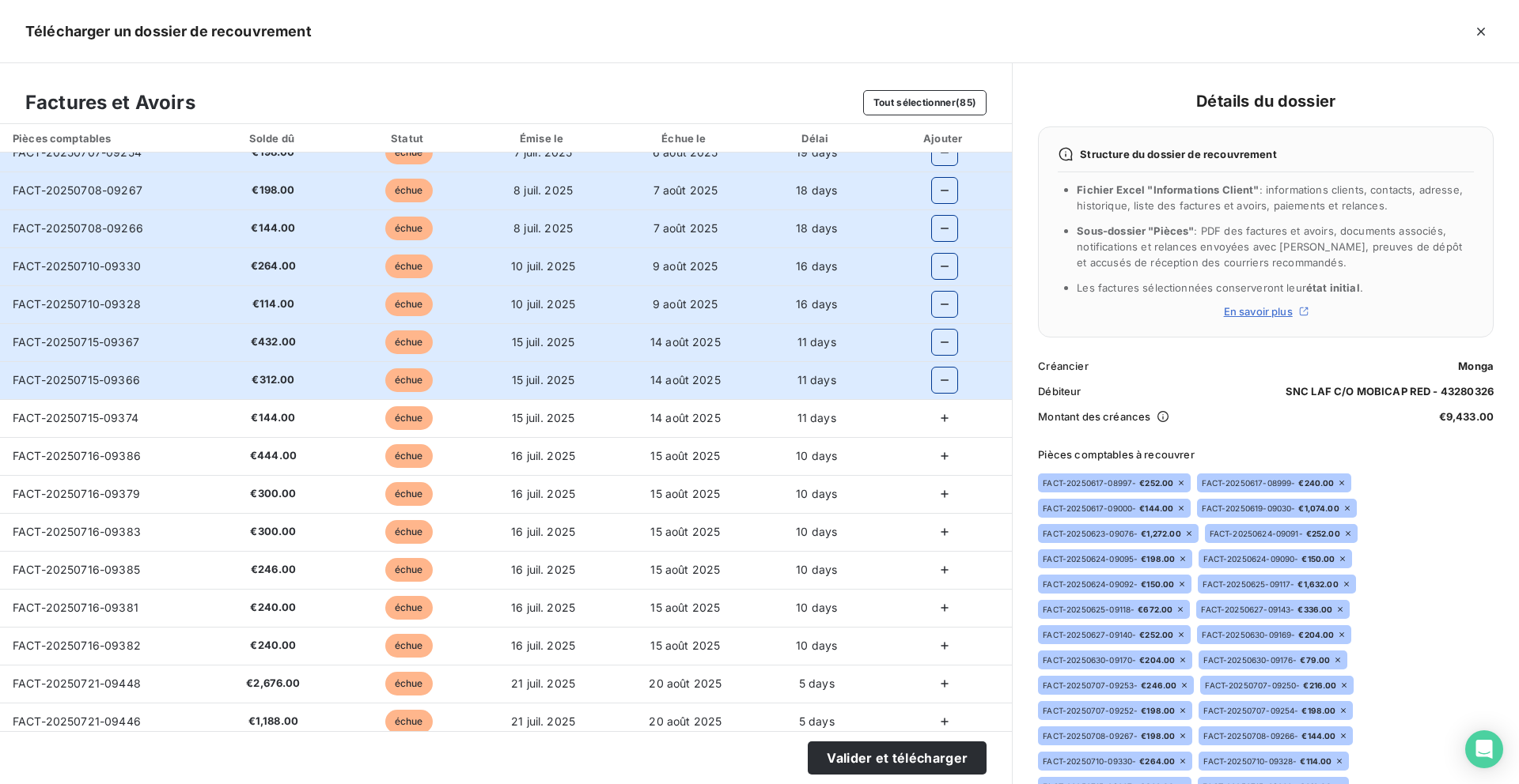
click at [945, 429] on button "button" at bounding box center [945, 419] width 26 height 26
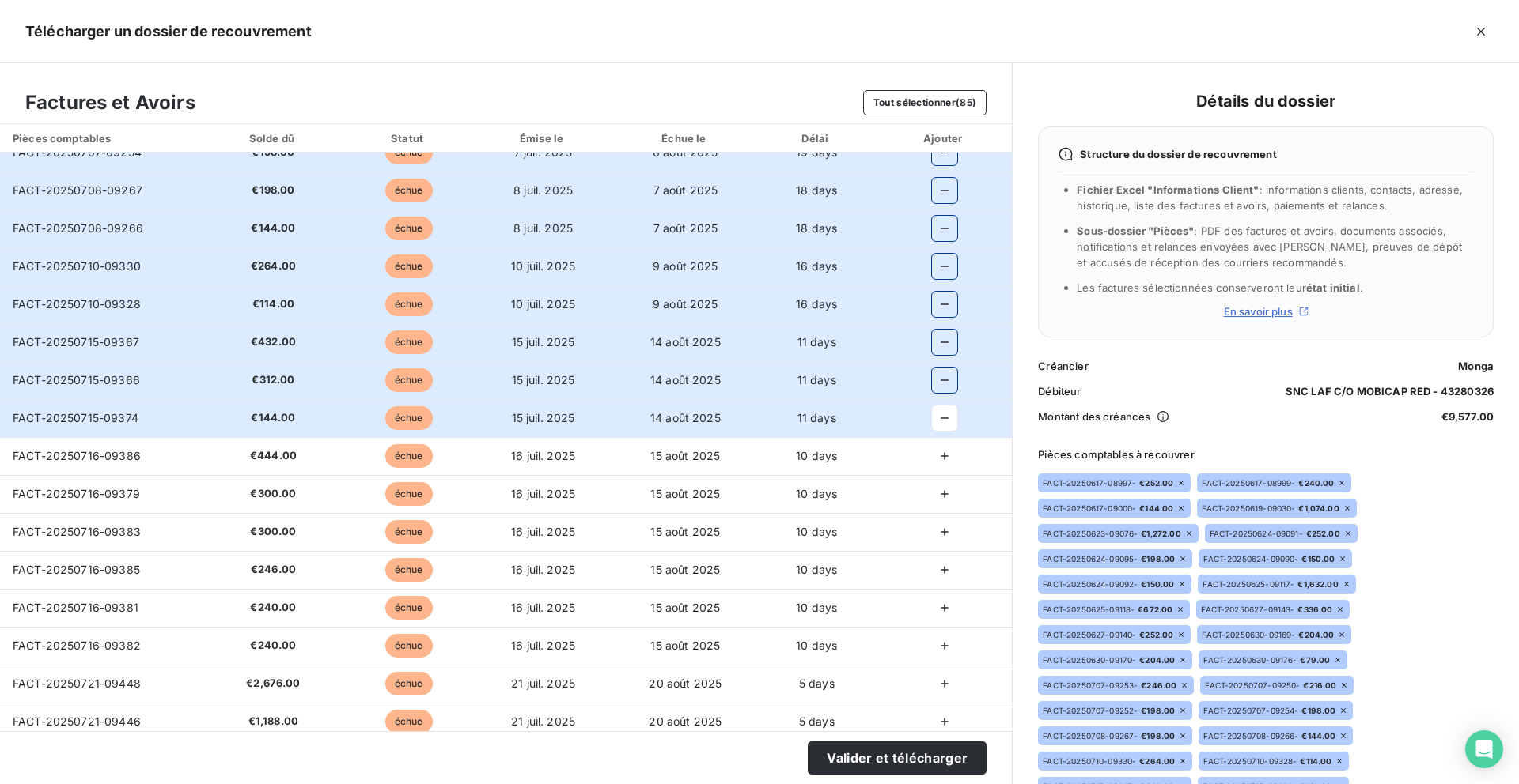
click at [945, 462] on icon "button" at bounding box center [945, 456] width 16 height 16
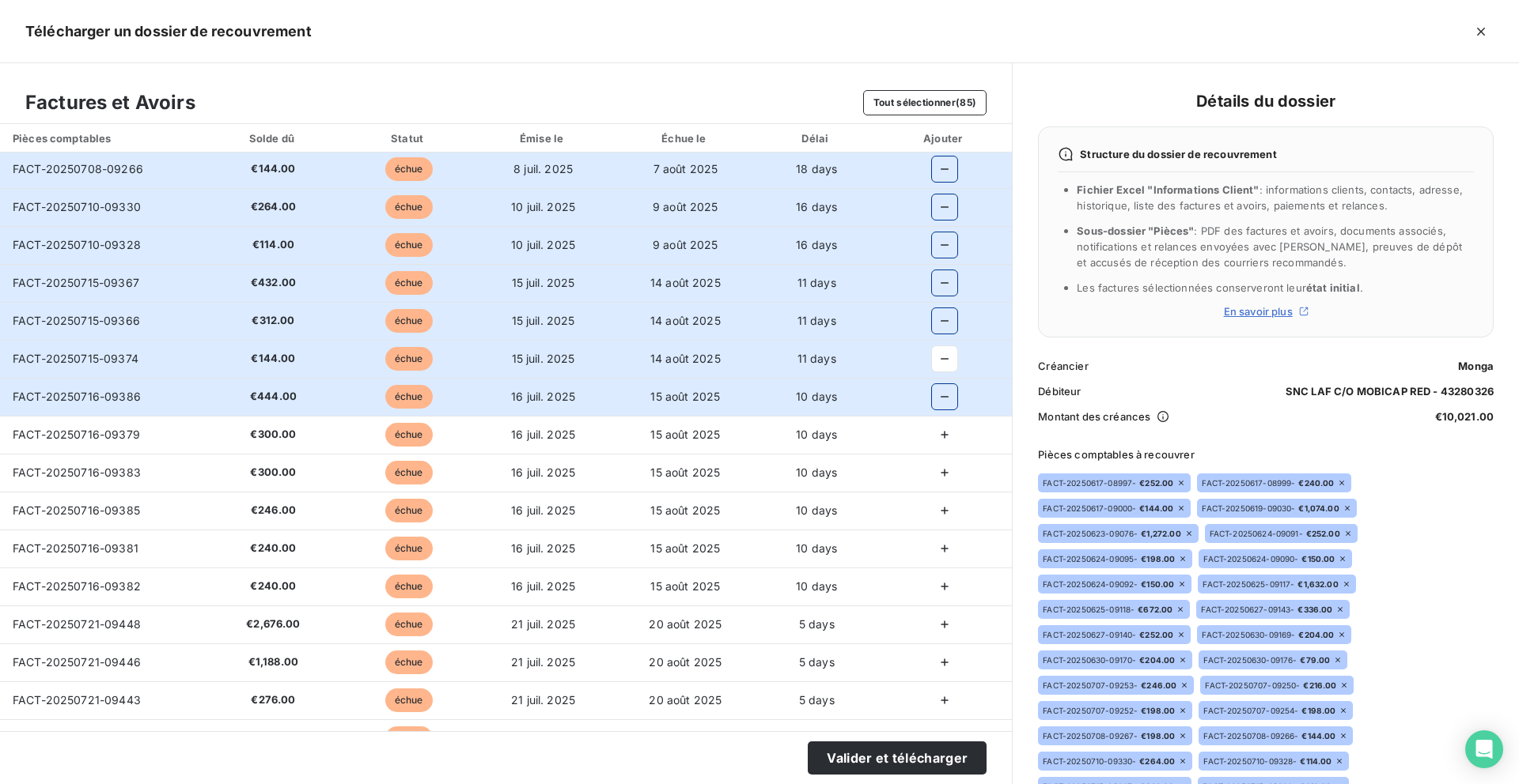
scroll to position [821, 0]
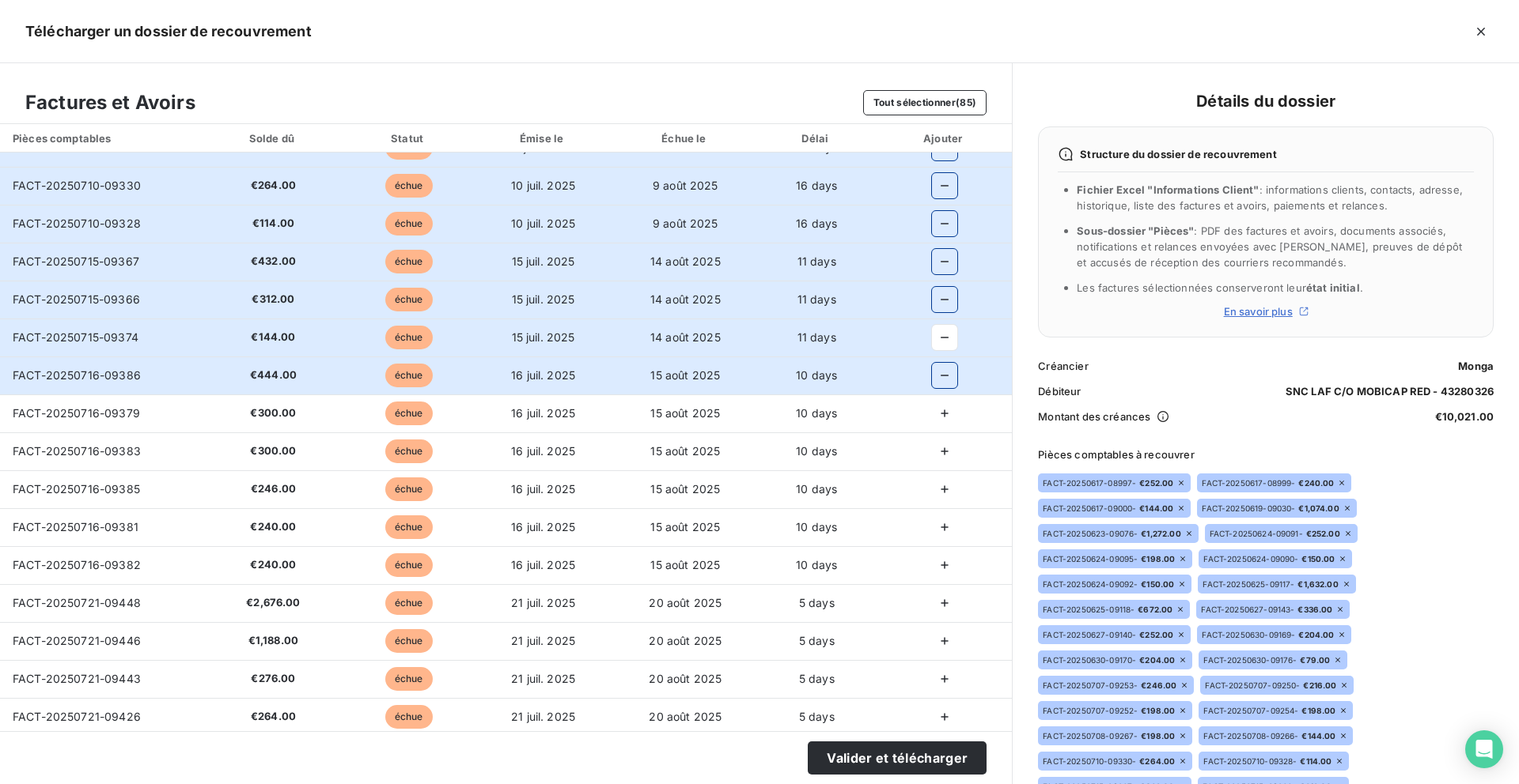
click at [939, 416] on icon "button" at bounding box center [945, 414] width 16 height 16
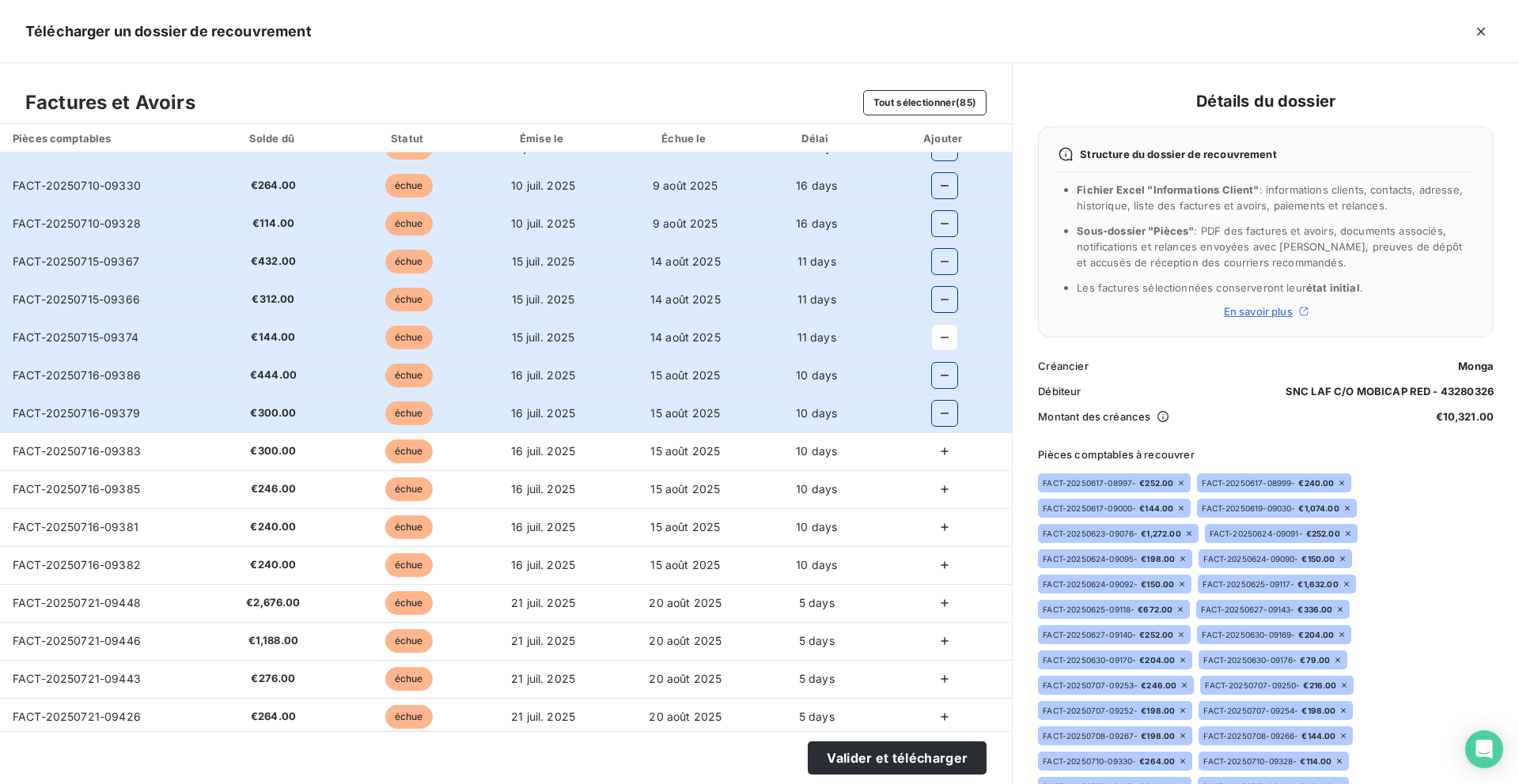
click at [939, 460] on button "button" at bounding box center [945, 451] width 26 height 26
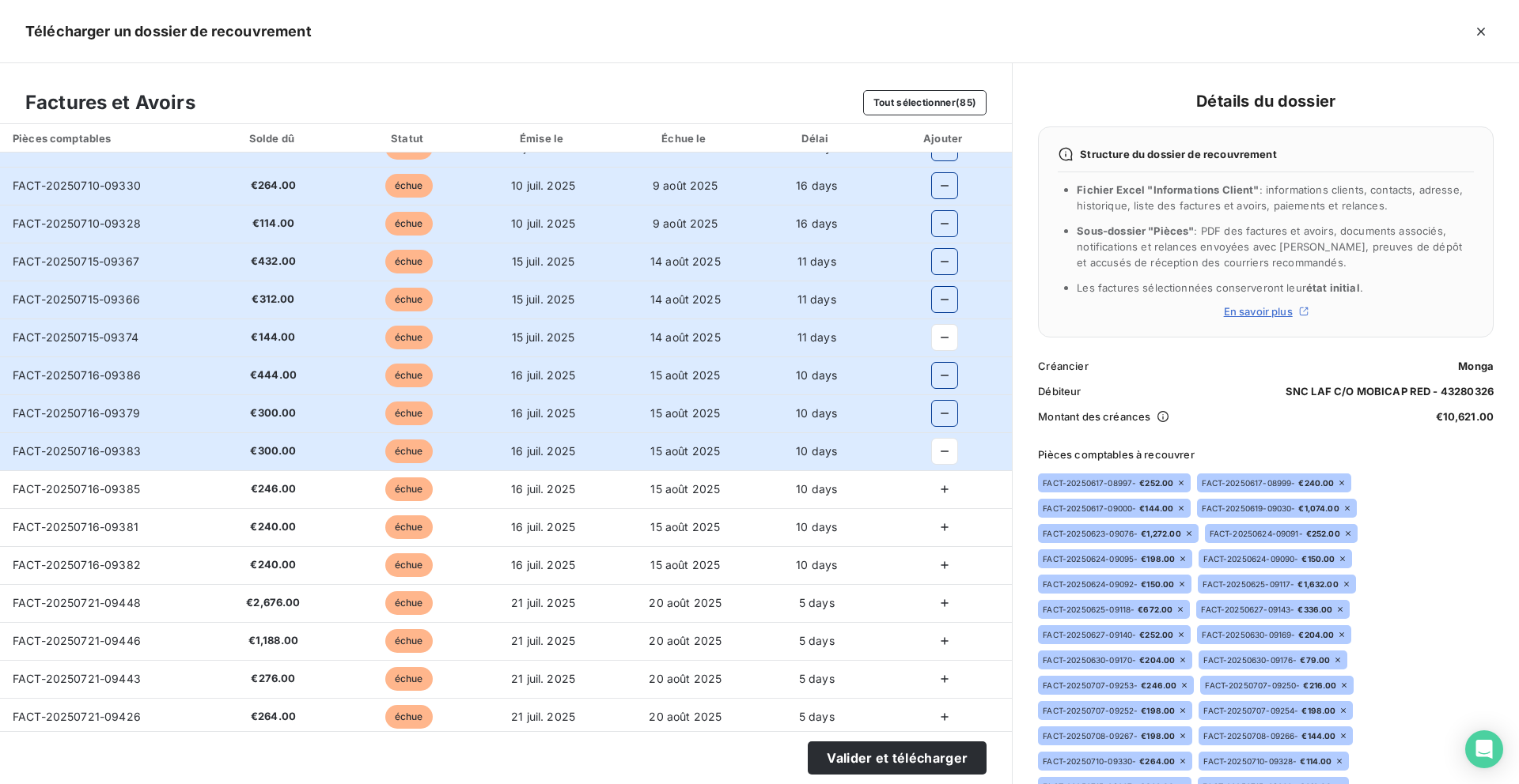
click at [939, 488] on icon "button" at bounding box center [945, 490] width 16 height 16
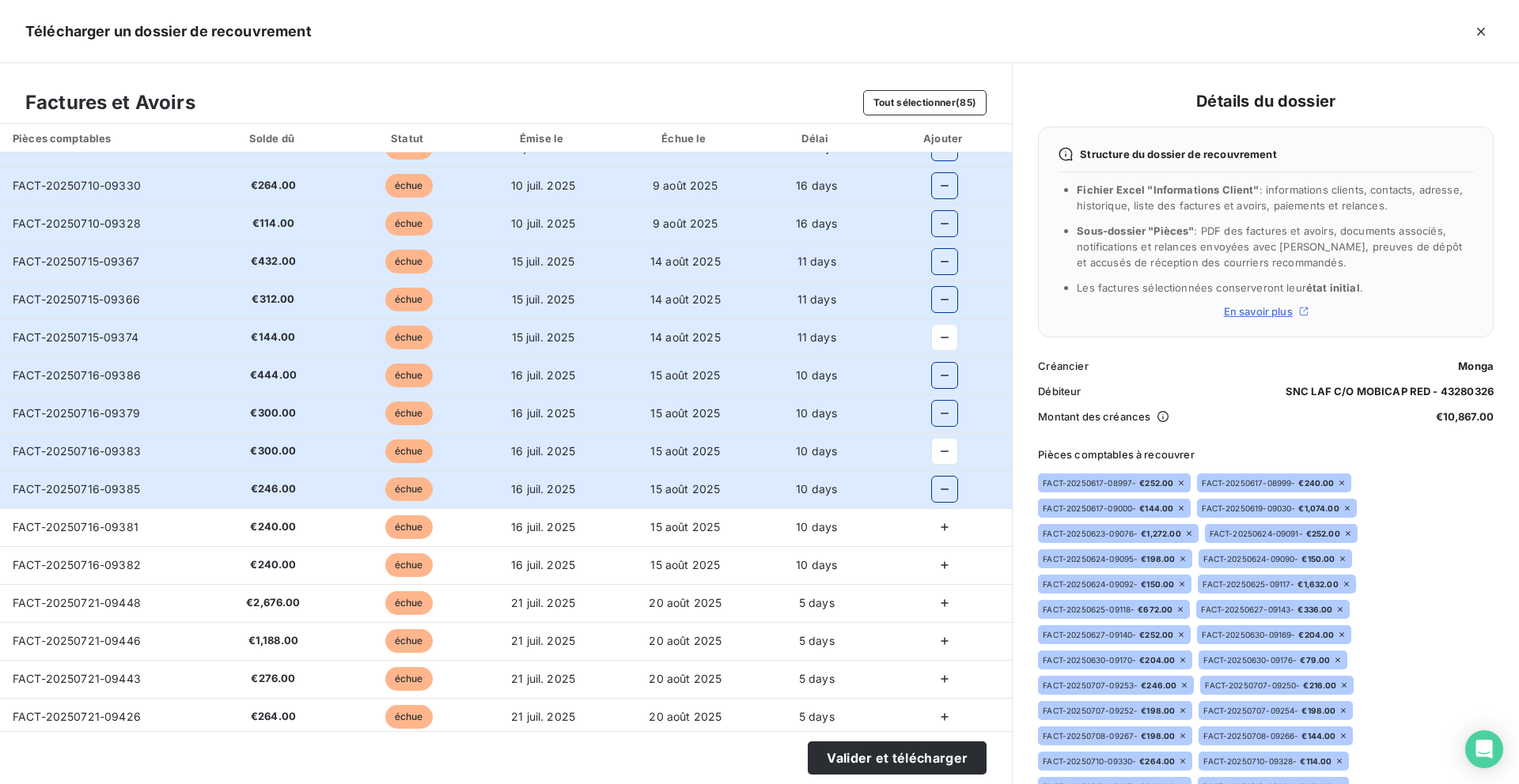
click at [937, 530] on icon "button" at bounding box center [945, 528] width 16 height 16
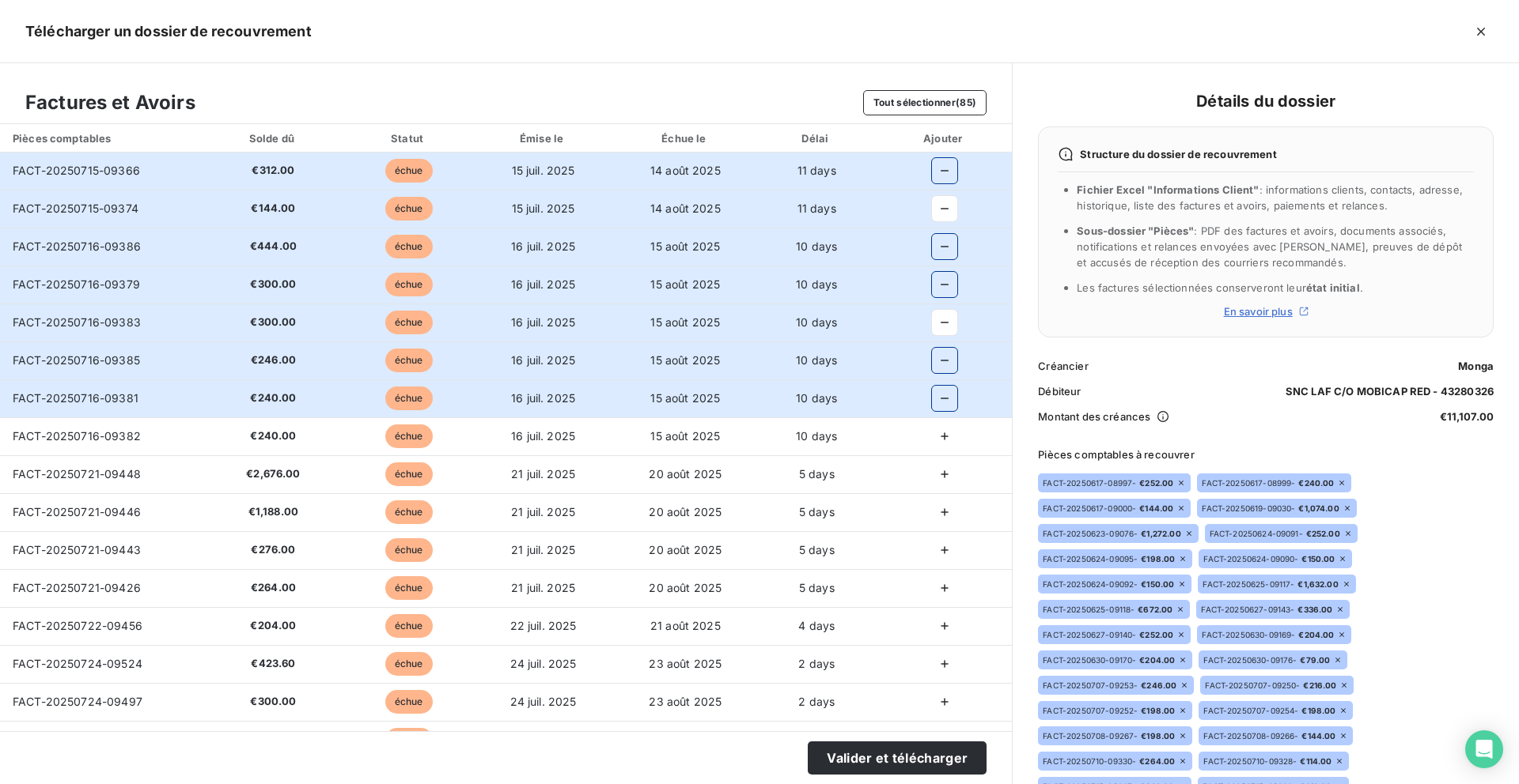
scroll to position [953, 0]
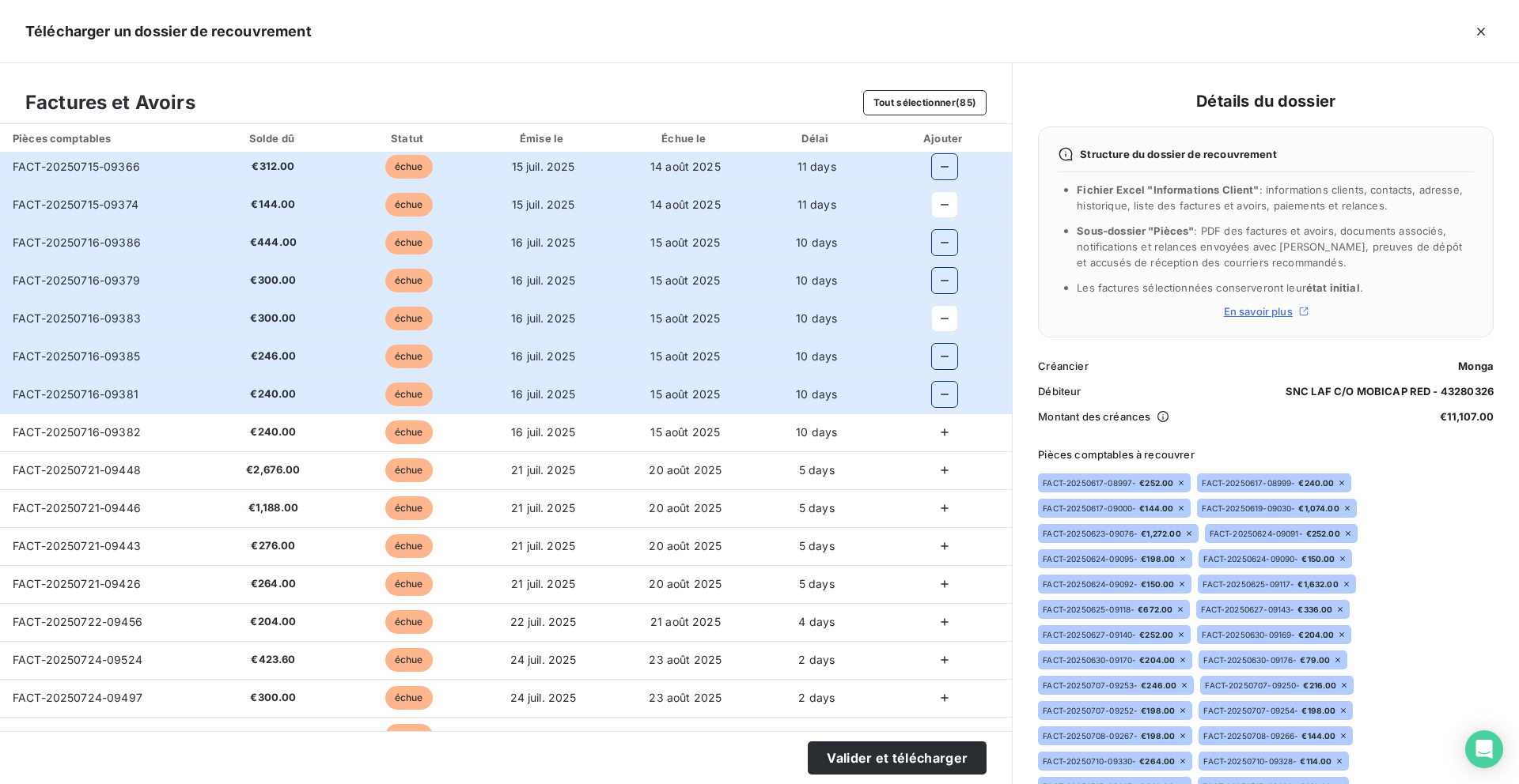
click at [937, 436] on icon "button" at bounding box center [945, 433] width 16 height 16
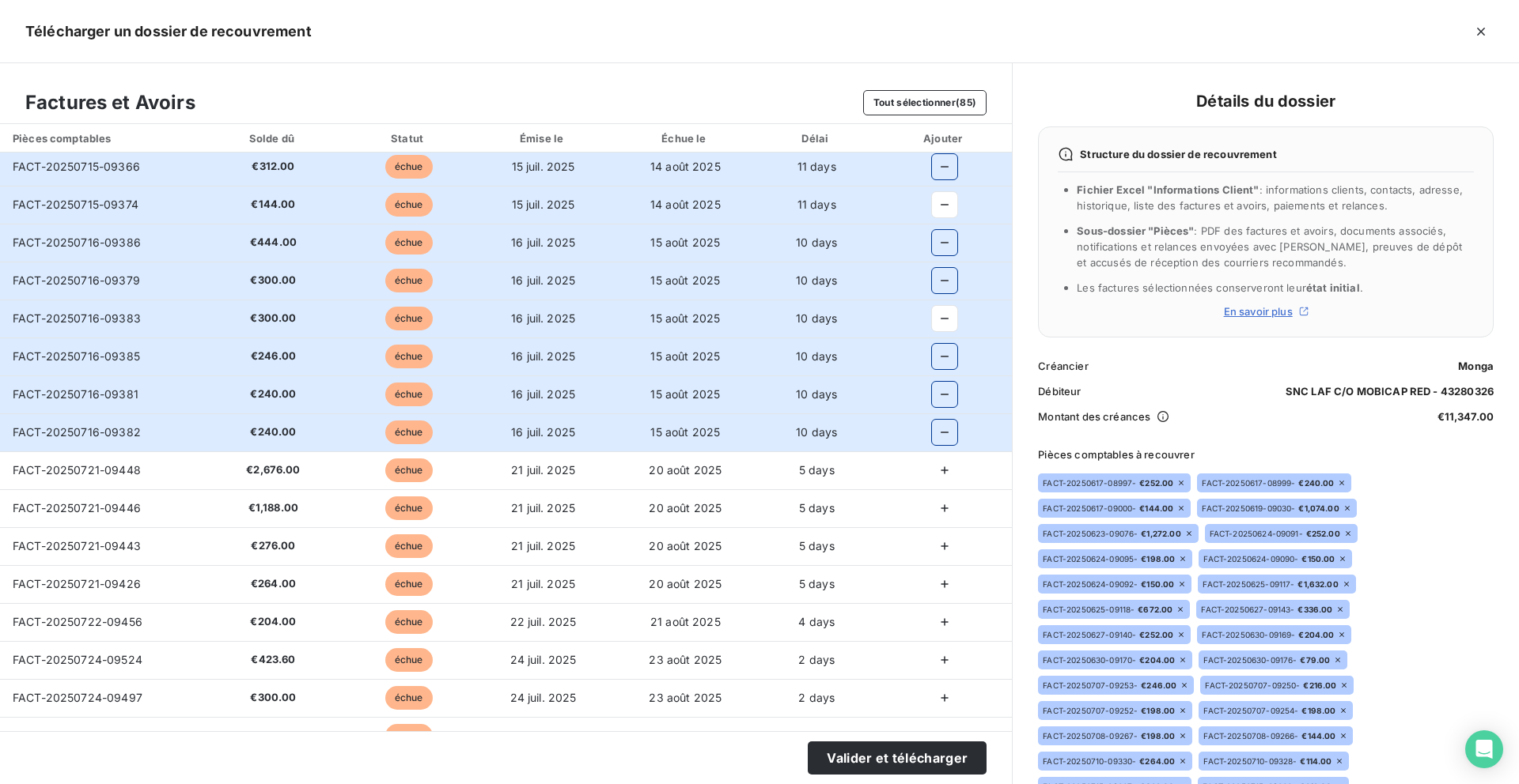
click at [937, 474] on icon "button" at bounding box center [945, 470] width 16 height 16
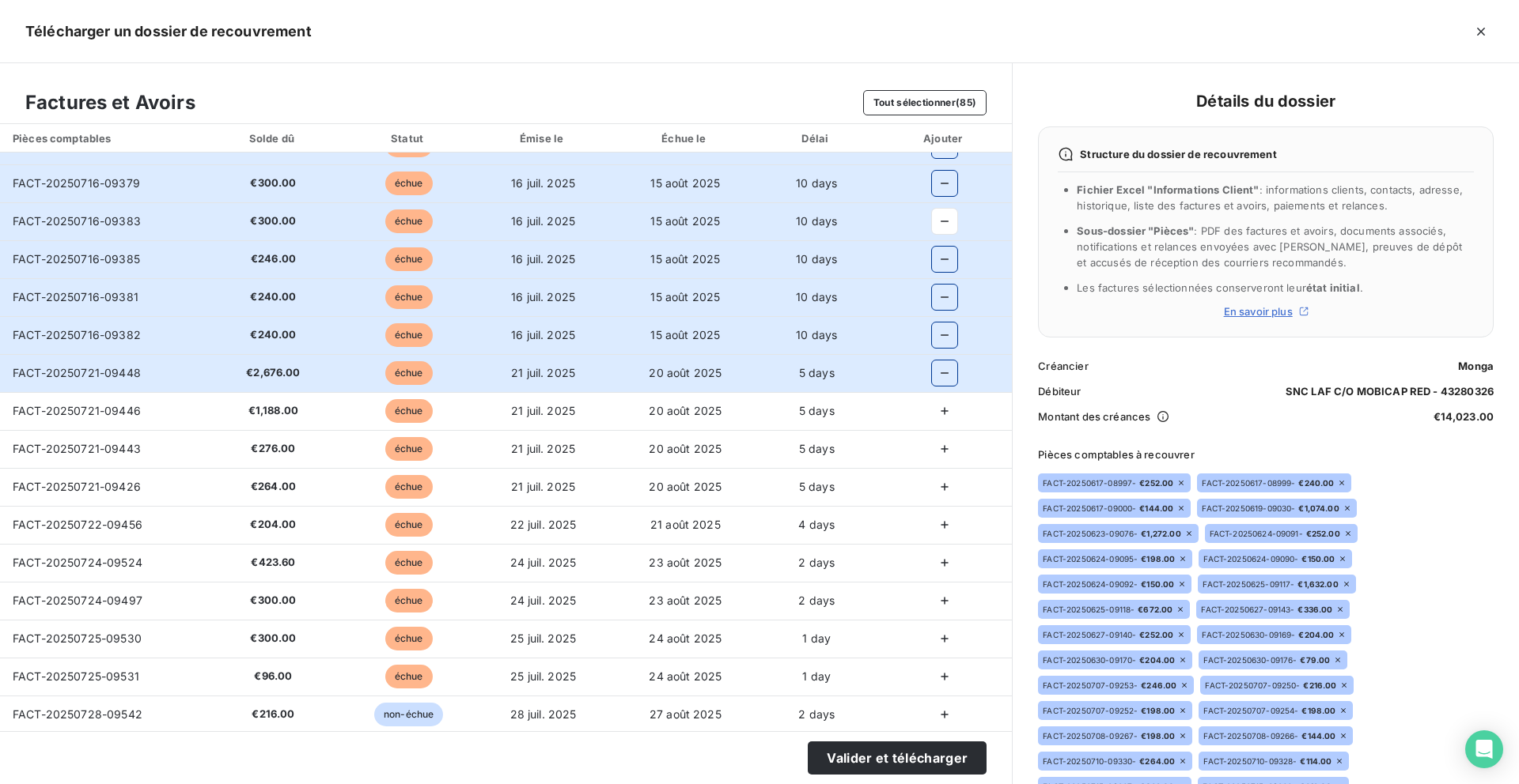
scroll to position [1057, 0]
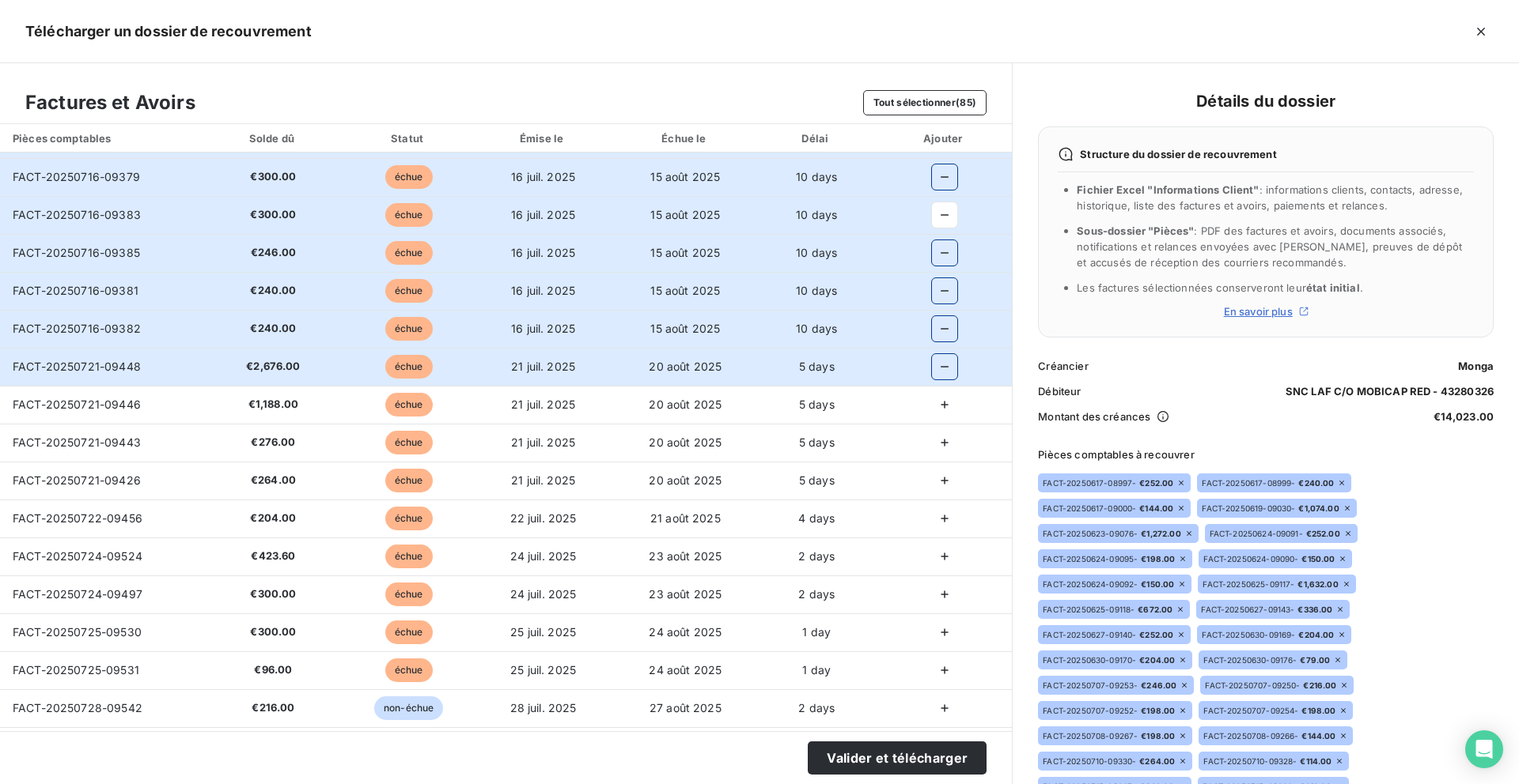
click at [941, 407] on icon "button" at bounding box center [945, 405] width 8 height 8
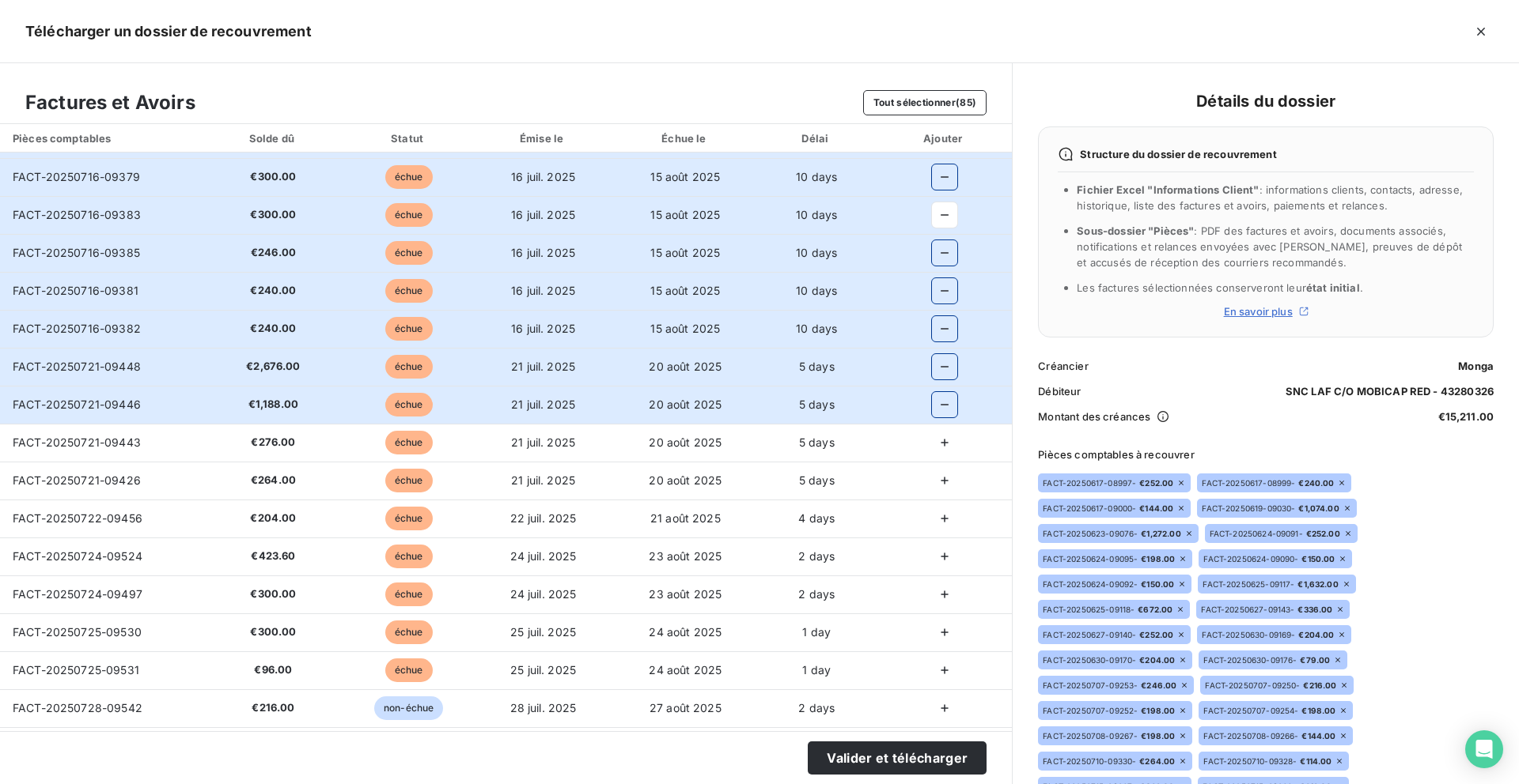
click at [938, 466] on td at bounding box center [944, 481] width 136 height 38
click at [938, 454] on button "button" at bounding box center [945, 443] width 26 height 26
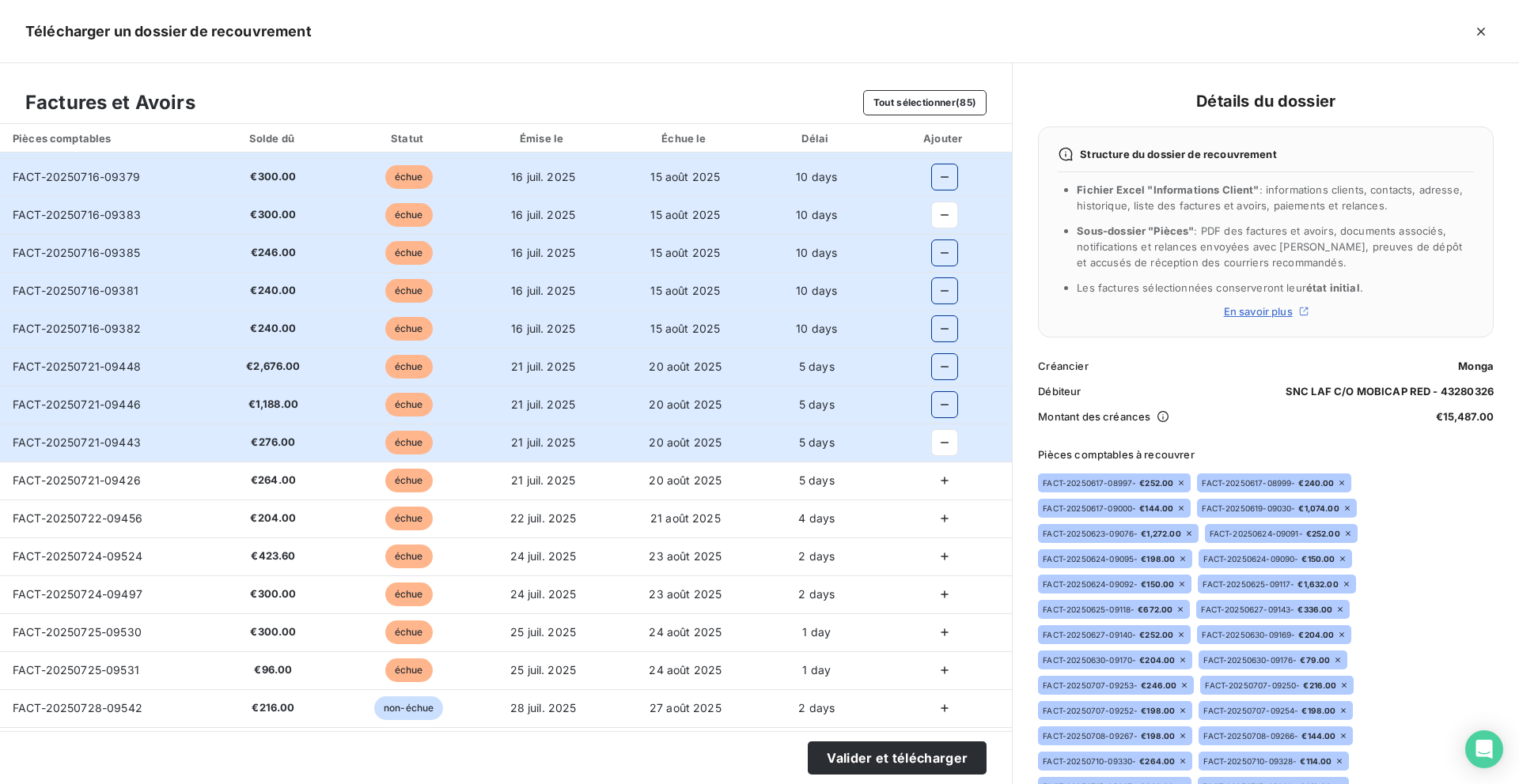
click at [941, 483] on icon "button" at bounding box center [945, 481] width 8 height 8
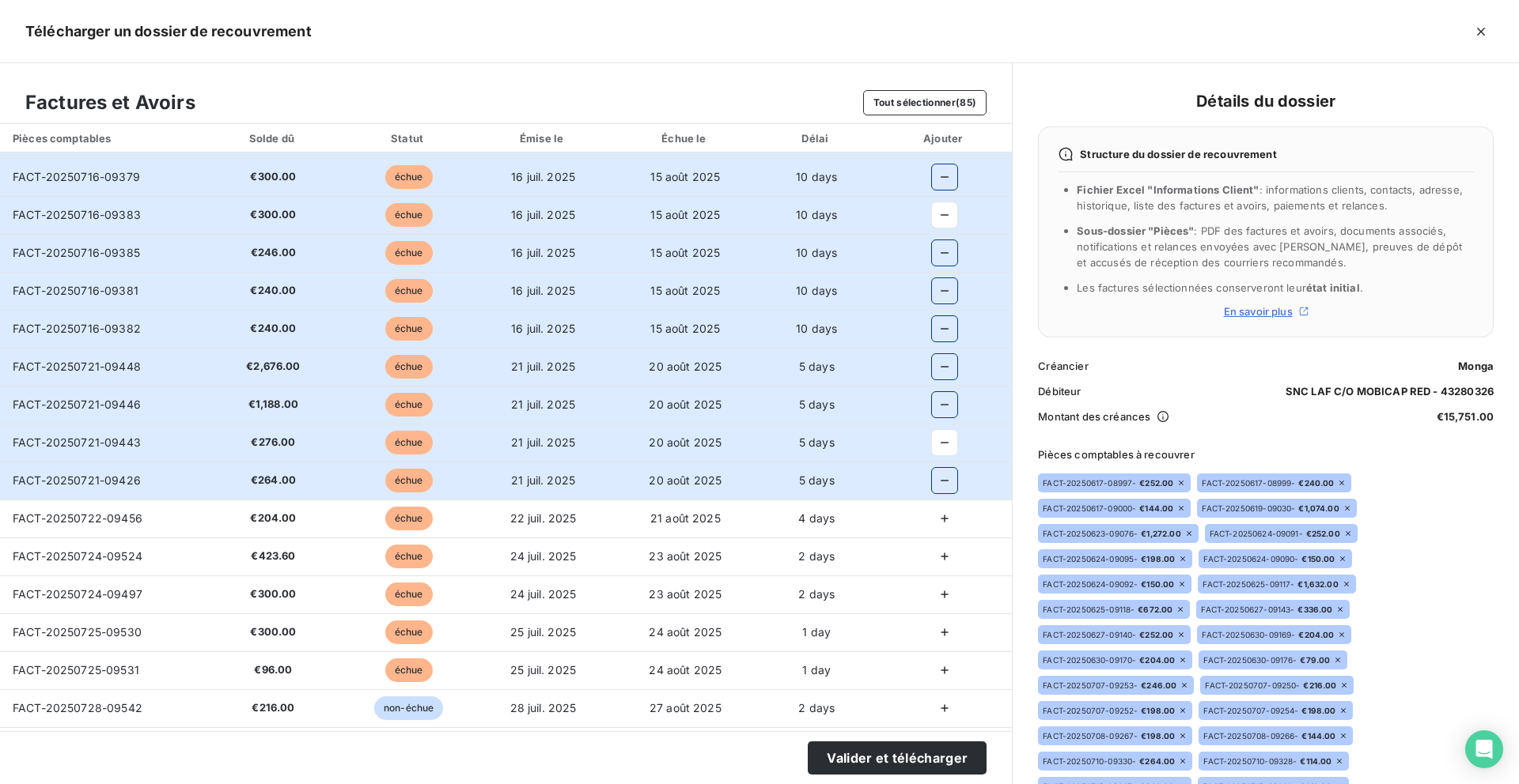
click at [938, 513] on icon "button" at bounding box center [945, 519] width 16 height 16
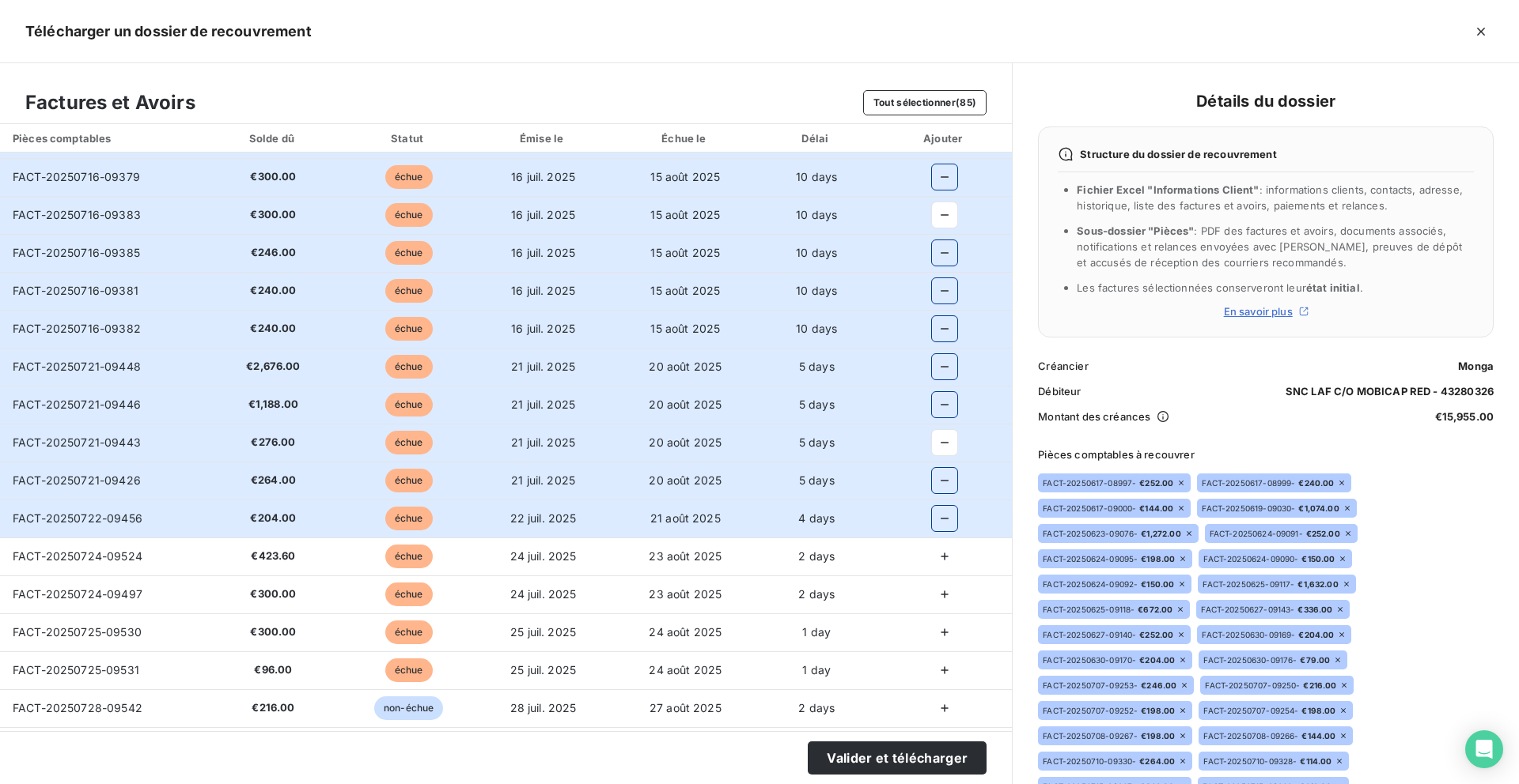
click at [938, 544] on button "button" at bounding box center [945, 557] width 26 height 26
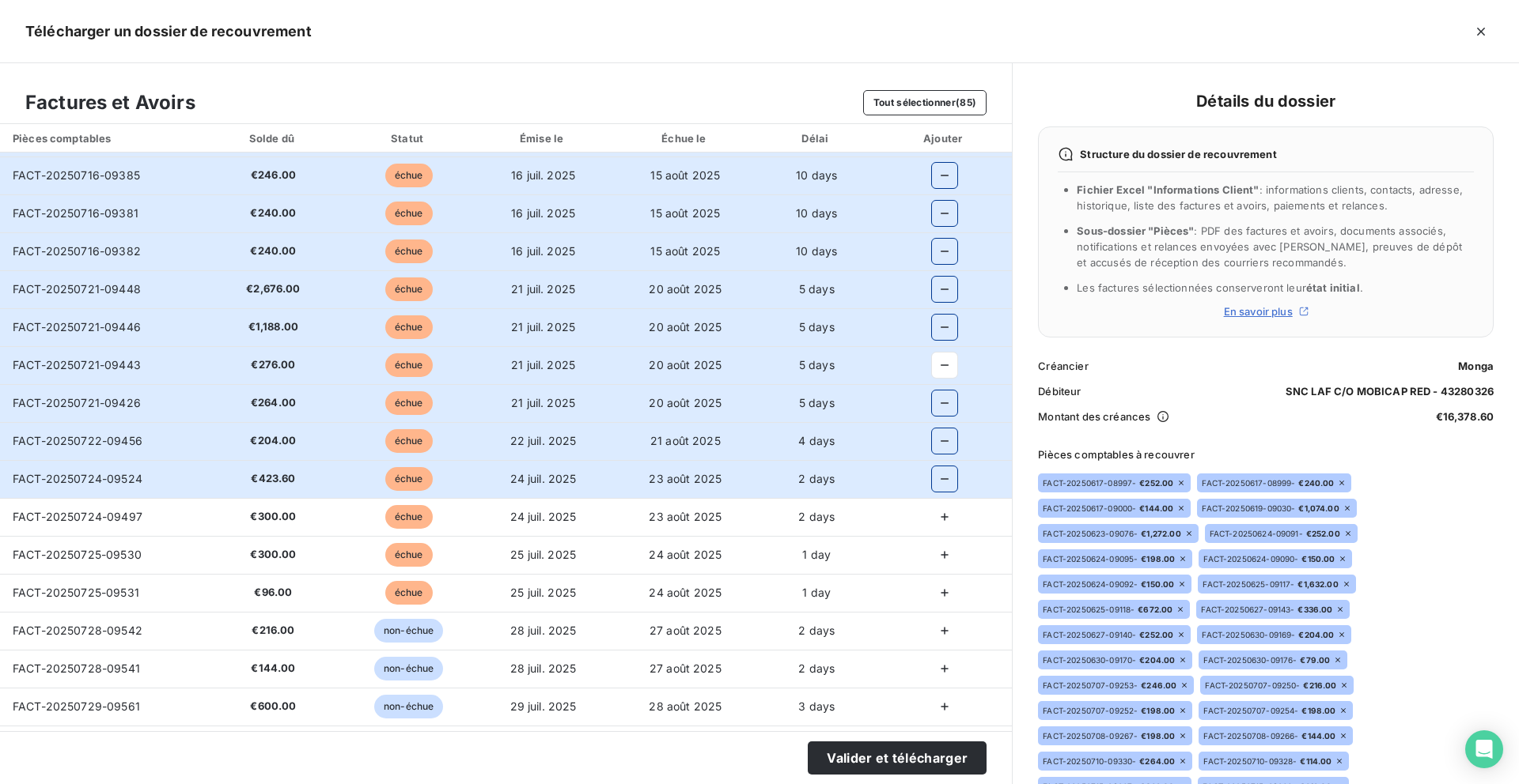
scroll to position [1136, 0]
click at [937, 508] on icon "button" at bounding box center [945, 516] width 16 height 16
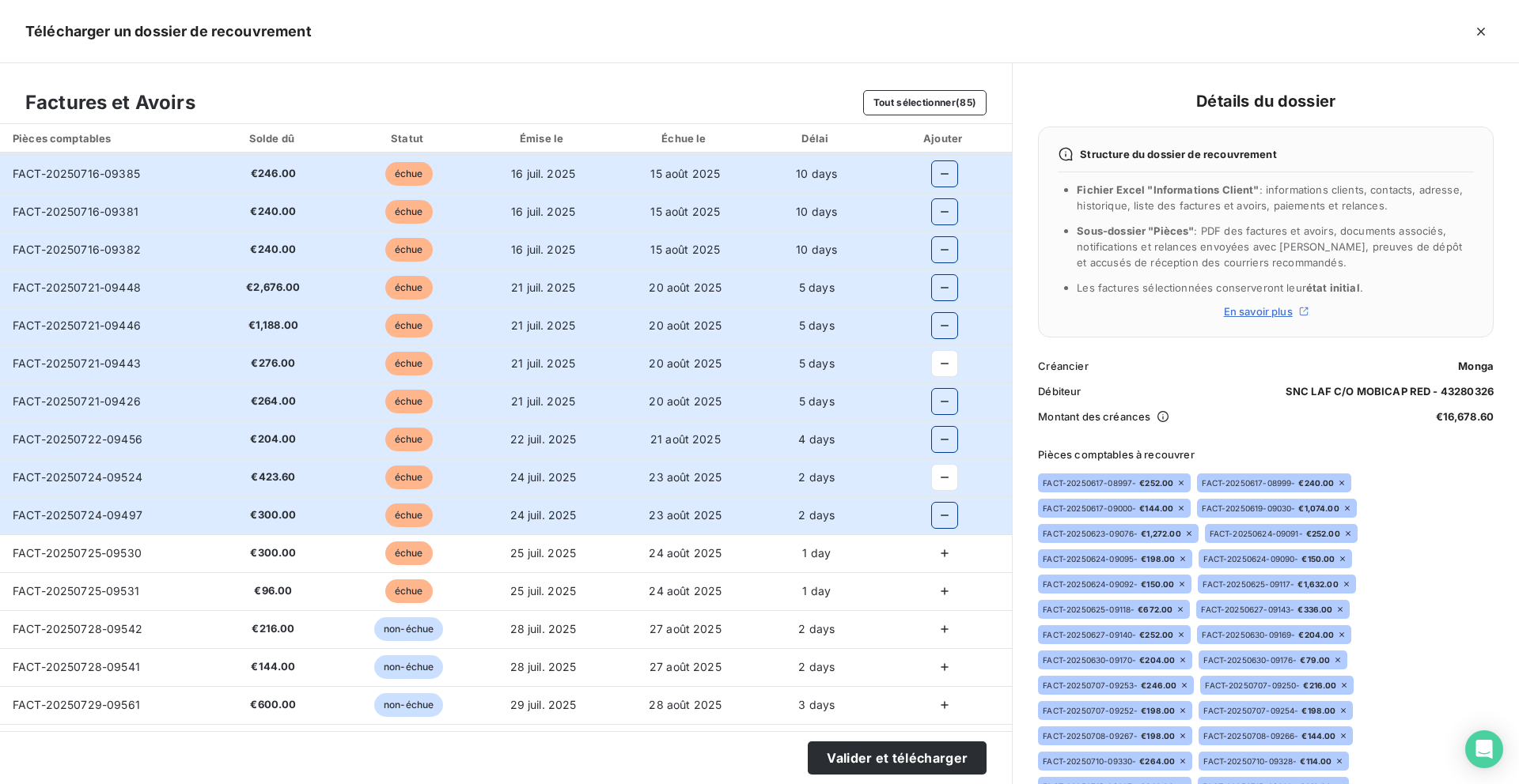
click at [935, 565] on button "button" at bounding box center [945, 553] width 26 height 26
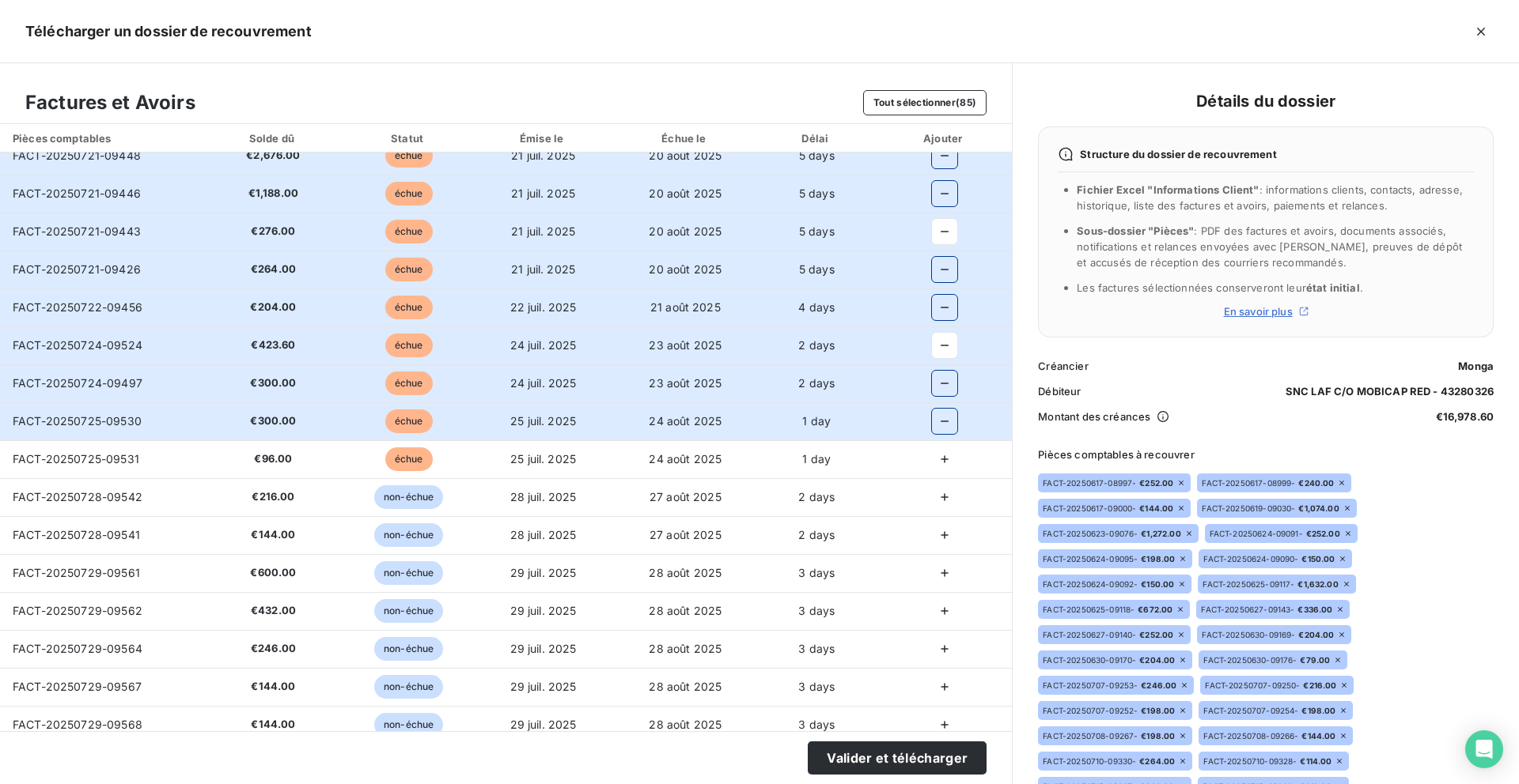
scroll to position [1279, 0]
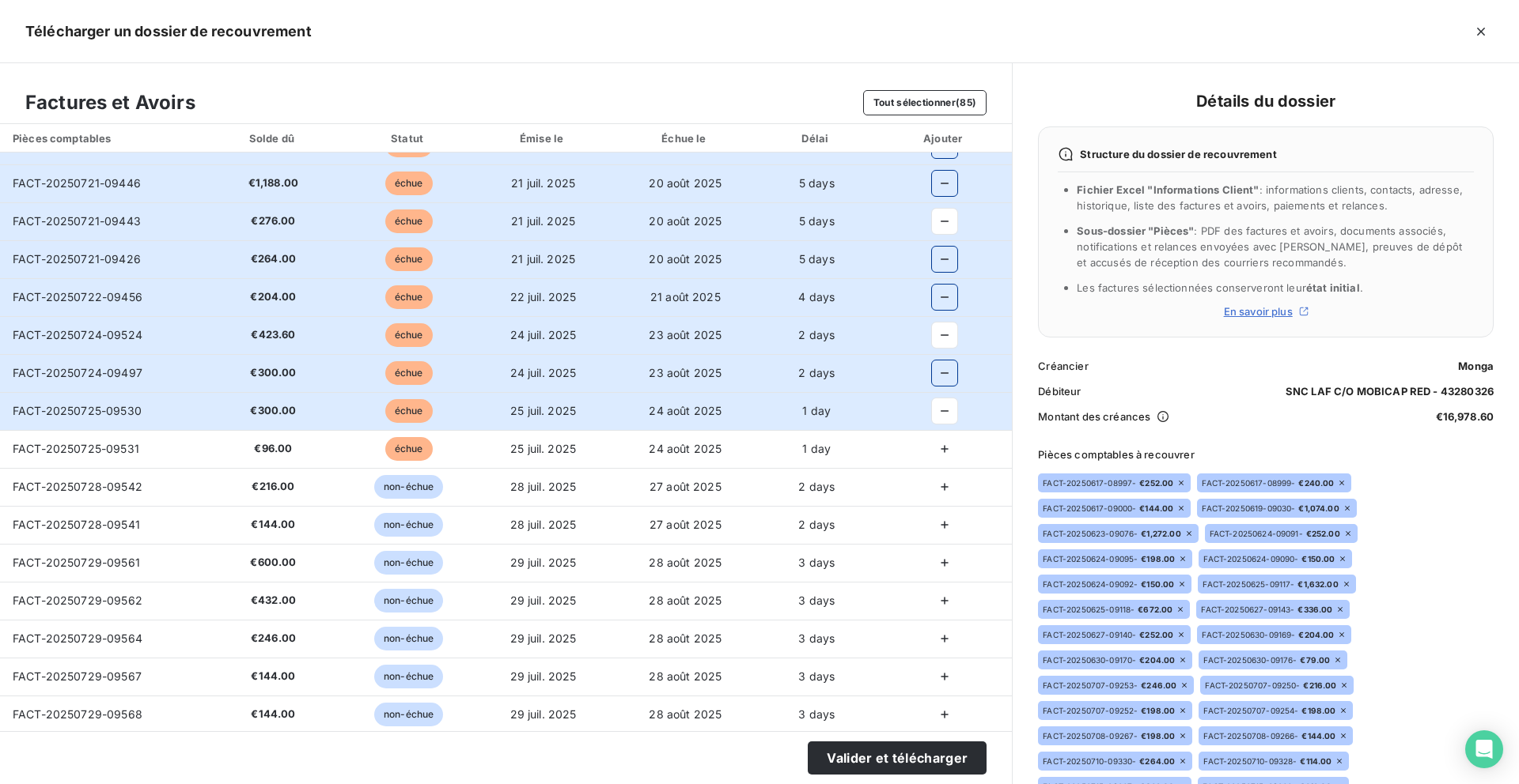
click at [939, 455] on icon "button" at bounding box center [945, 449] width 16 height 16
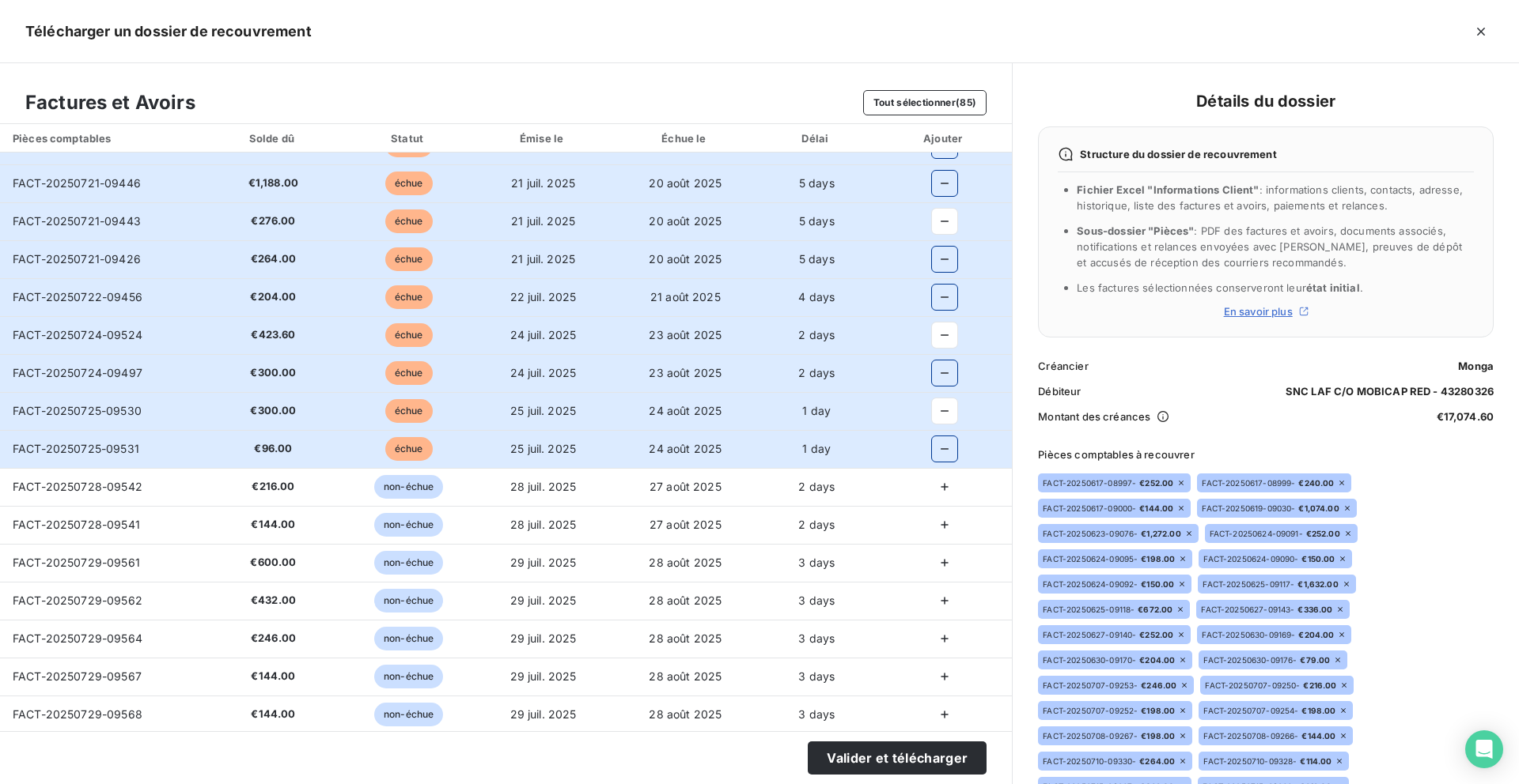
click at [939, 490] on icon "button" at bounding box center [945, 487] width 16 height 16
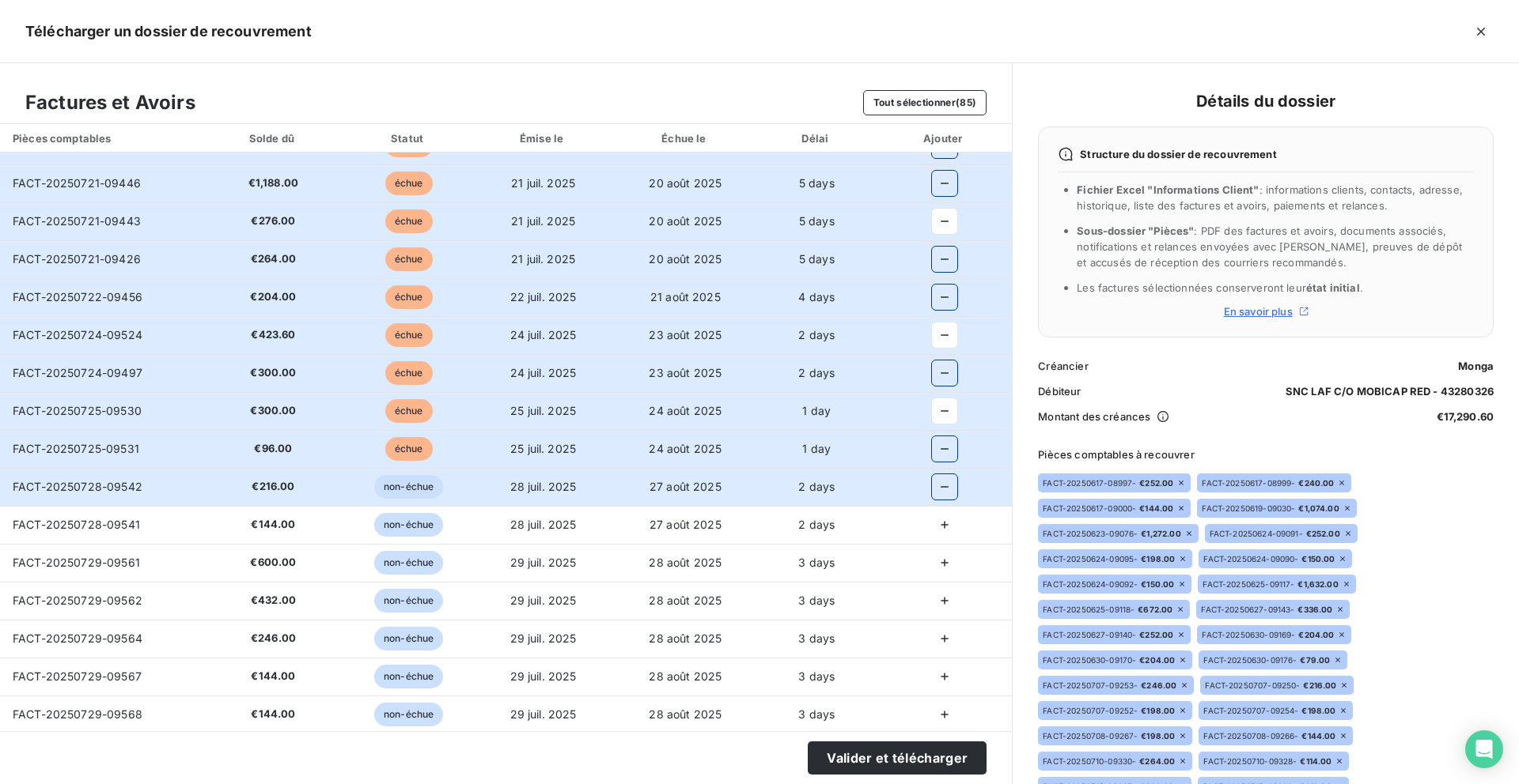
click at [939, 526] on icon "button" at bounding box center [945, 525] width 16 height 16
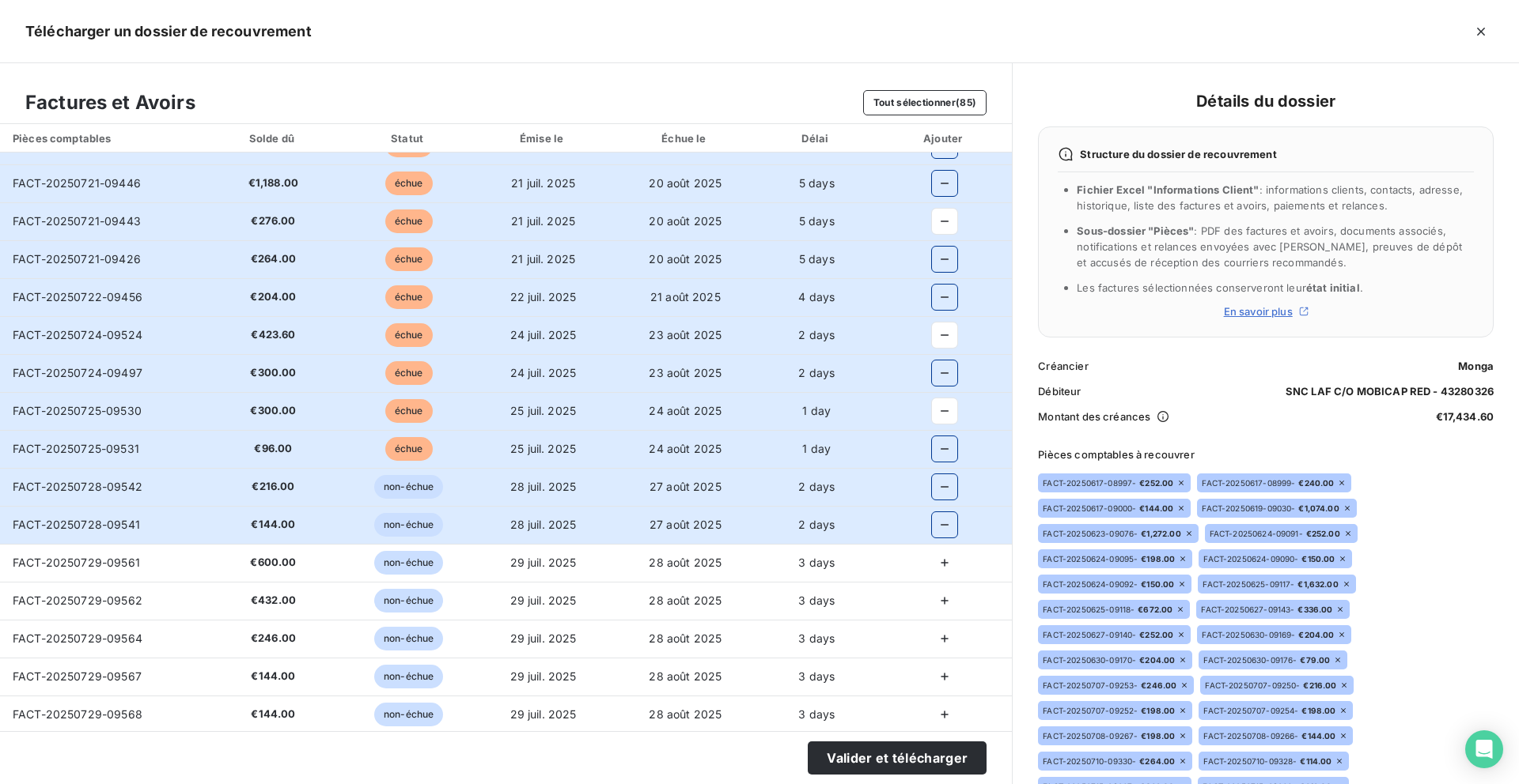
drag, startPoint x: 931, startPoint y: 560, endPoint x: 931, endPoint y: 572, distance: 12.0
click at [937, 560] on icon "button" at bounding box center [945, 563] width 16 height 16
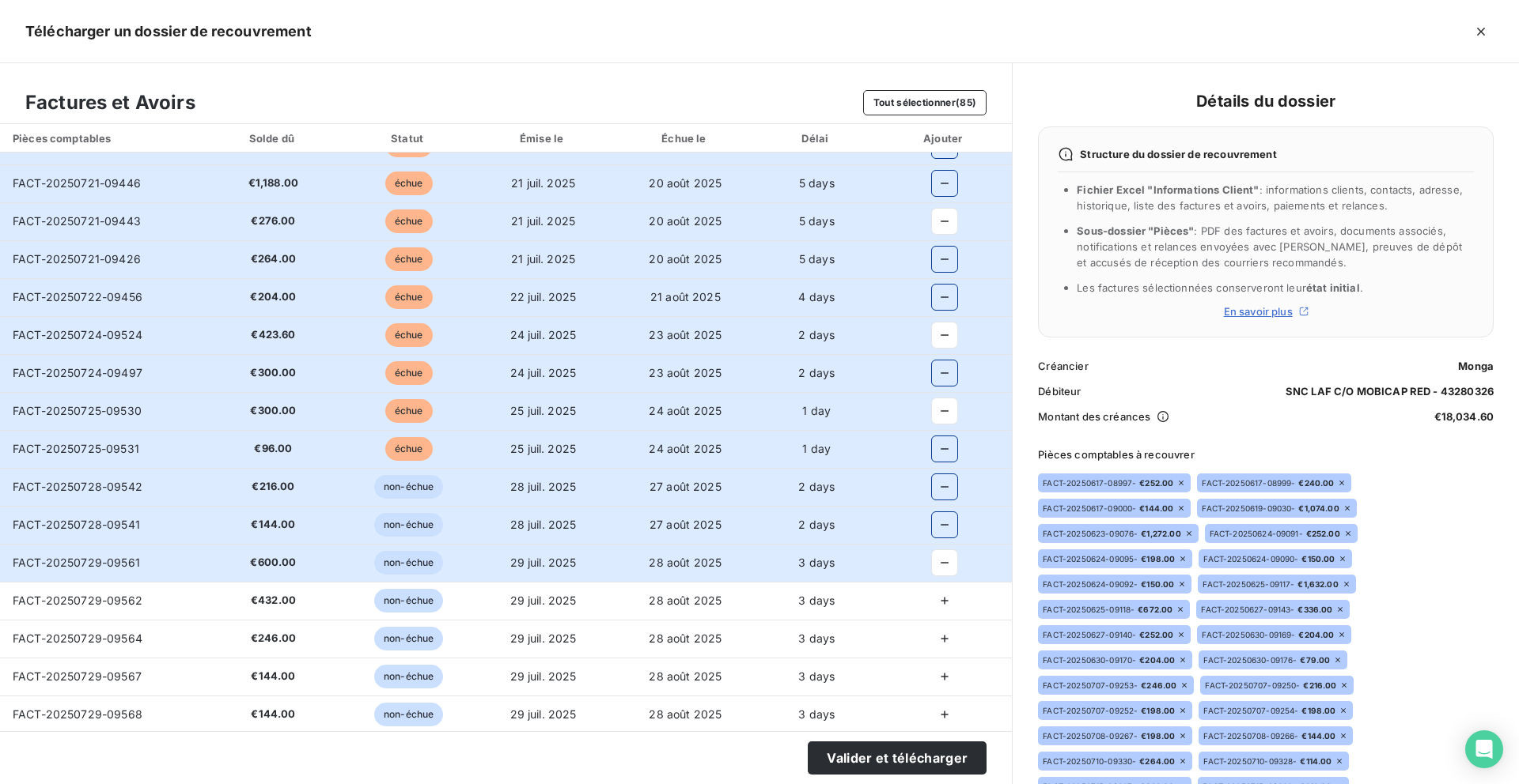
click at [931, 587] on td at bounding box center [944, 601] width 136 height 38
click at [934, 609] on button "button" at bounding box center [945, 601] width 26 height 26
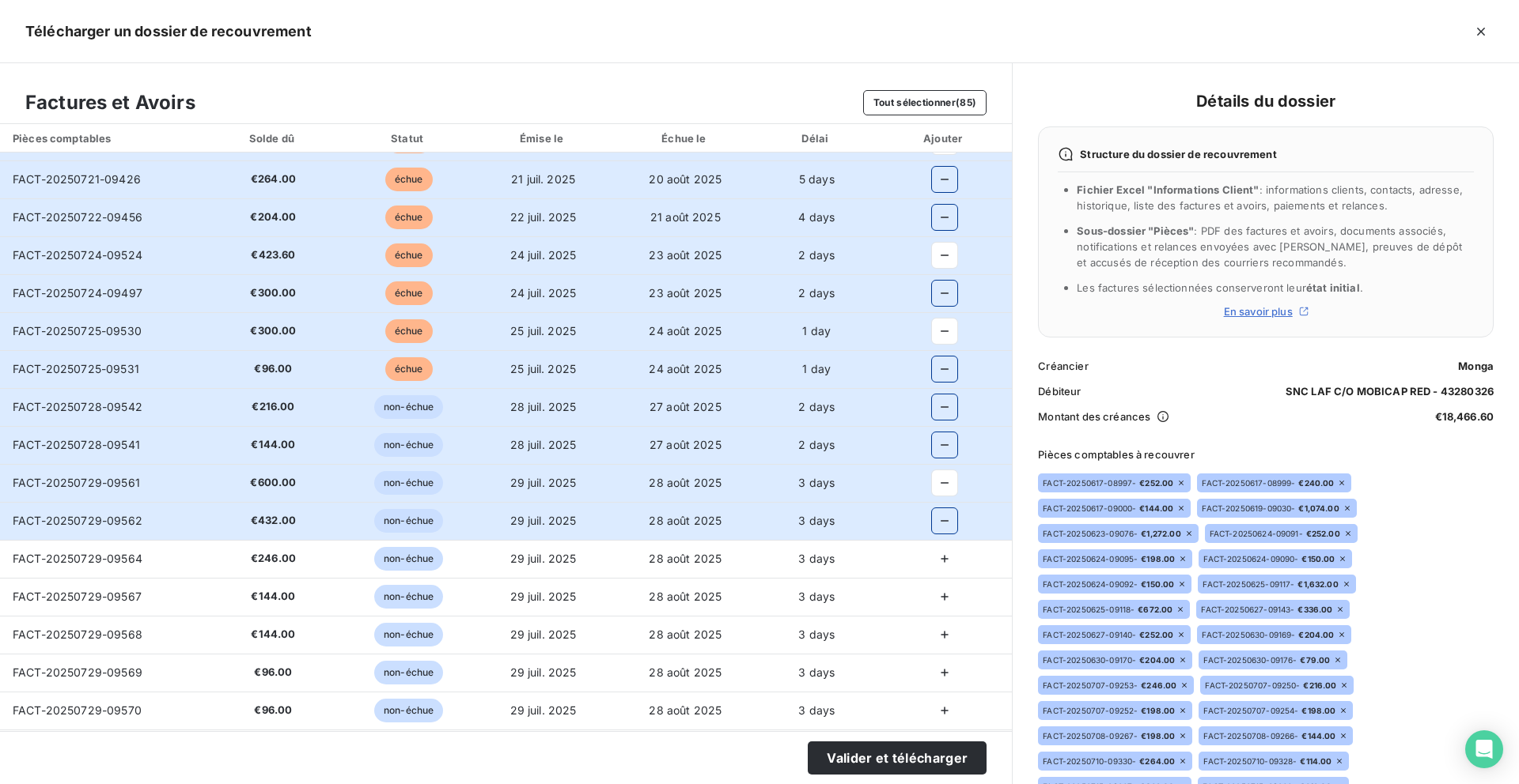
scroll to position [1365, 0]
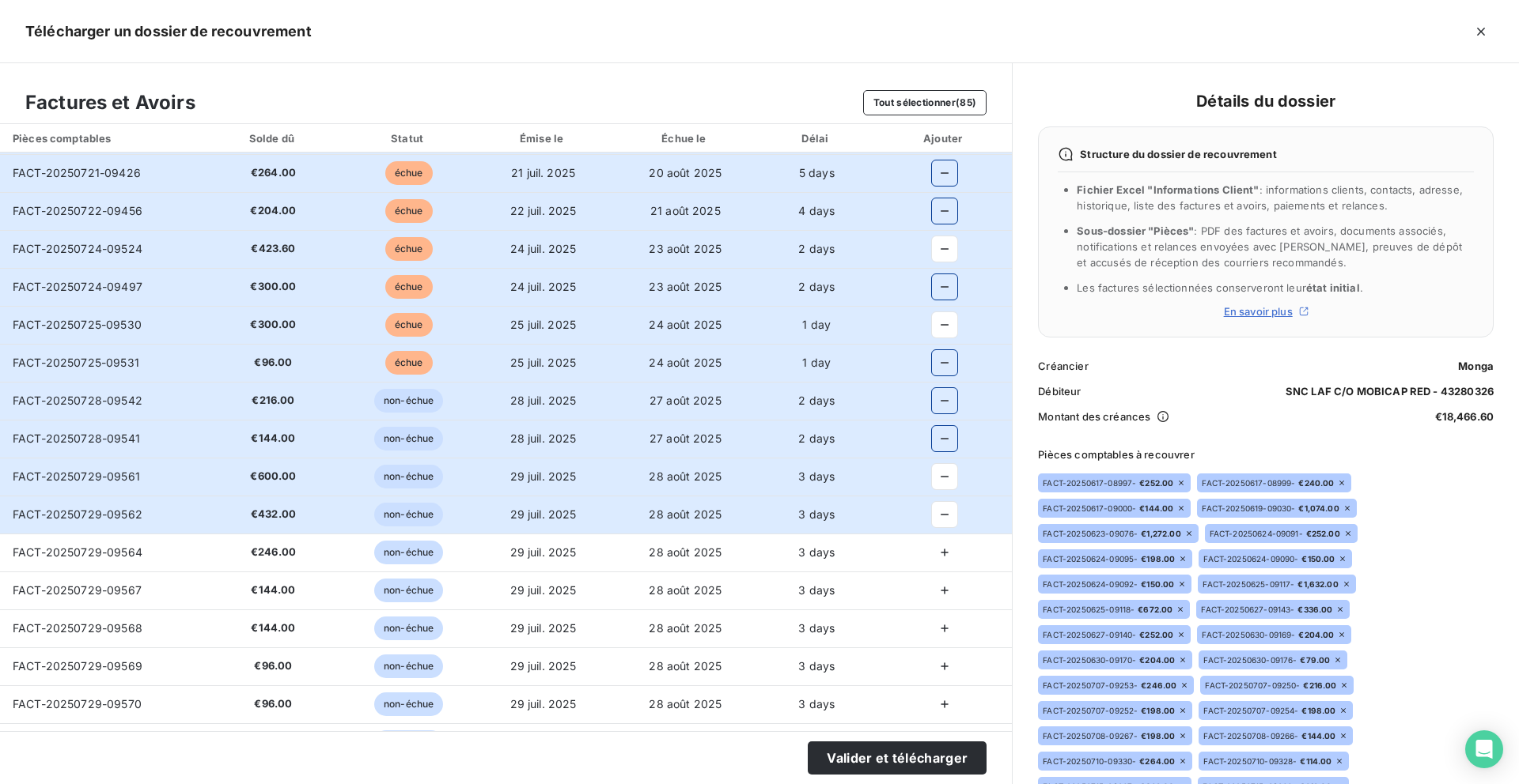
click at [946, 556] on button "button" at bounding box center [945, 553] width 26 height 26
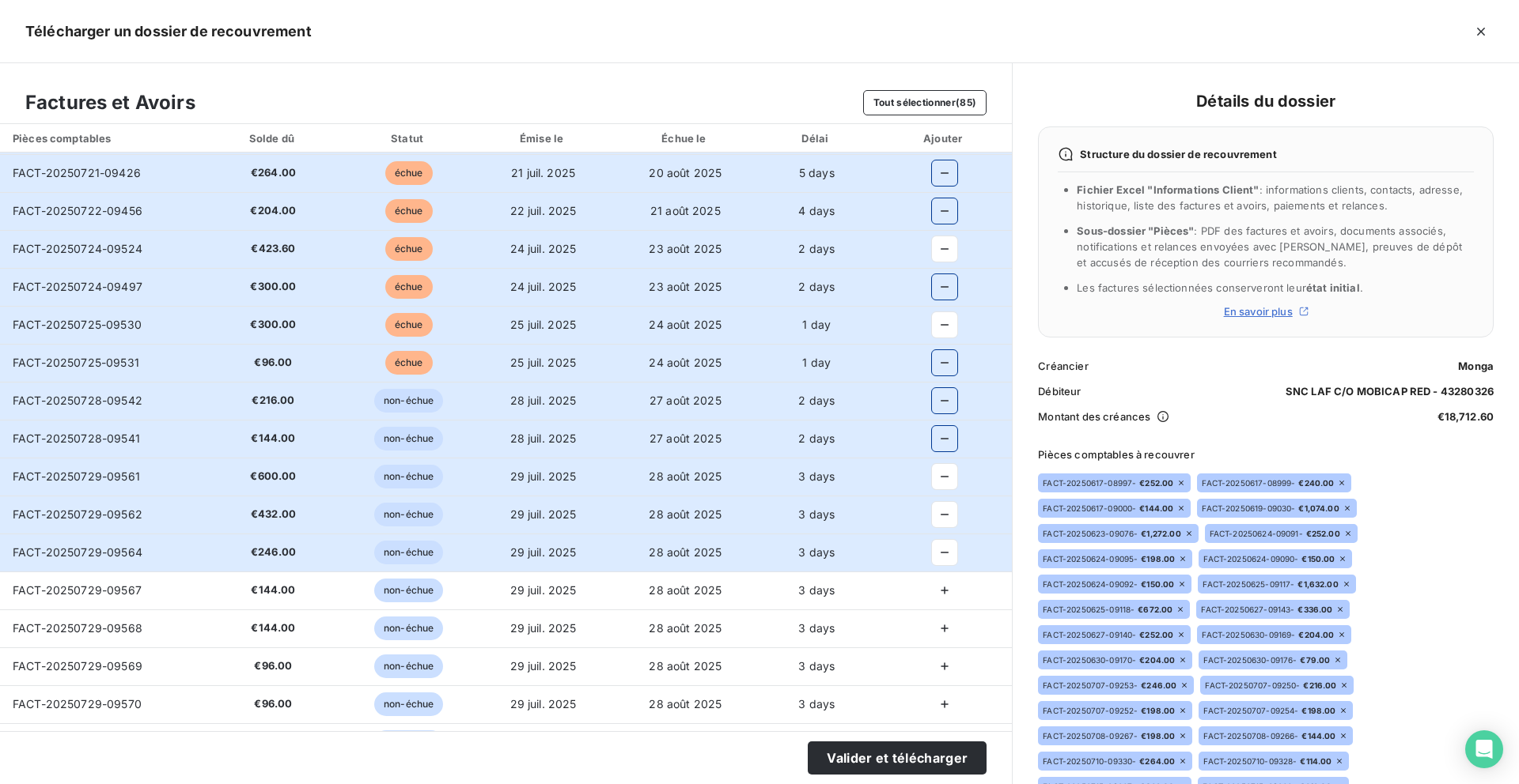
click at [946, 587] on button "button" at bounding box center [945, 591] width 26 height 26
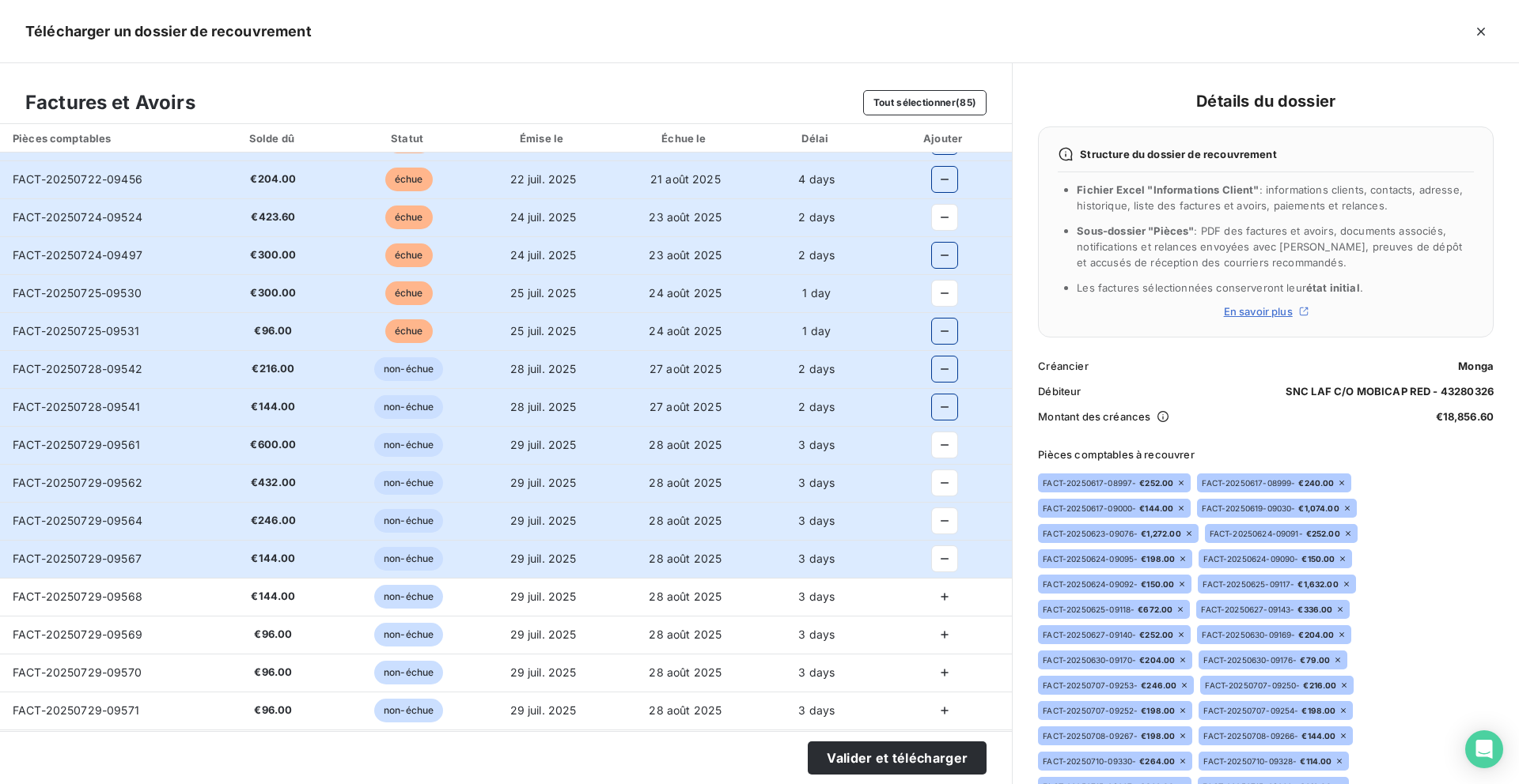
click at [943, 597] on icon "button" at bounding box center [945, 597] width 16 height 16
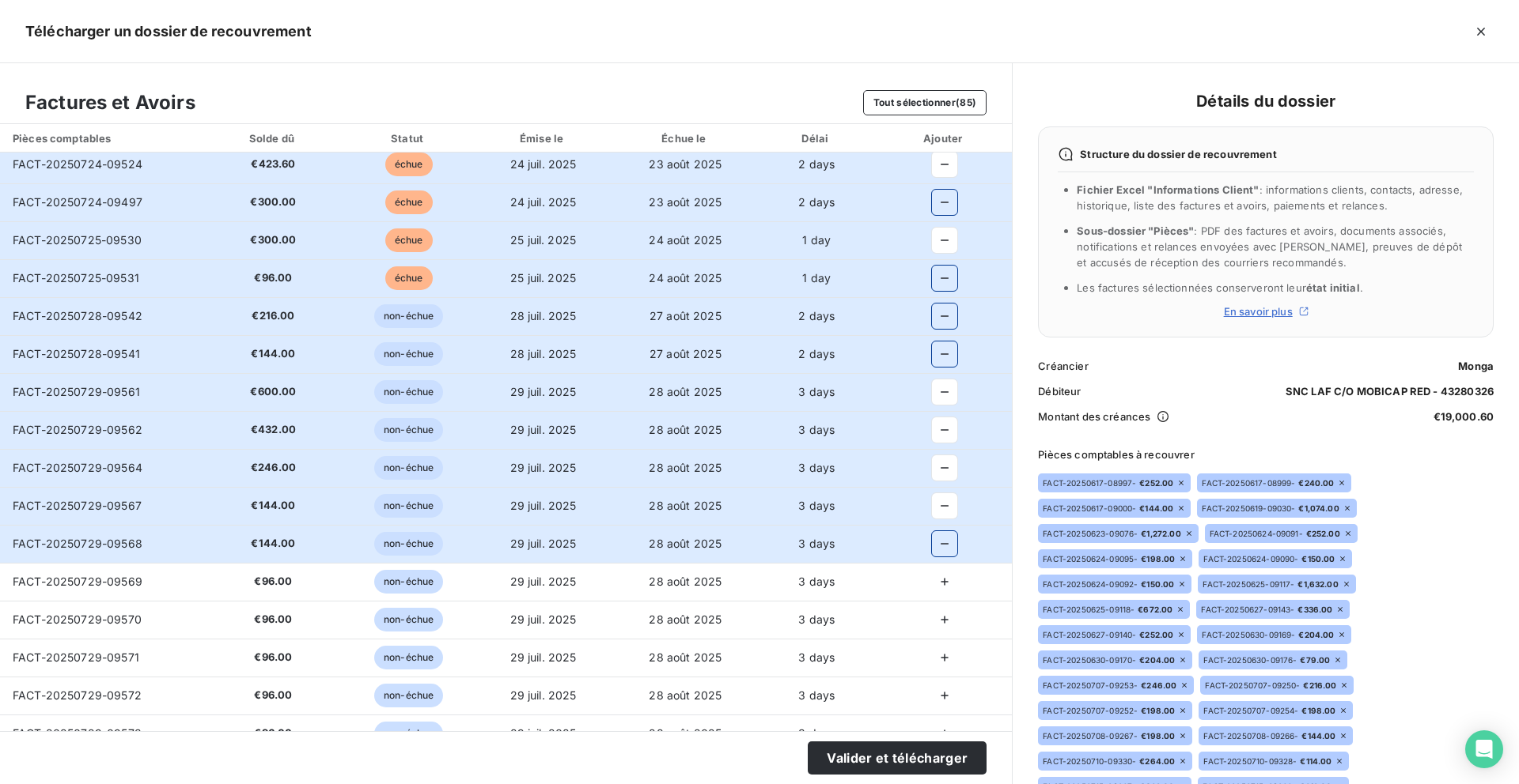
click at [937, 585] on icon "button" at bounding box center [945, 582] width 16 height 16
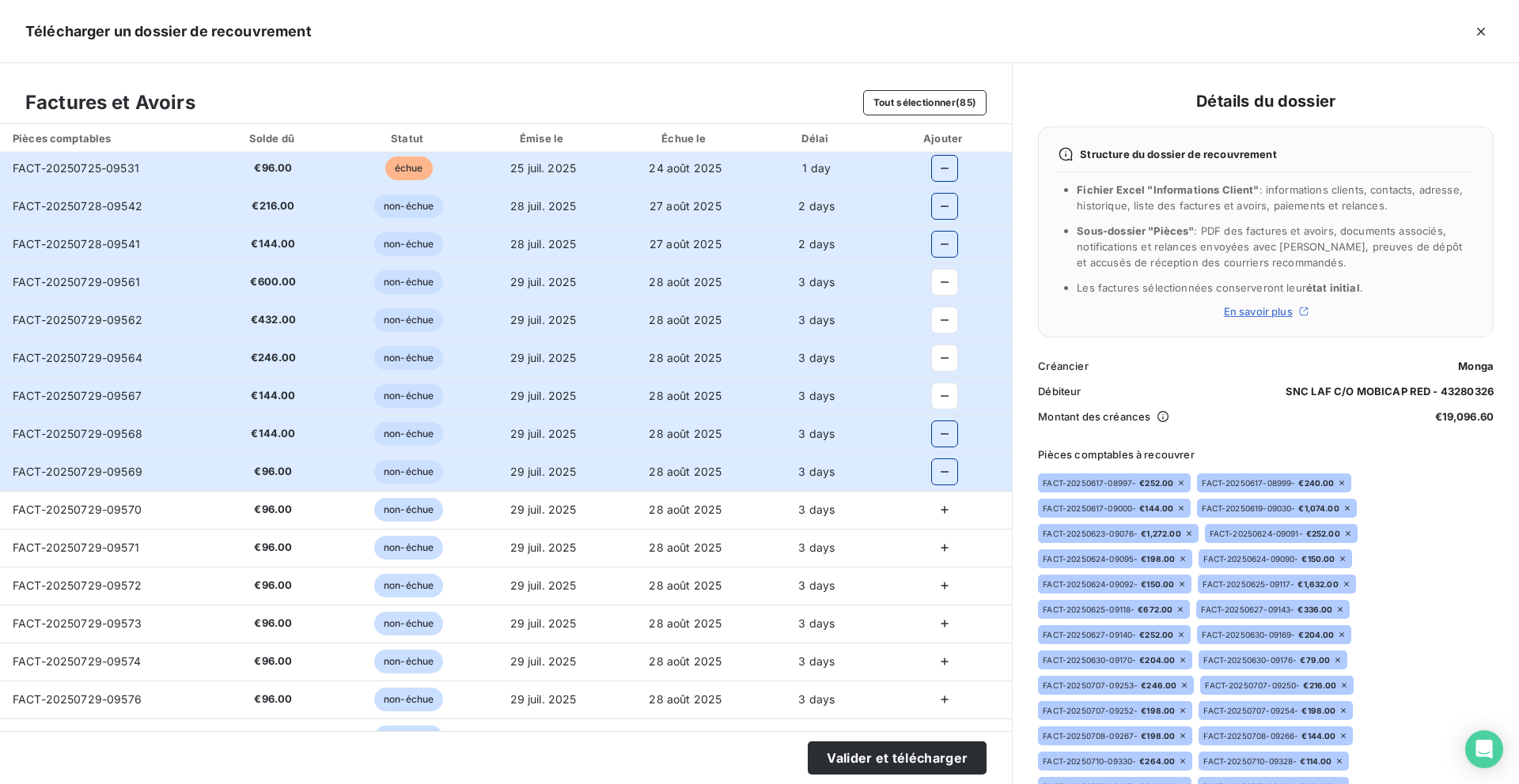
scroll to position [1604, 0]
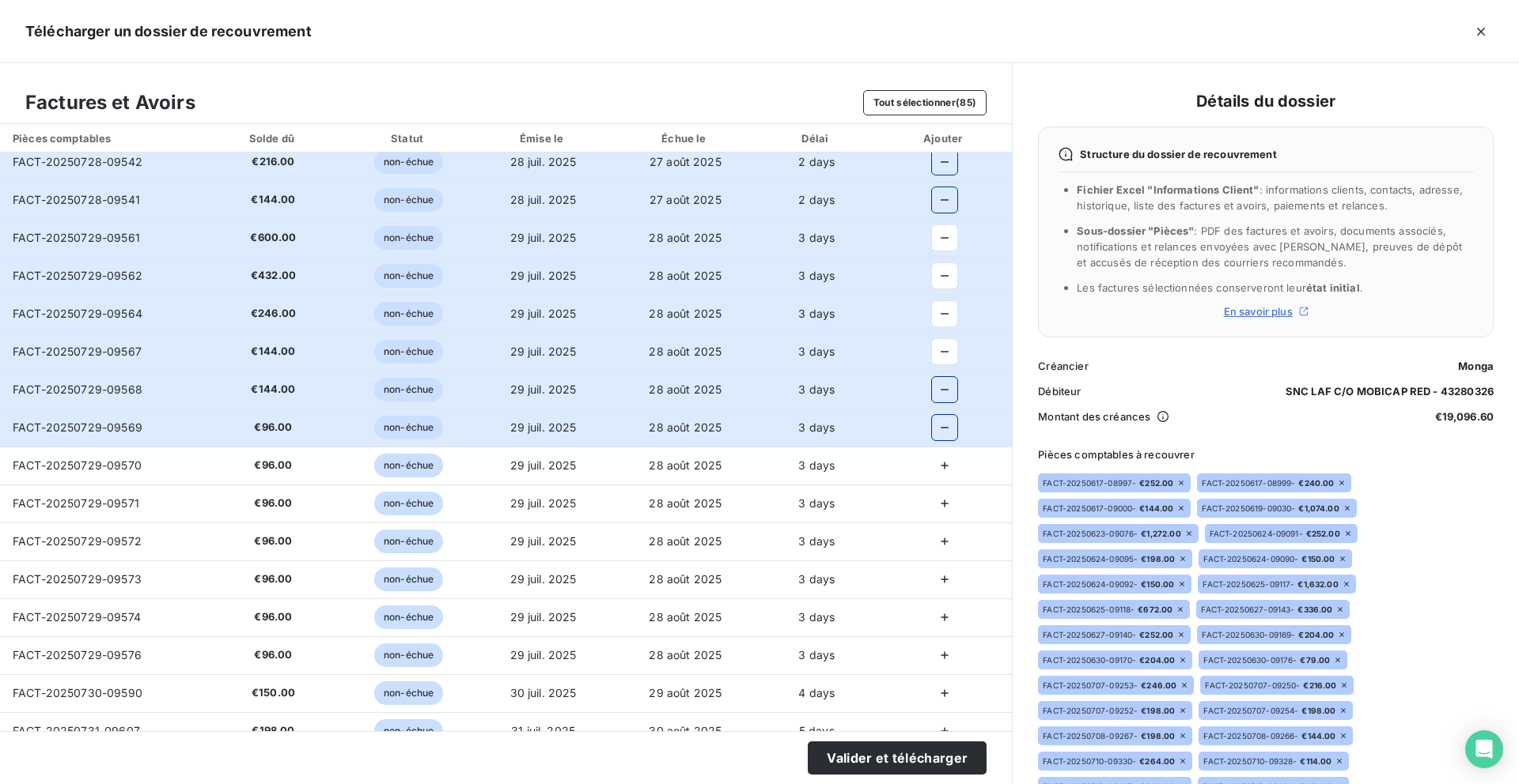
click at [934, 474] on button "button" at bounding box center [945, 466] width 26 height 26
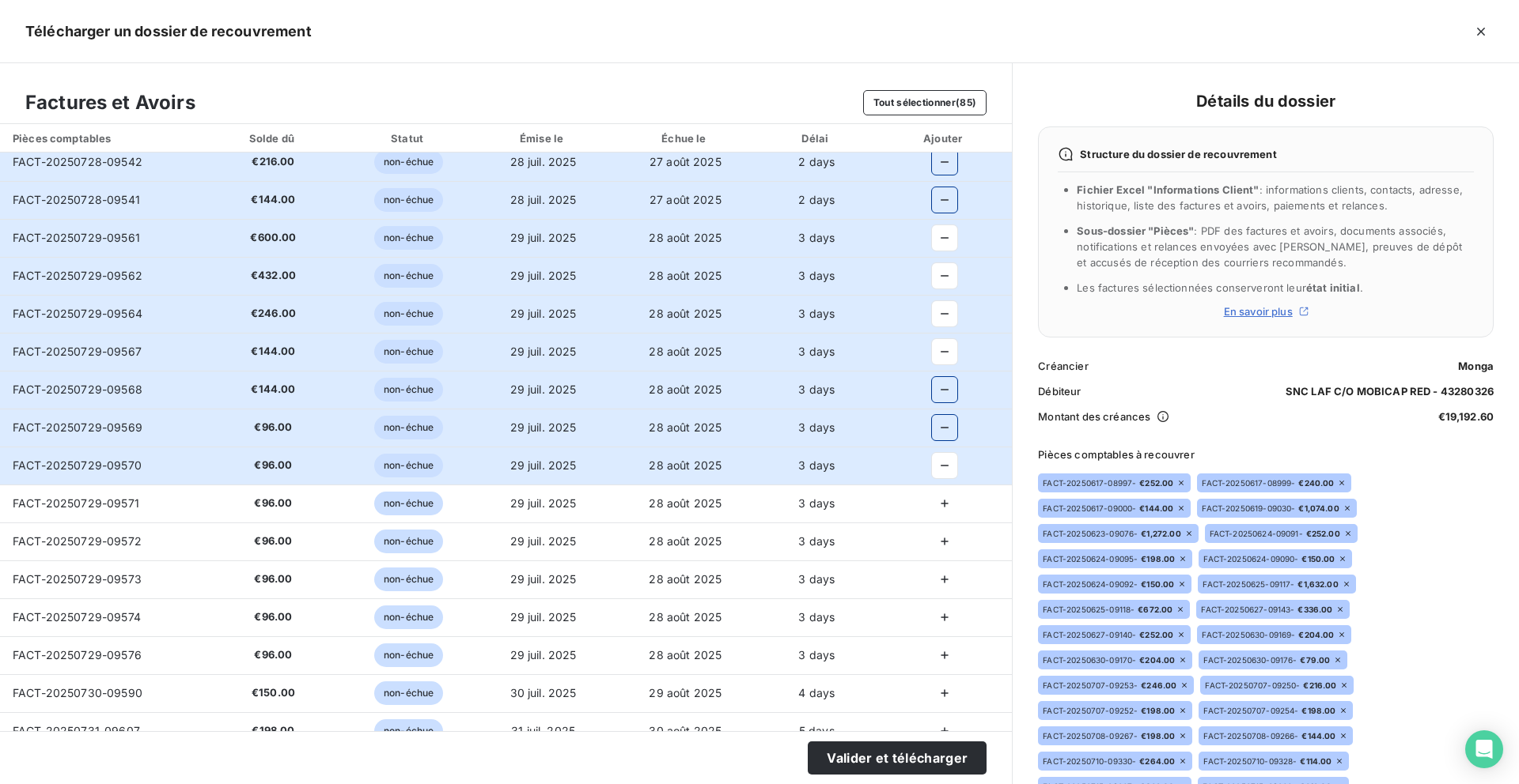
click at [937, 501] on icon "button" at bounding box center [945, 504] width 16 height 16
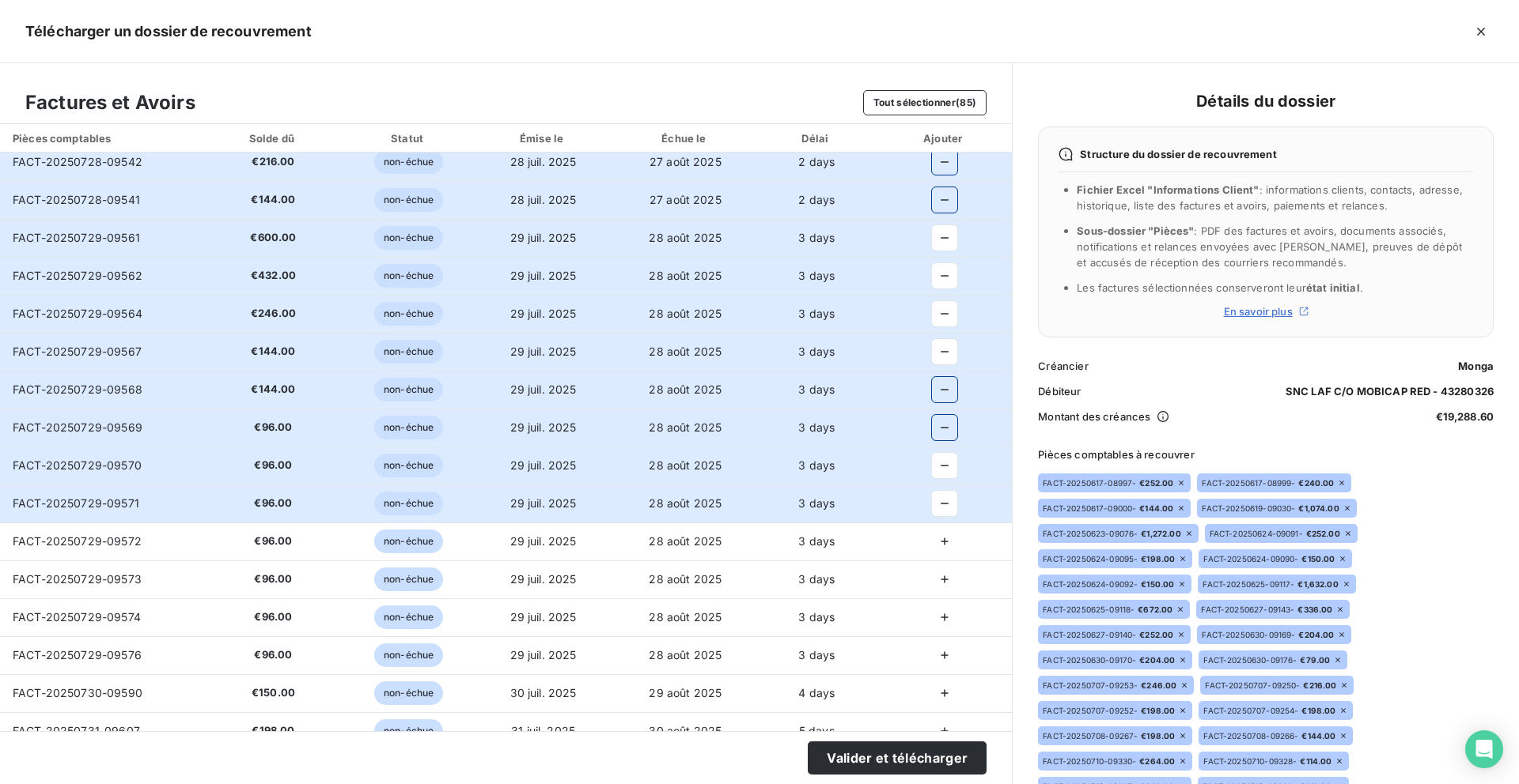
click at [937, 535] on icon "button" at bounding box center [945, 541] width 16 height 16
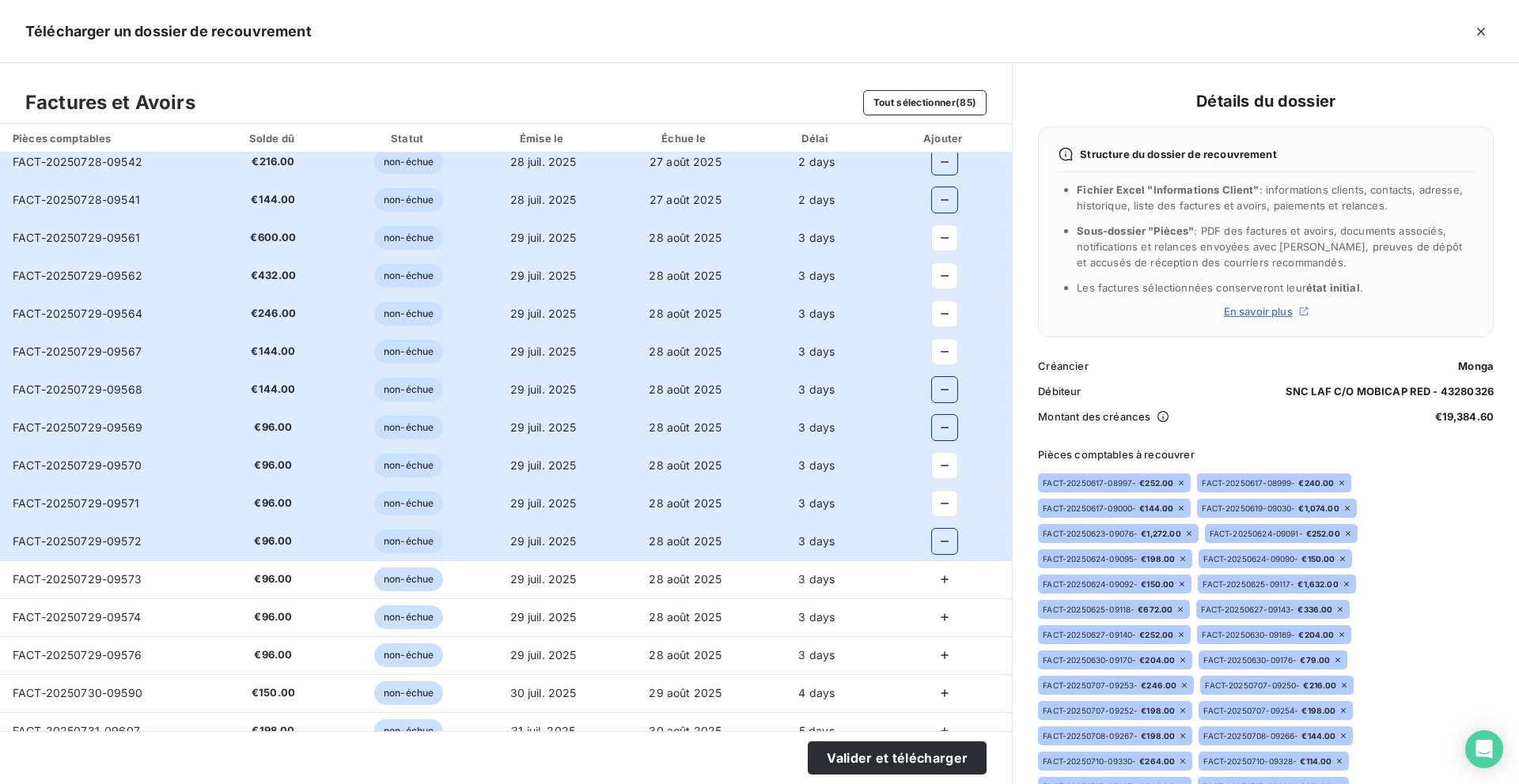
click at [935, 554] on td at bounding box center [944, 541] width 136 height 38
click at [937, 574] on icon "button" at bounding box center [945, 580] width 16 height 16
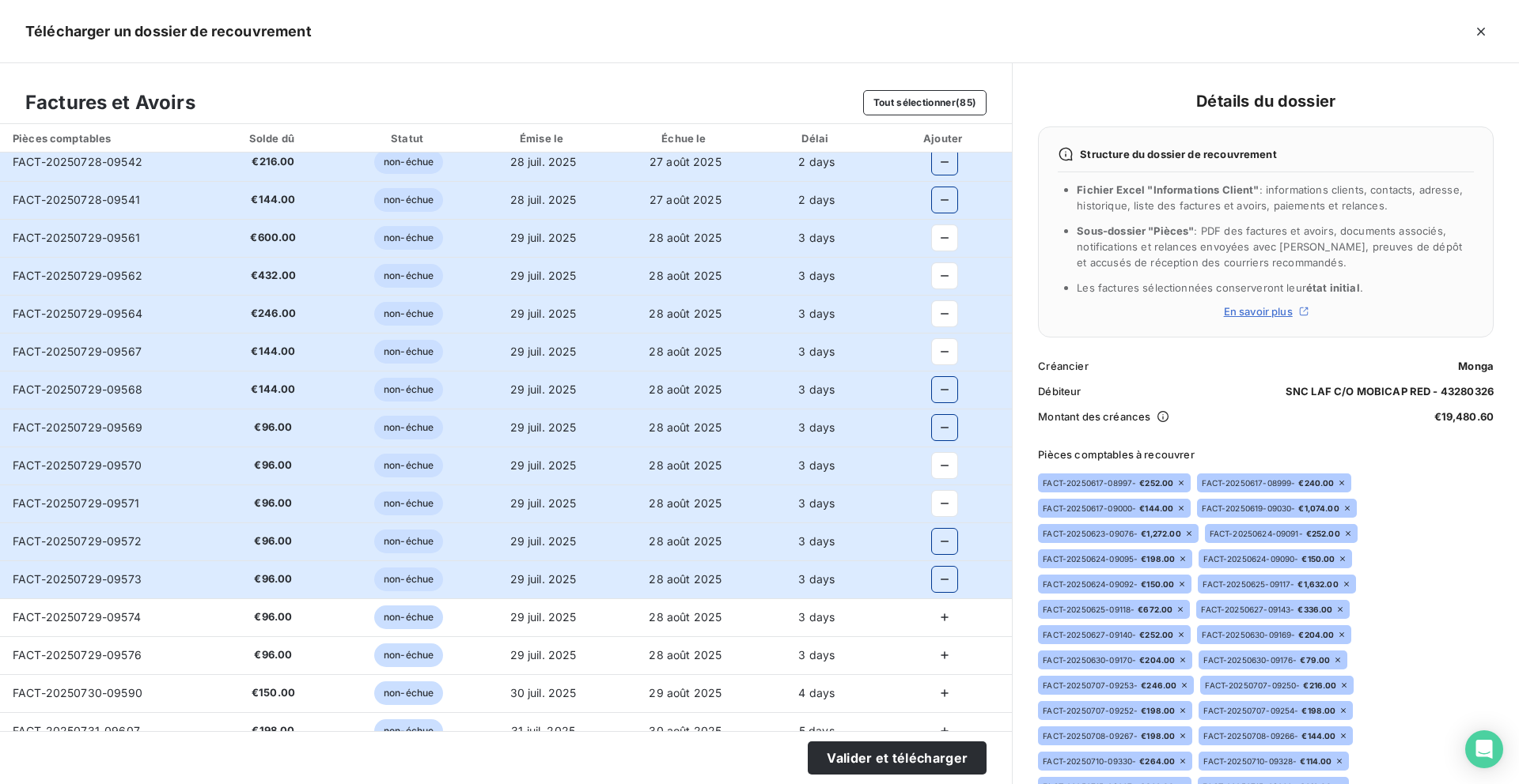
click at [937, 619] on icon "button" at bounding box center [945, 618] width 16 height 16
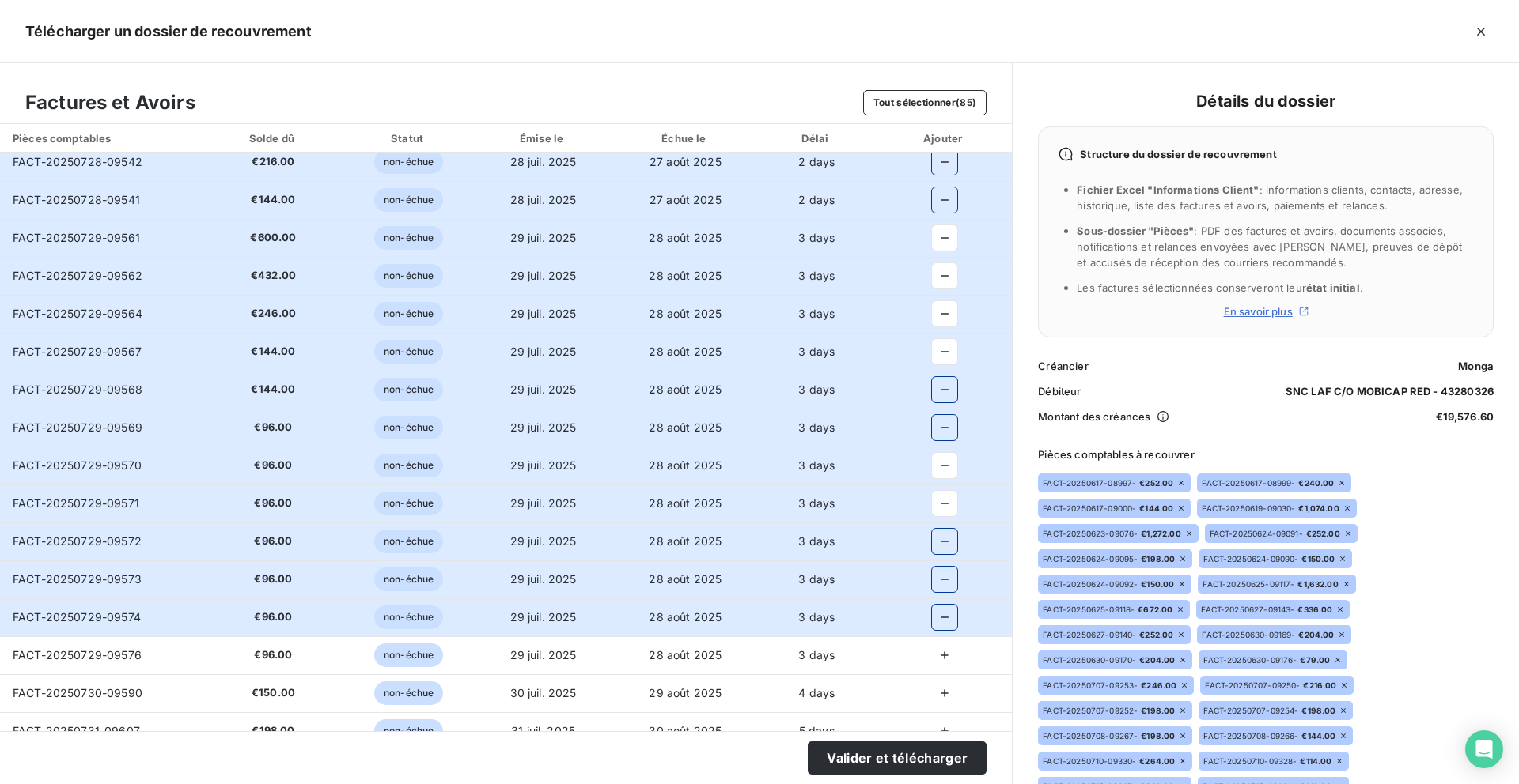
click at [937, 648] on icon "button" at bounding box center [945, 655] width 16 height 16
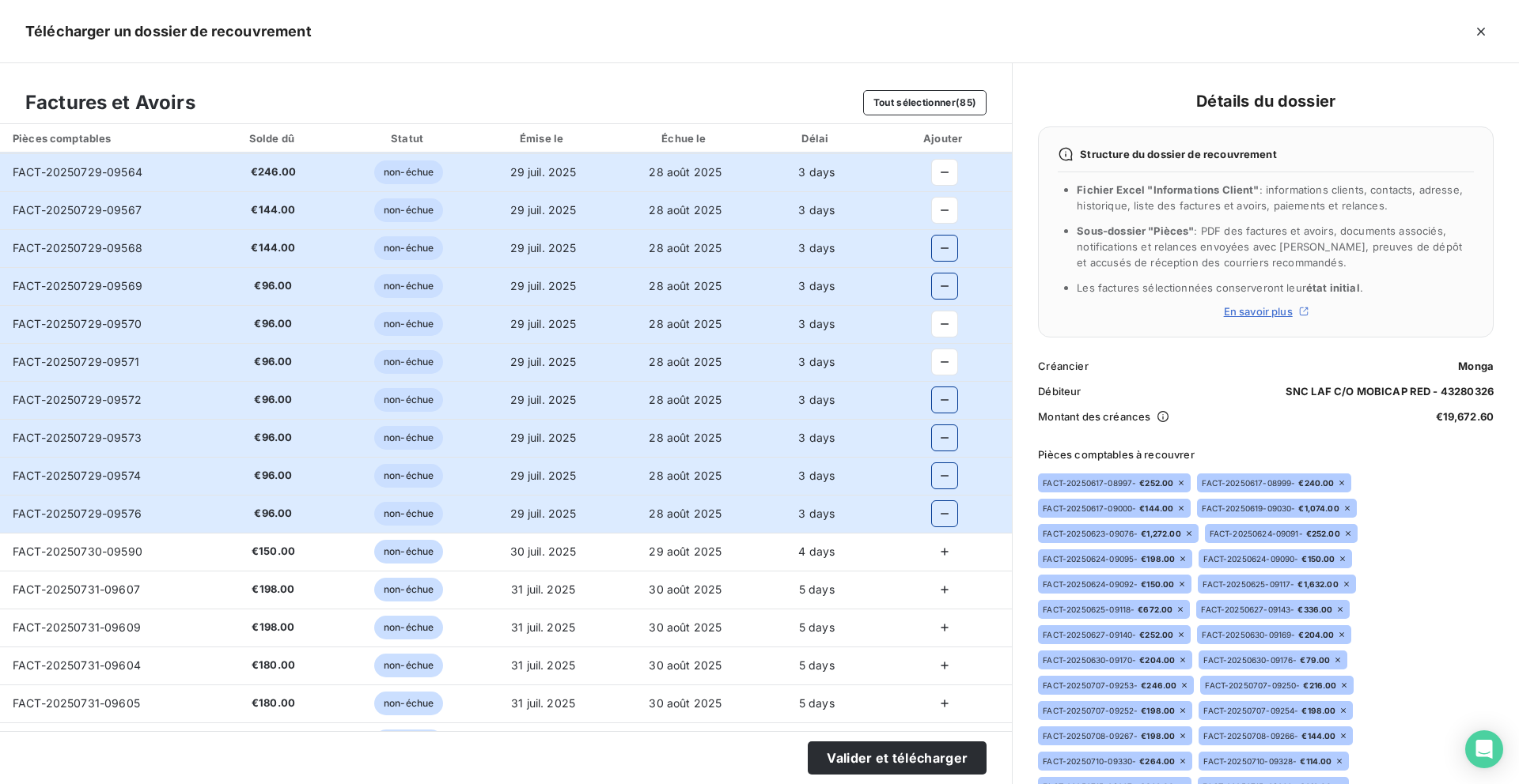
scroll to position [1815, 0]
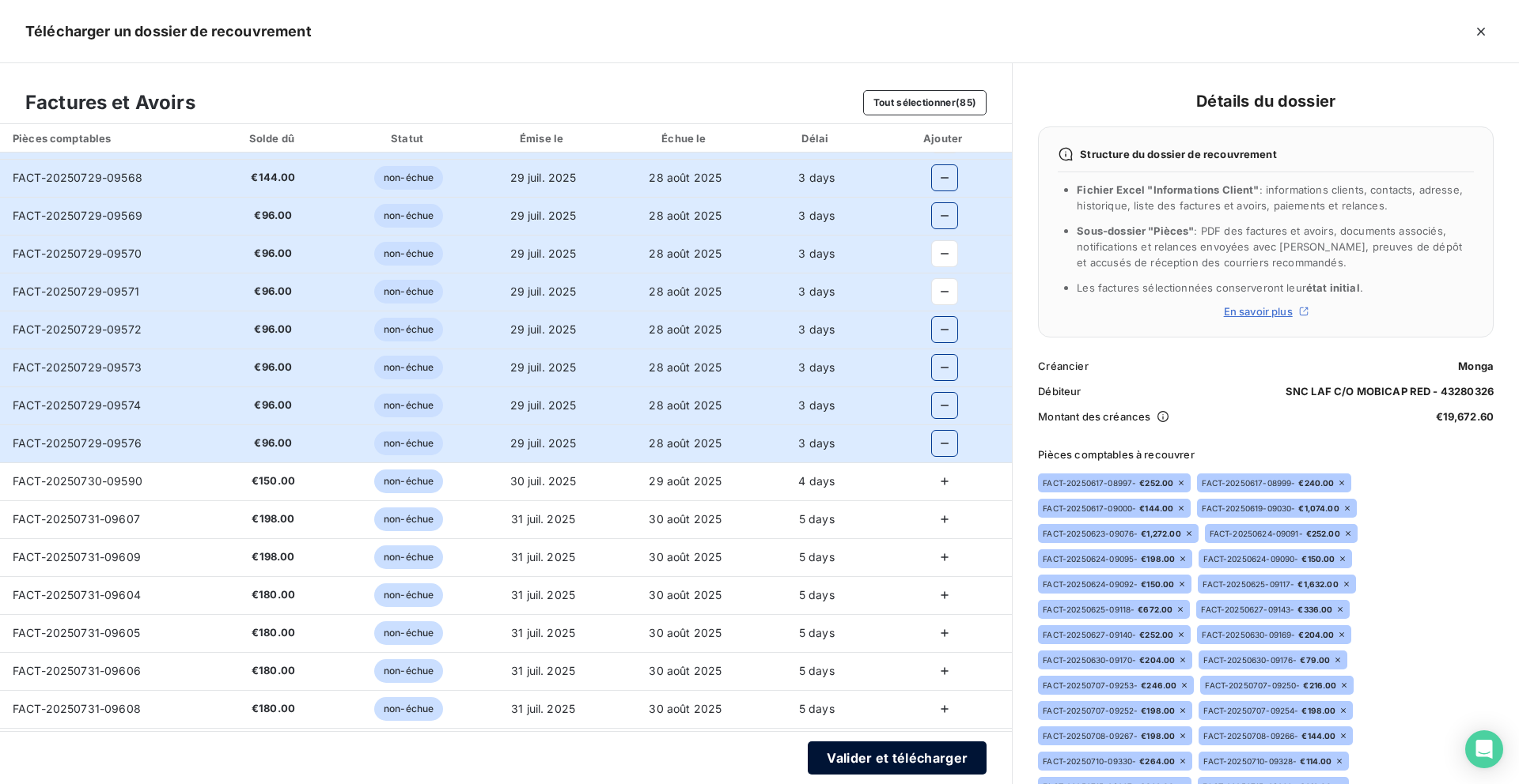
click at [841, 761] on button "Valider et télécharger" at bounding box center [897, 758] width 179 height 34
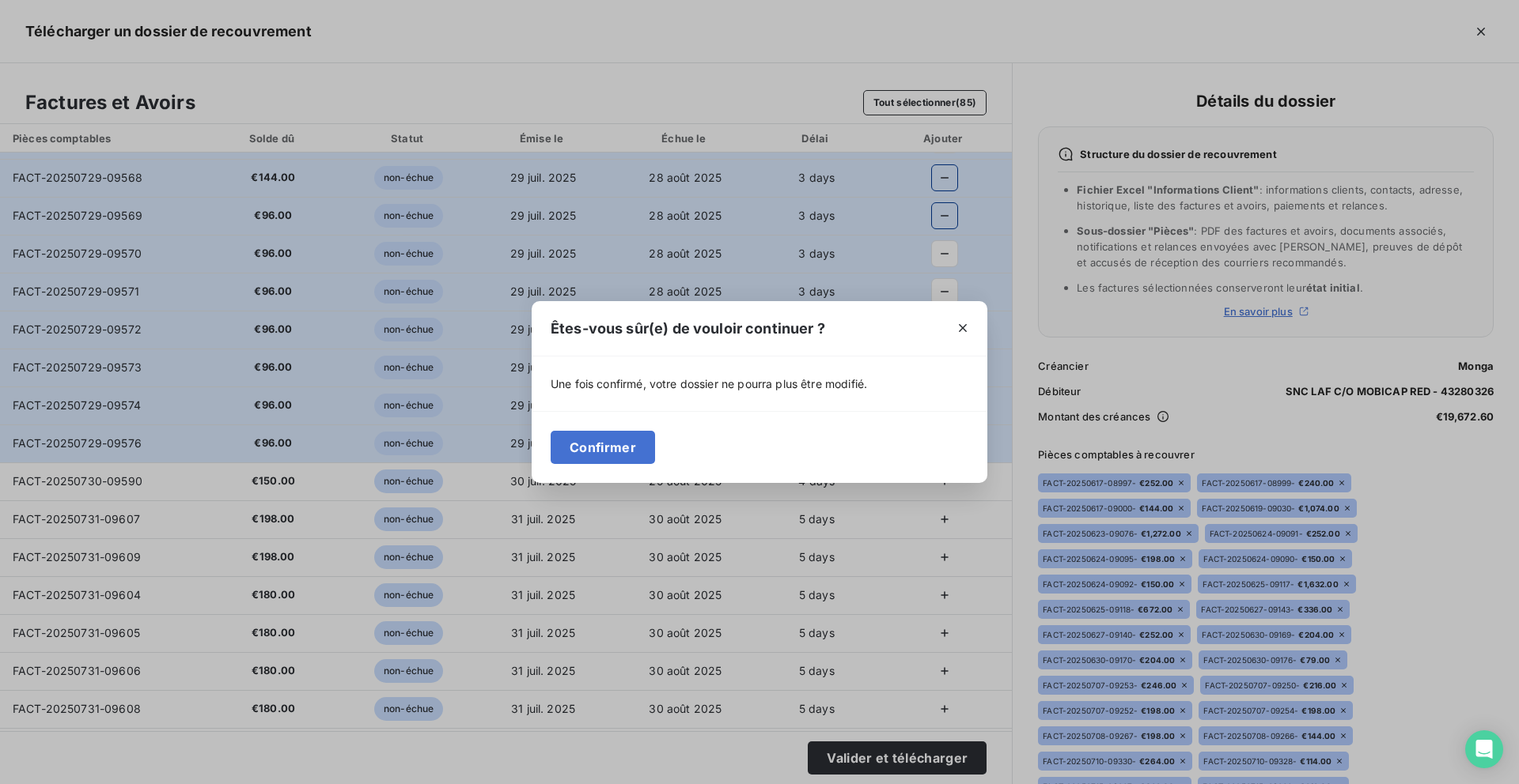
click at [575, 474] on div "Confirmer" at bounding box center [760, 446] width 456 height 72
click at [588, 458] on button "Confirmer" at bounding box center [602, 447] width 104 height 34
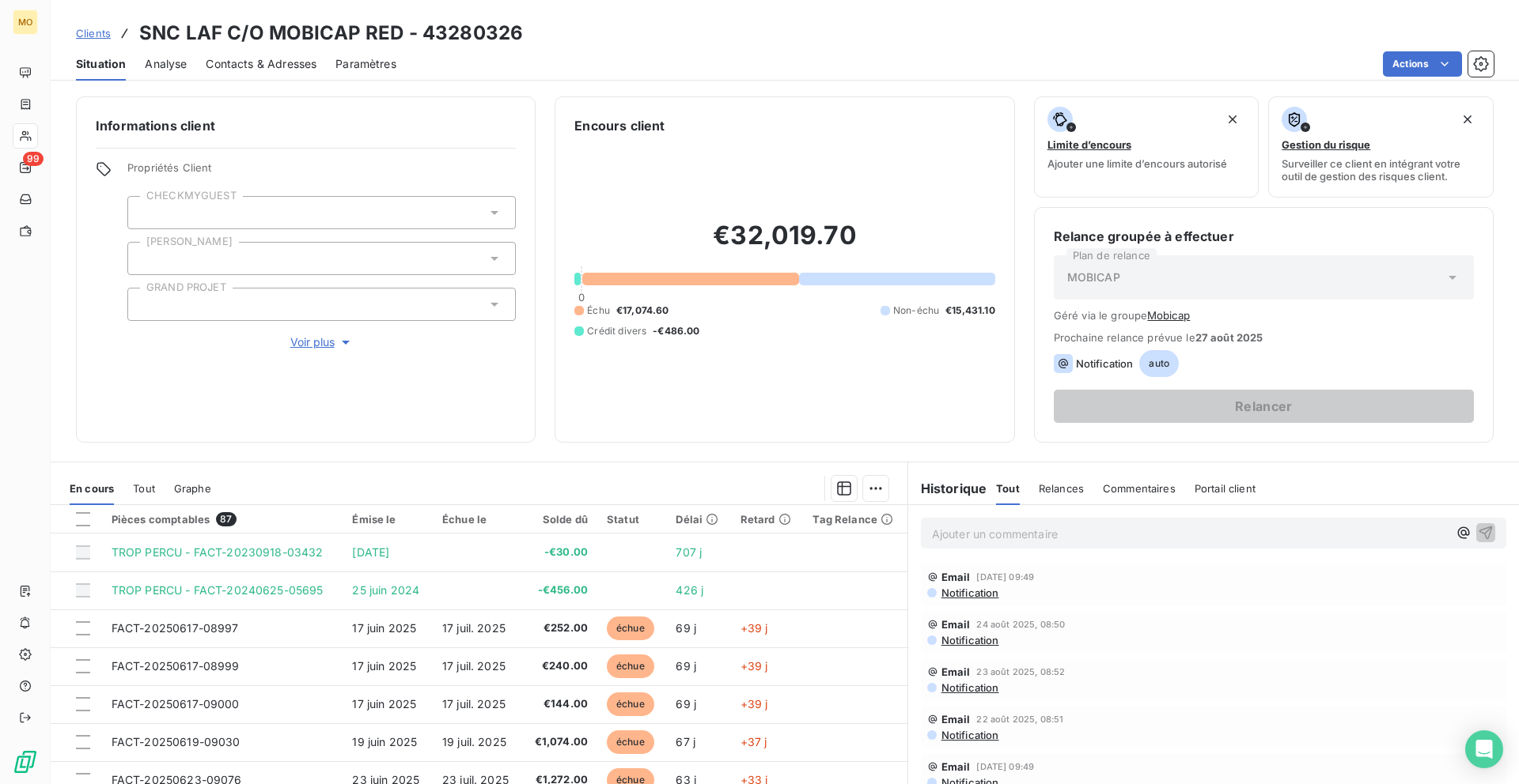
click at [273, 53] on div "Contacts & Adresses" at bounding box center [261, 64] width 111 height 34
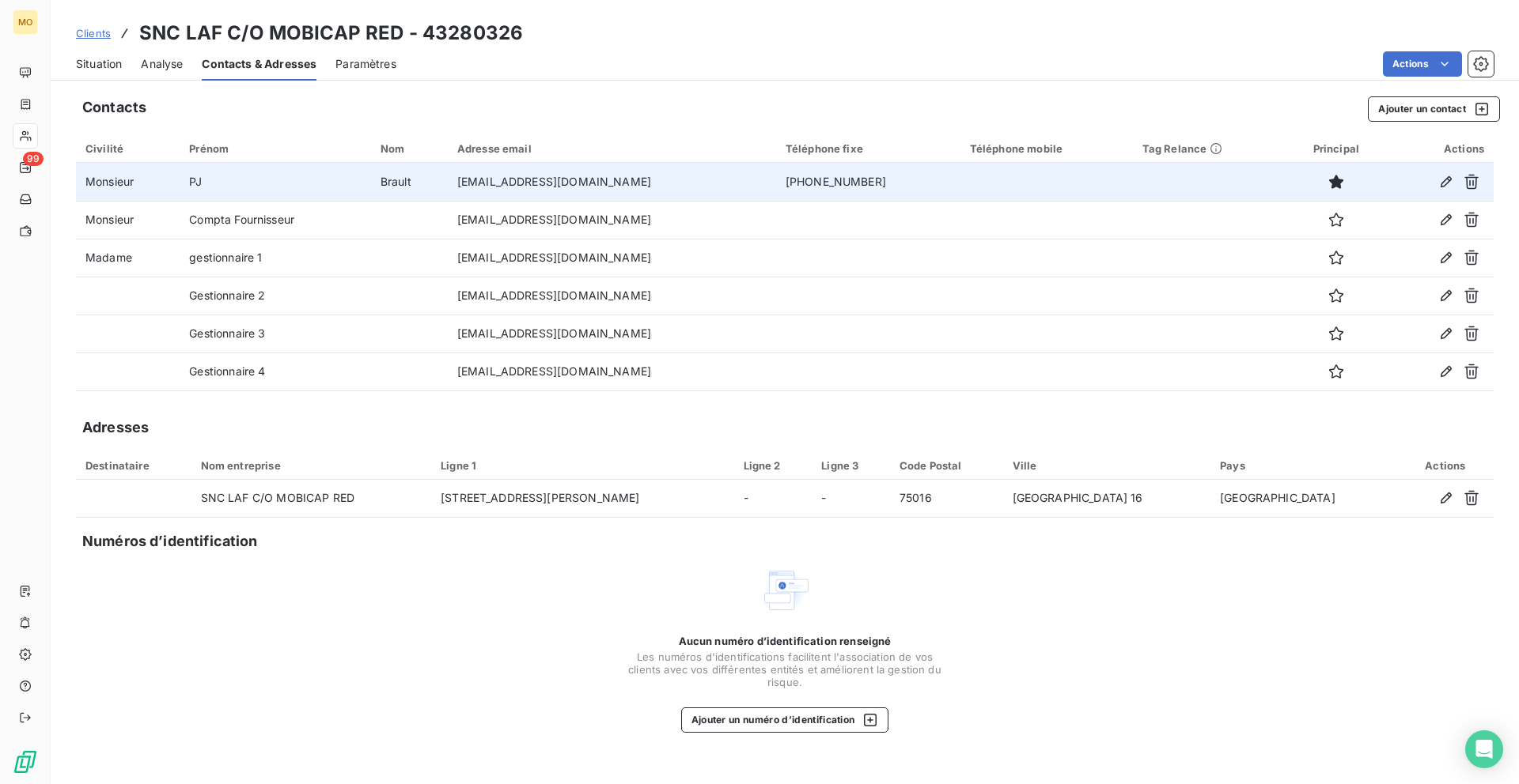
click at [529, 179] on td "[EMAIL_ADDRESS][DOMAIN_NAME]" at bounding box center [612, 182] width 329 height 38
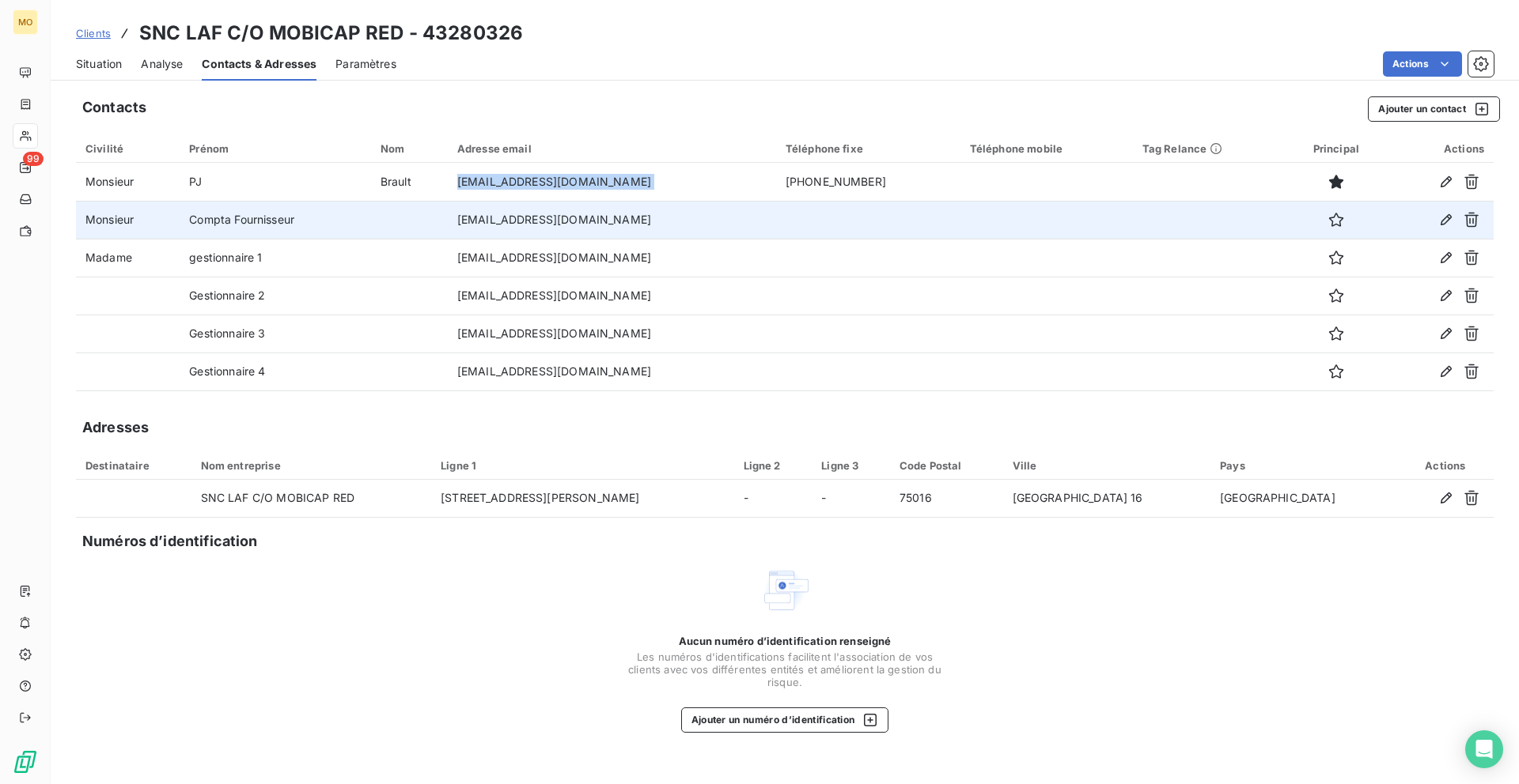
click at [586, 220] on td "[EMAIL_ADDRESS][DOMAIN_NAME]" at bounding box center [612, 220] width 329 height 38
